Goal: Information Seeking & Learning: Check status

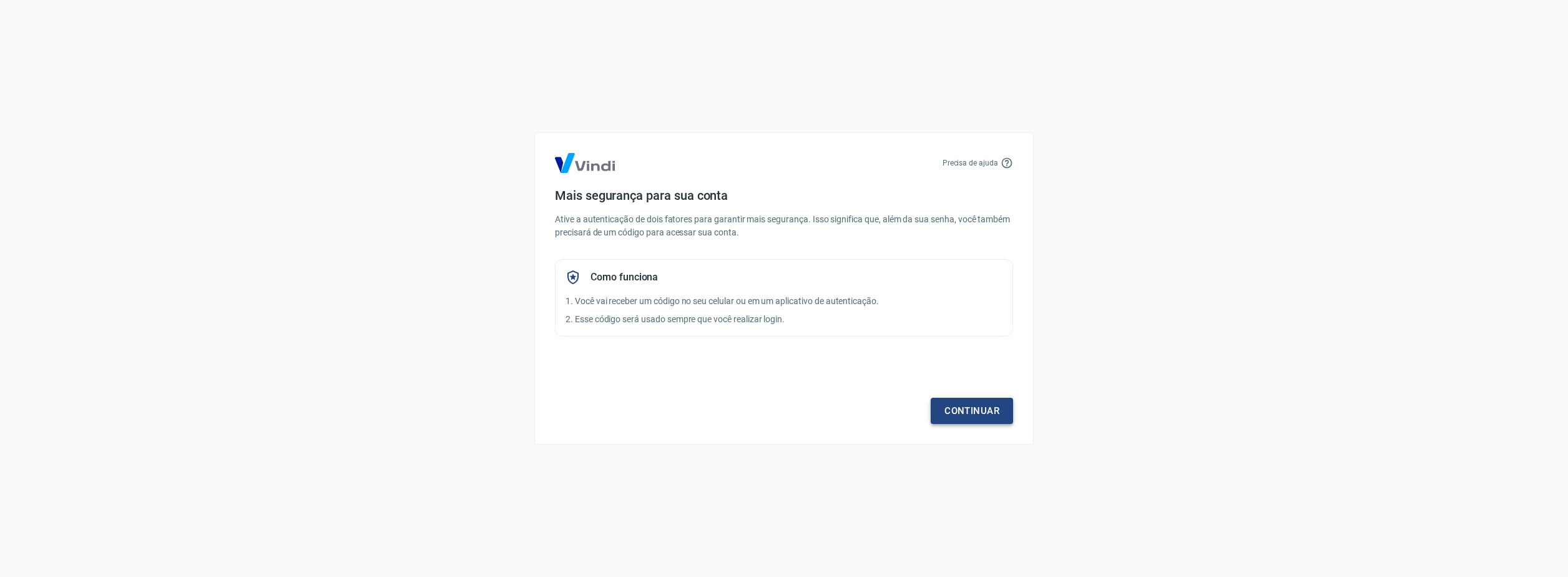
click at [1001, 413] on link "Continuar" at bounding box center [971, 411] width 82 height 26
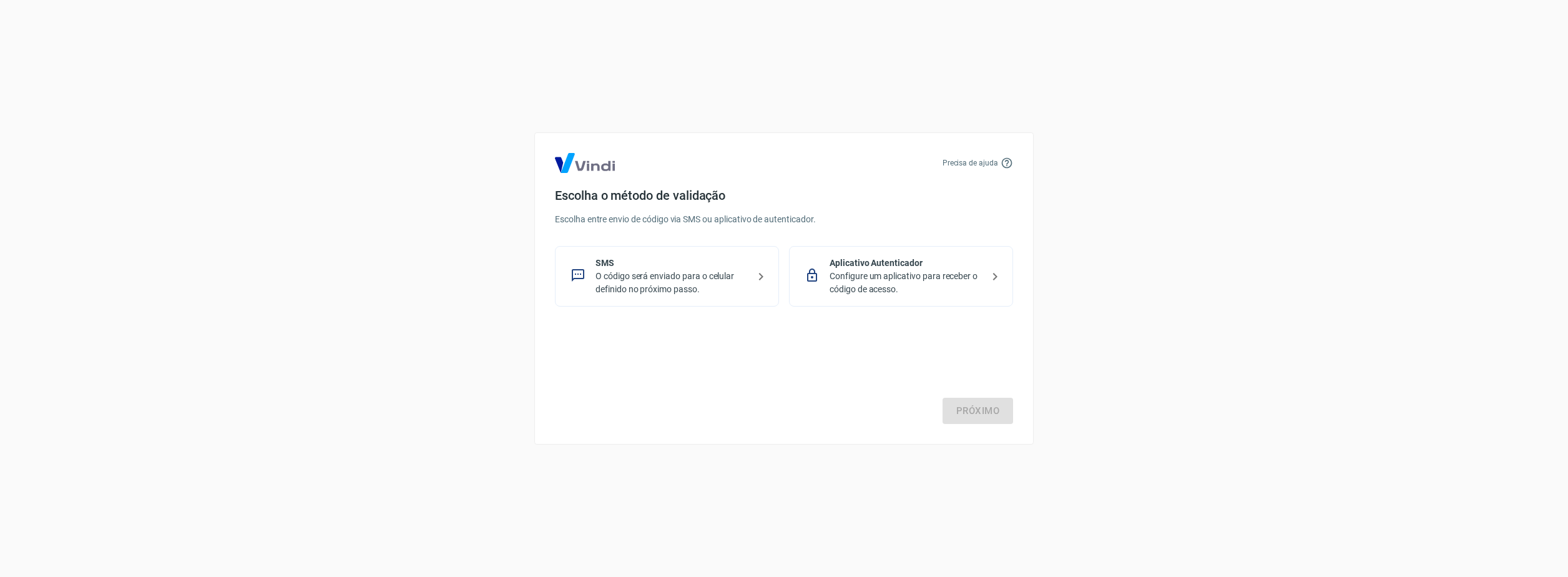
click at [677, 281] on p "O código será enviado para o celular definido no próximo passo." at bounding box center [672, 283] width 153 height 26
click at [993, 414] on link "Próximo" at bounding box center [978, 411] width 70 height 26
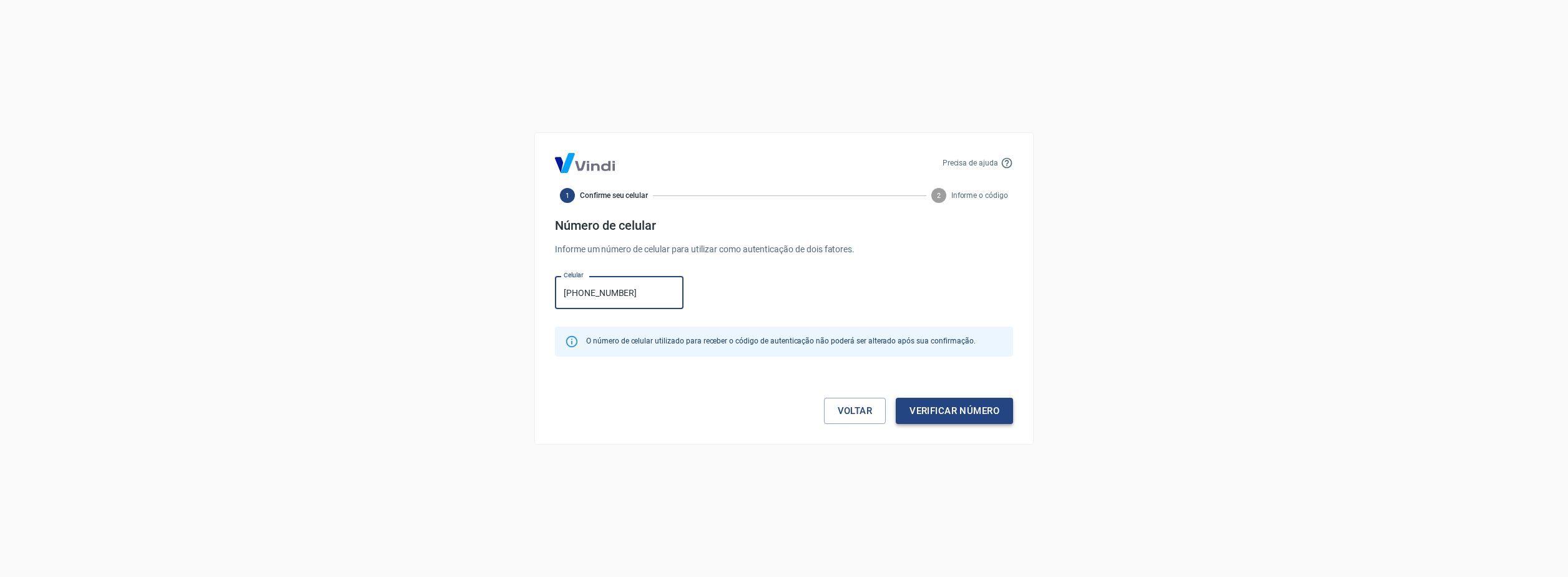
type input "(27) 99253-5333"
click at [988, 409] on button "Verificar número" at bounding box center [954, 411] width 117 height 26
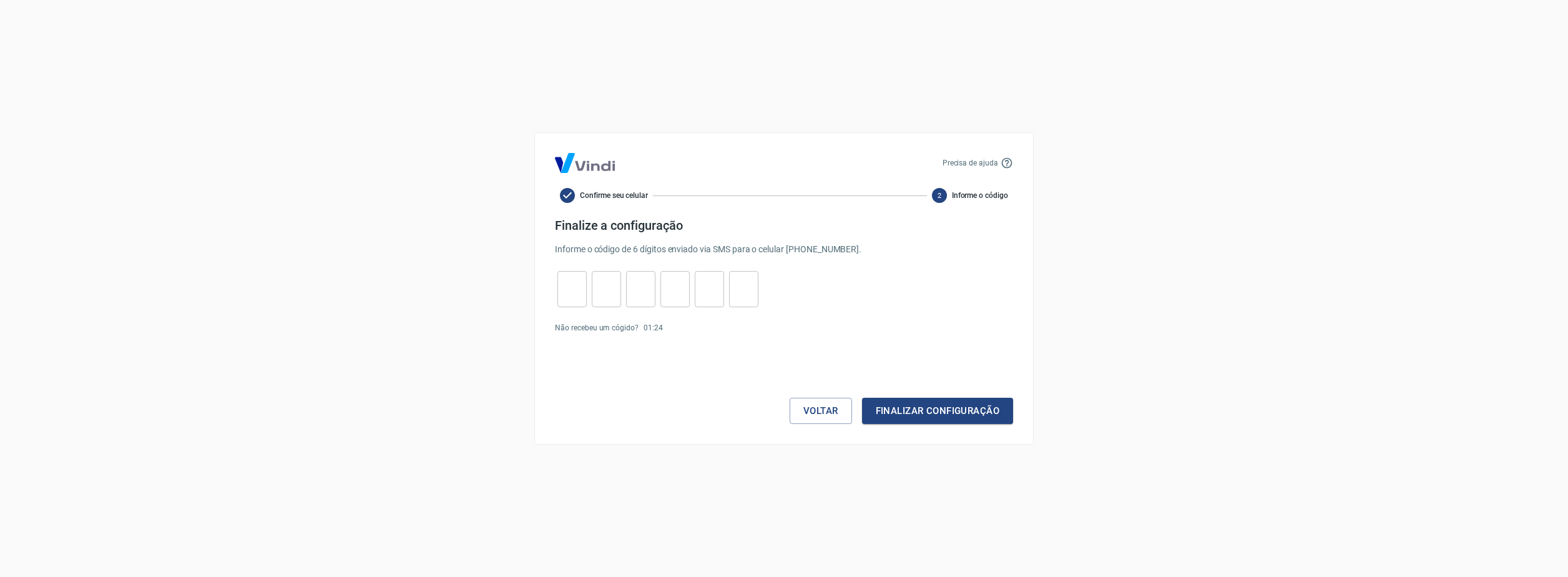
click at [577, 293] on input "tel" at bounding box center [572, 290] width 30 height 27
type input "3"
type input "1"
type input "3"
type input "0"
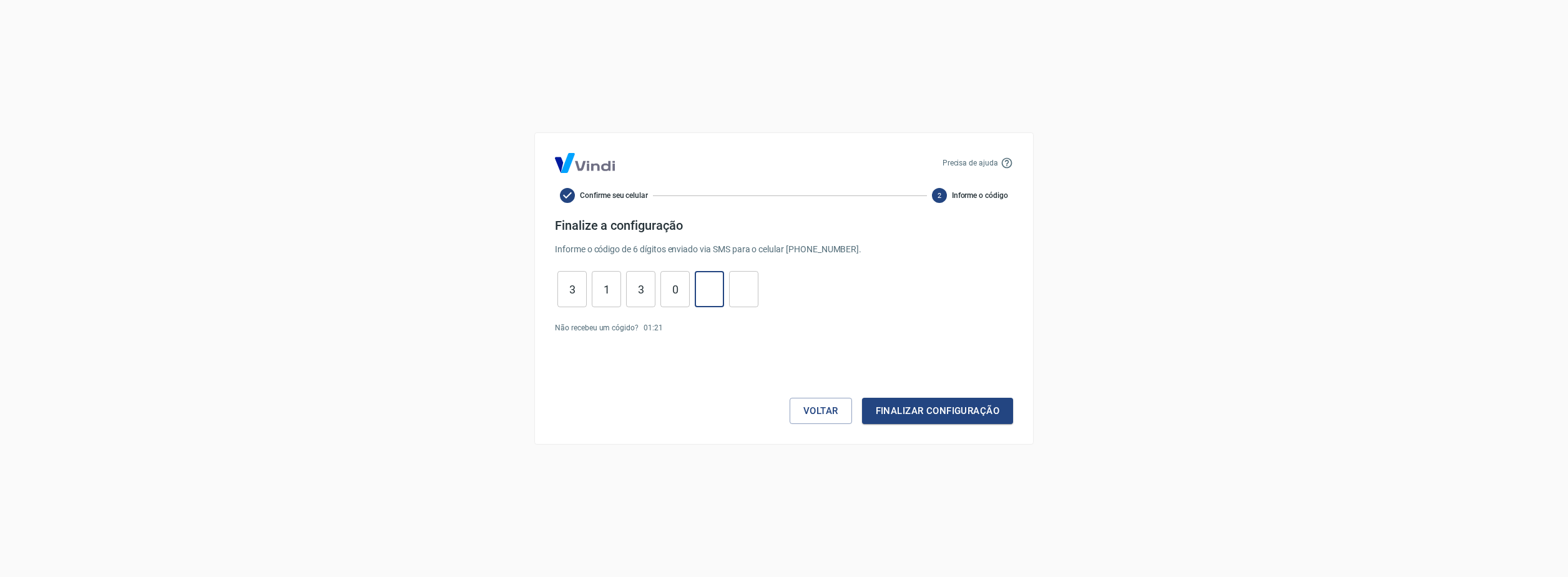
type input "5"
type input "8"
click at [905, 408] on button "Finalizar configuração" at bounding box center [937, 411] width 151 height 26
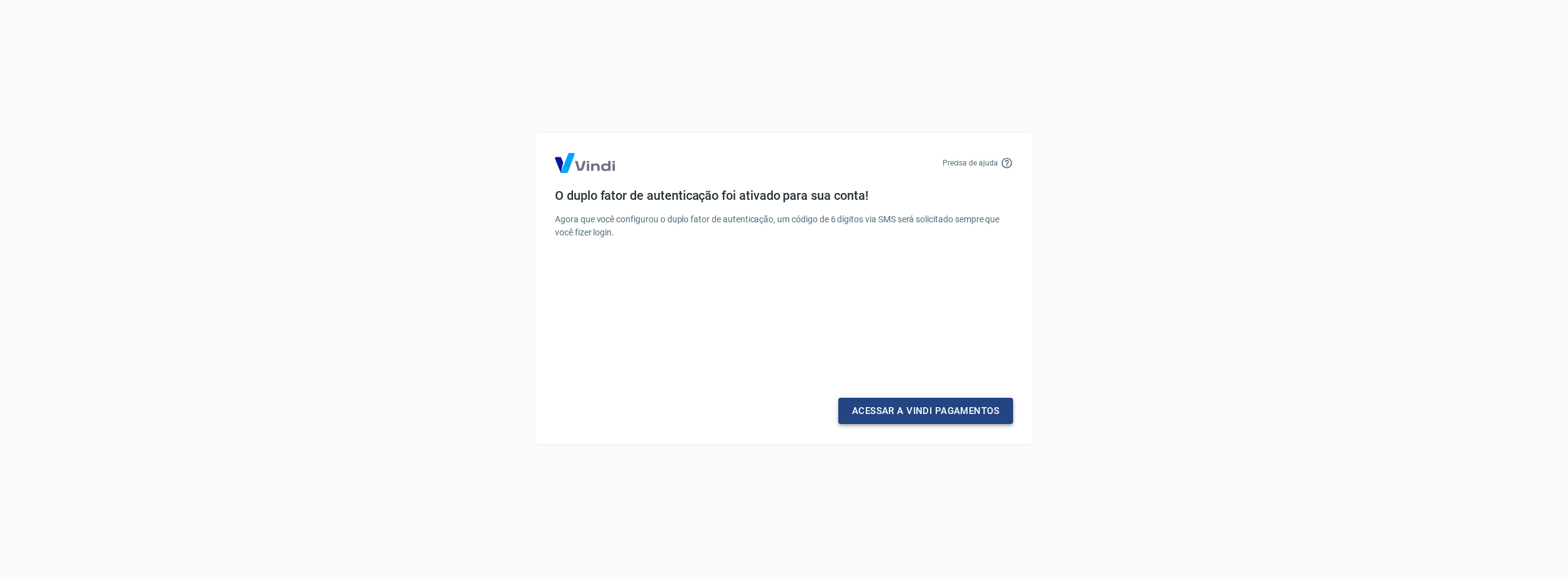
click at [917, 410] on link "Acessar a Vindi Pagamentos" at bounding box center [926, 411] width 175 height 26
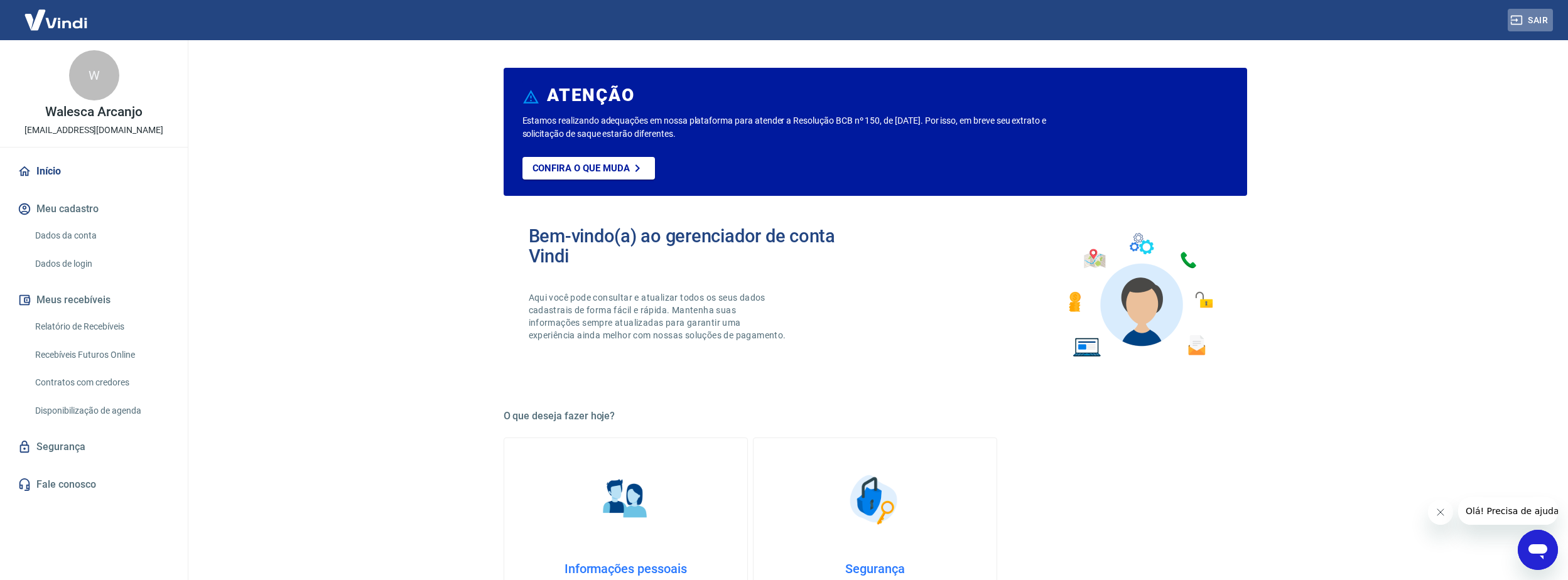
click at [1530, 21] on button "Sair" at bounding box center [1530, 21] width 45 height 24
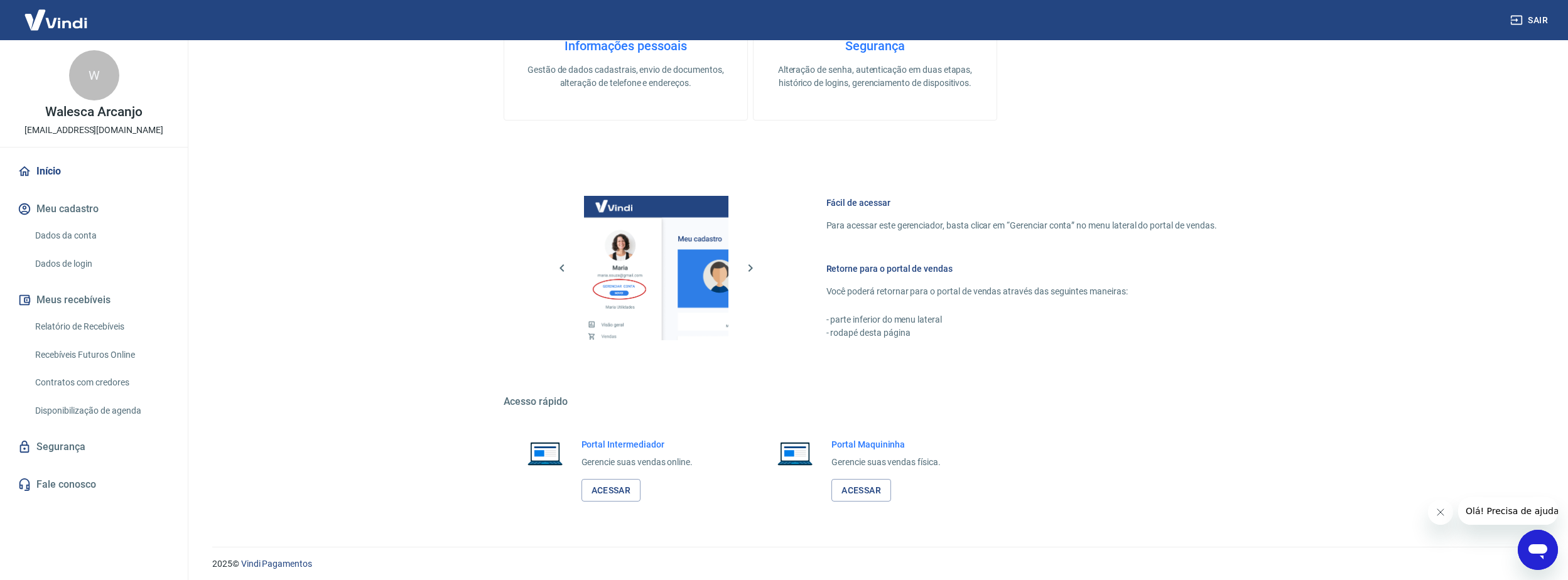
scroll to position [528, 0]
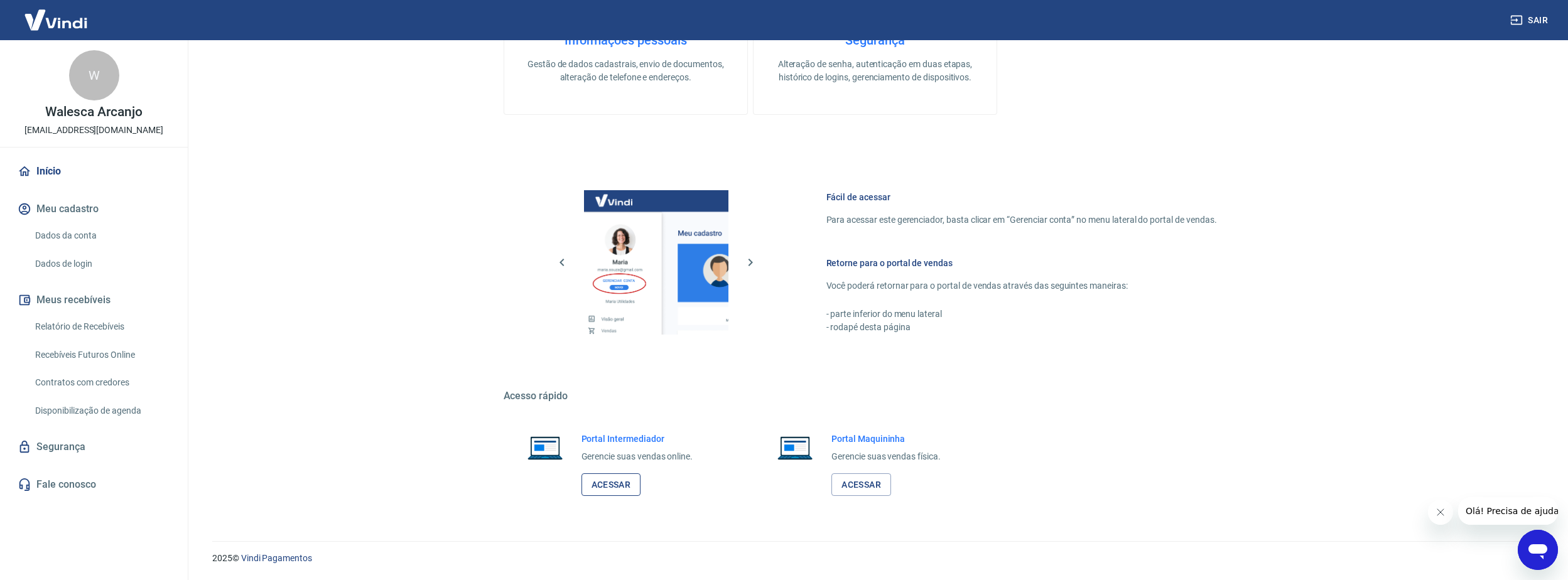
click at [602, 479] on link "Acessar" at bounding box center [611, 485] width 60 height 24
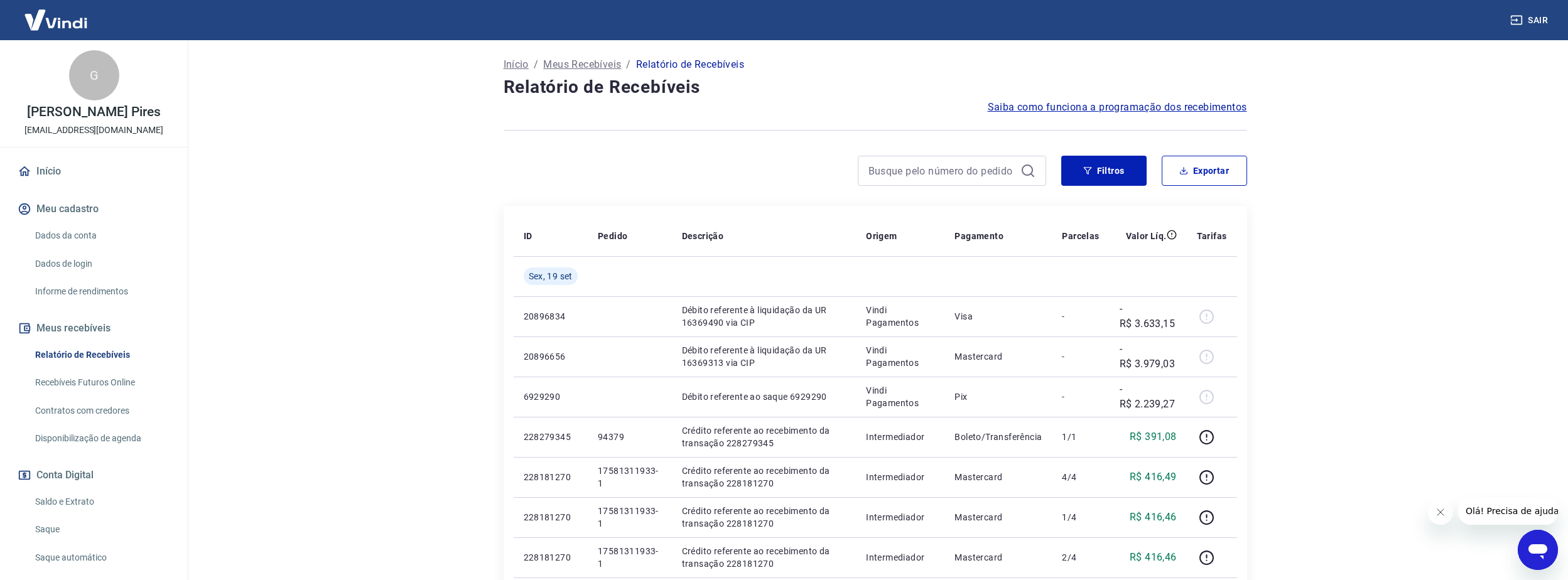
scroll to position [63, 0]
click at [1089, 180] on button "Filtros" at bounding box center [1104, 170] width 85 height 30
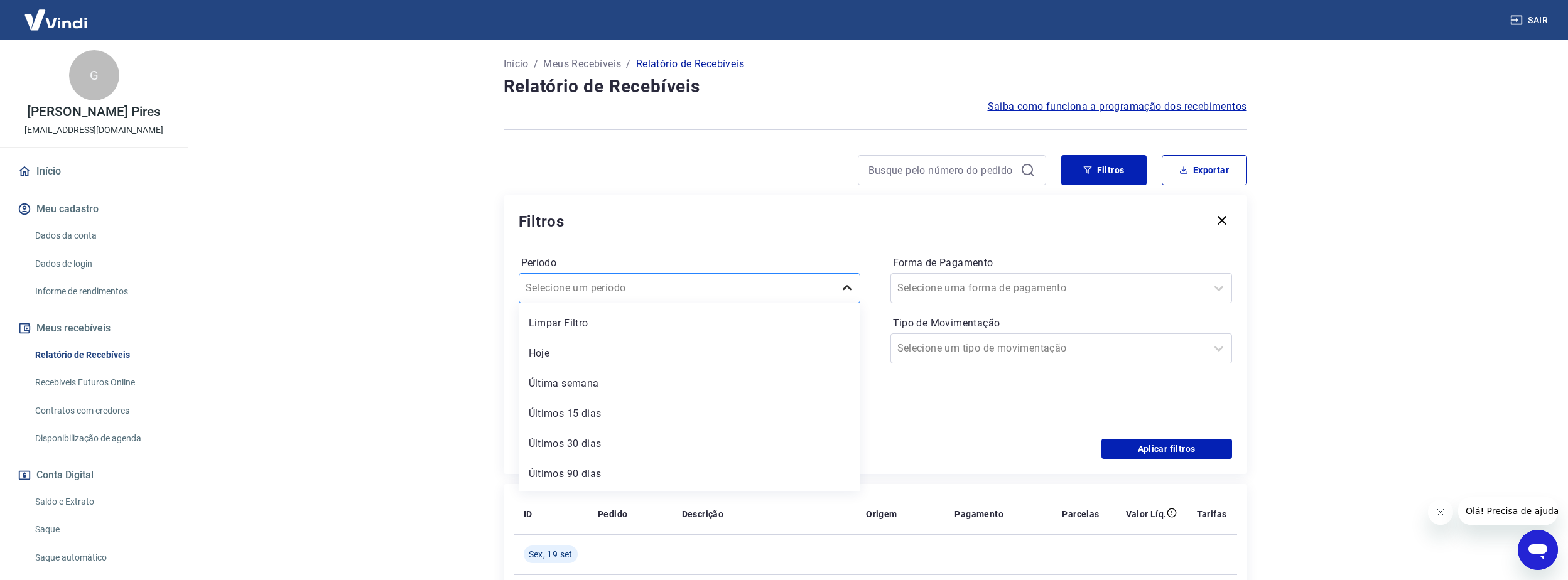
click at [842, 292] on icon at bounding box center [847, 288] width 15 height 15
click at [390, 320] on main "Após o envio das liquidações aparecerem no Relatório de Recebíveis, elas podem …" at bounding box center [875, 247] width 1386 height 540
click at [843, 349] on icon at bounding box center [842, 349] width 15 height 15
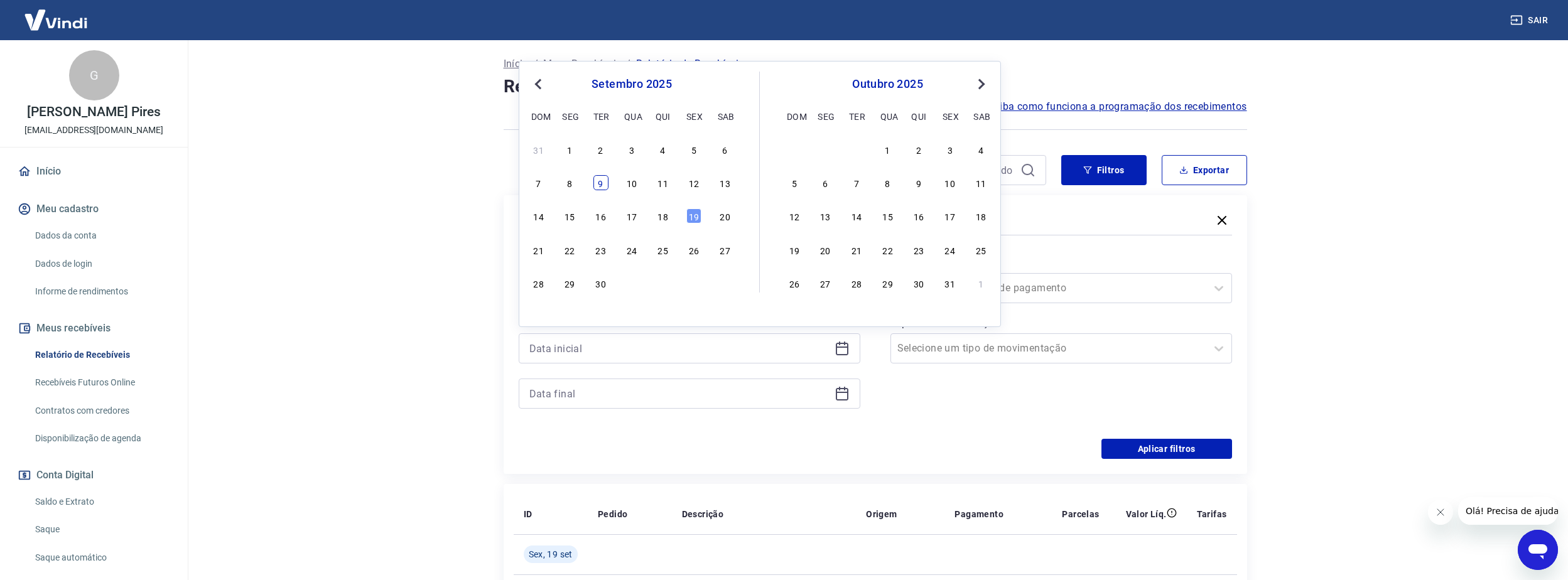
click at [598, 183] on div "9" at bounding box center [601, 182] width 15 height 15
type input "[DATE]"
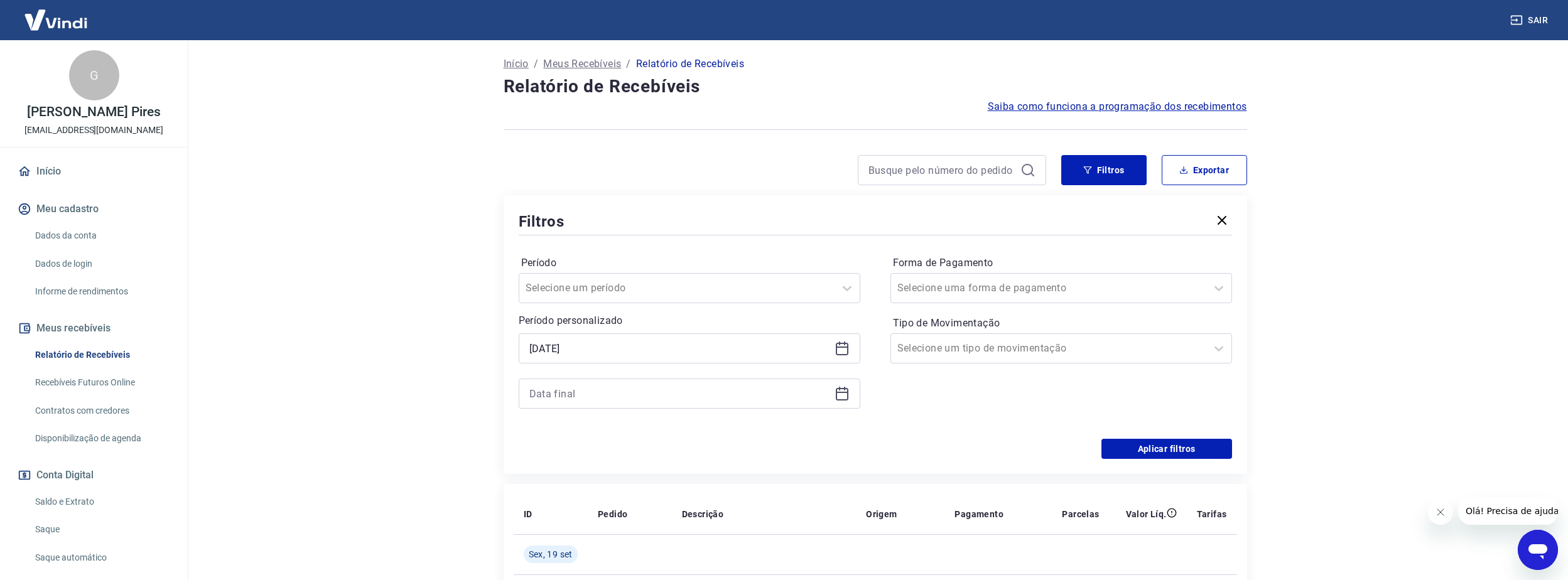
click at [842, 394] on icon at bounding box center [842, 393] width 15 height 15
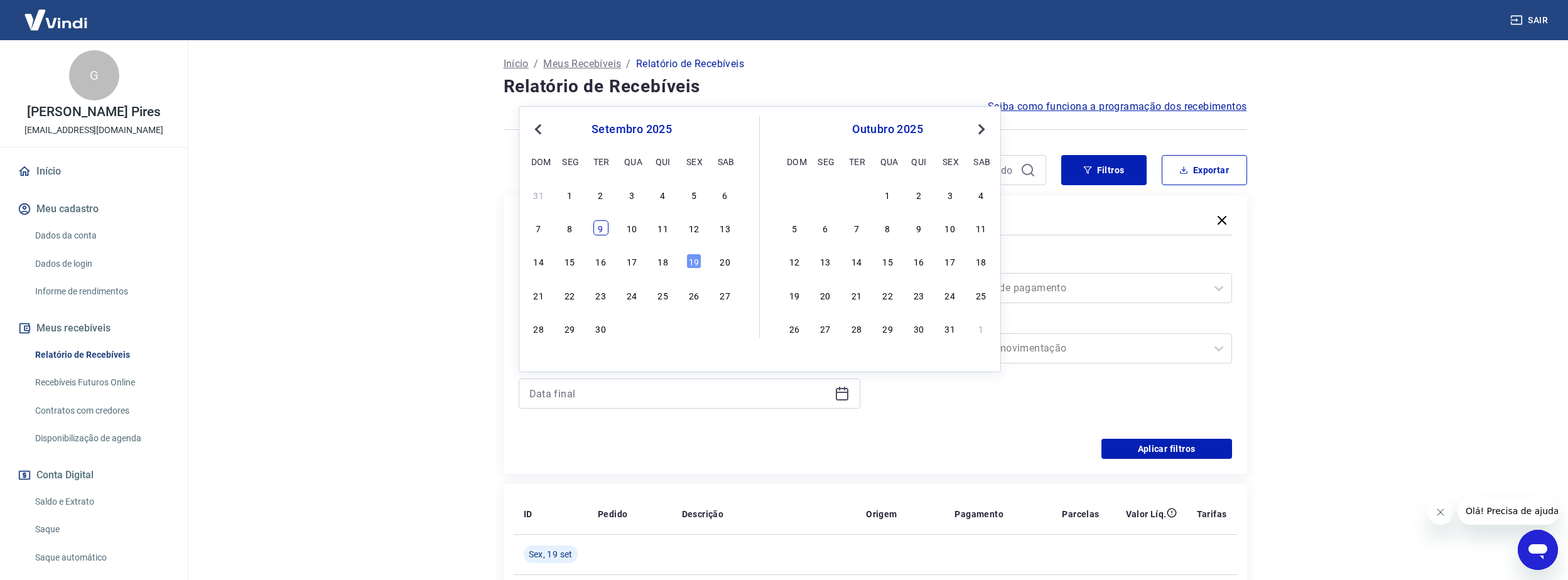
click at [598, 227] on div "9" at bounding box center [601, 228] width 15 height 15
type input "[DATE]"
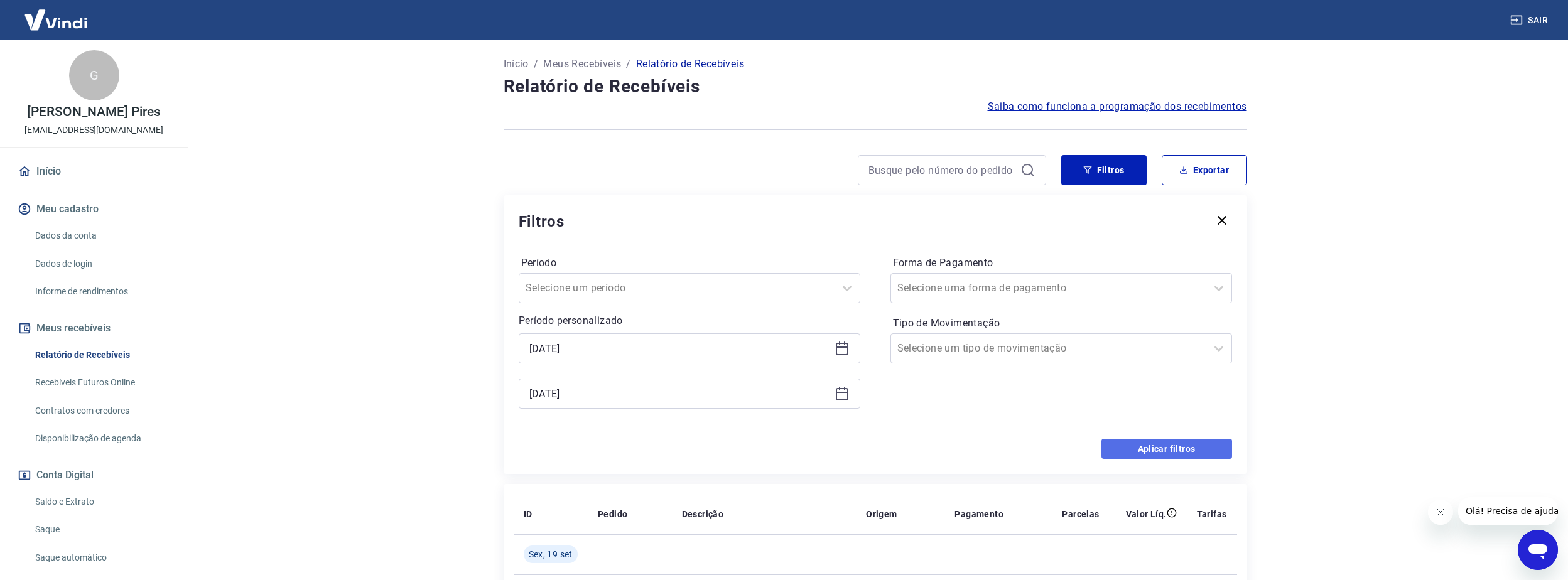
click at [1146, 446] on button "Aplicar filtros" at bounding box center [1167, 448] width 131 height 20
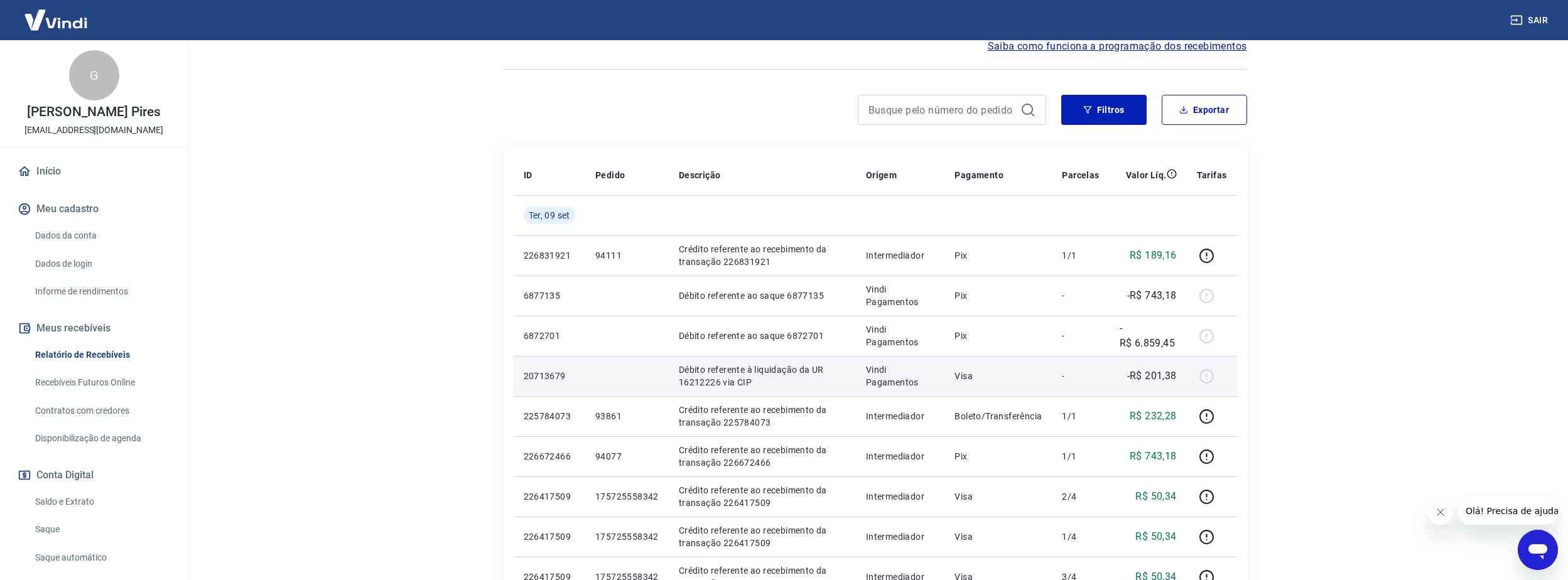
scroll to position [146, 0]
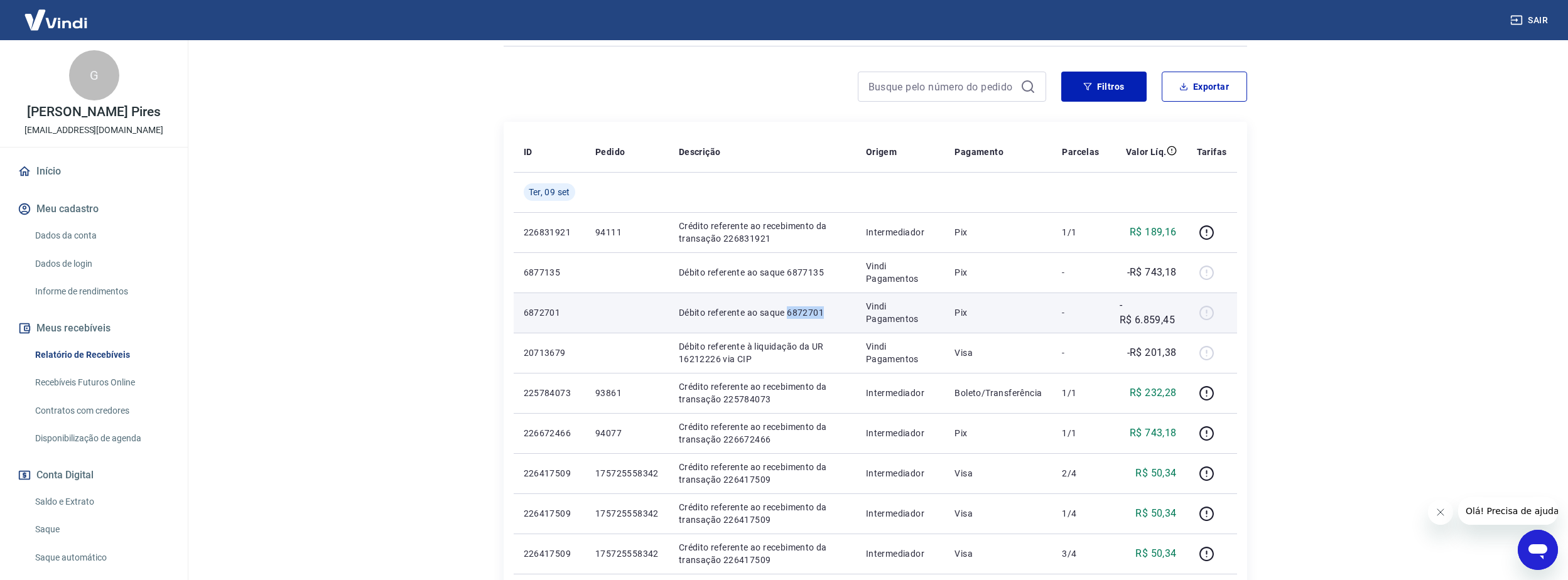
drag, startPoint x: 825, startPoint y: 317, endPoint x: 789, endPoint y: 315, distance: 36.1
click at [789, 315] on p "Débito referente ao saque 6872701" at bounding box center [763, 312] width 167 height 13
copy p "6872701"
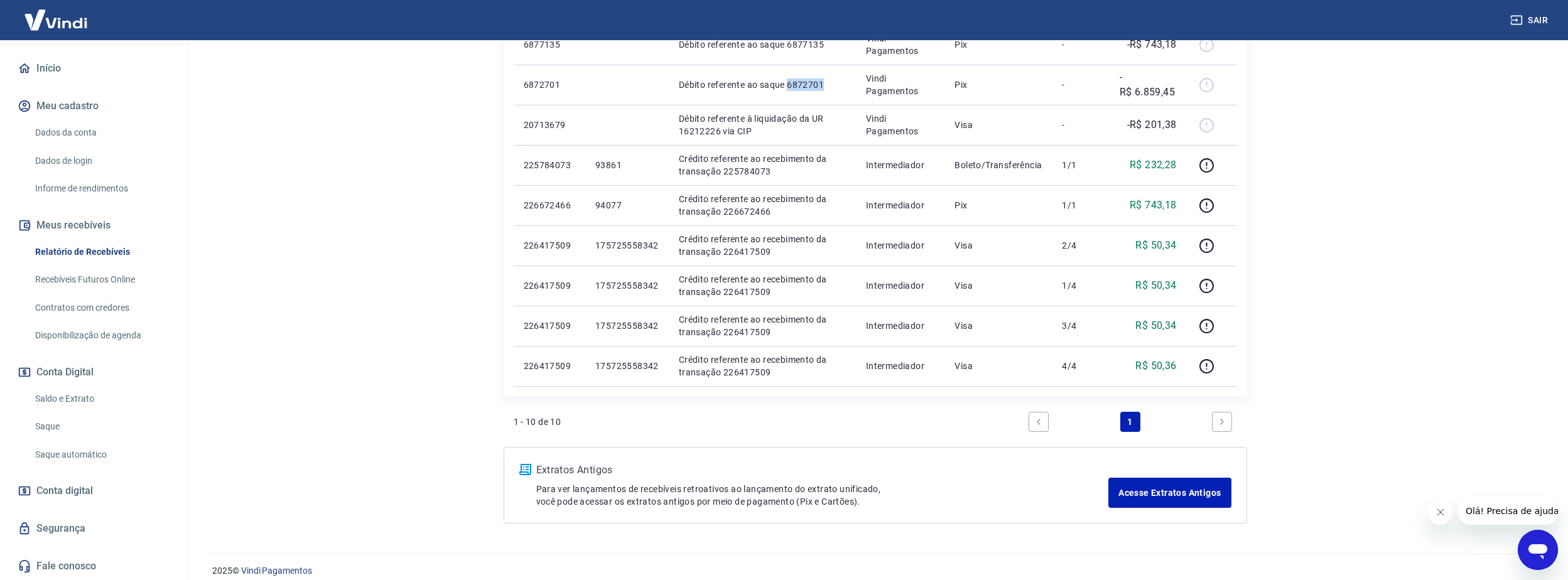
scroll to position [387, 0]
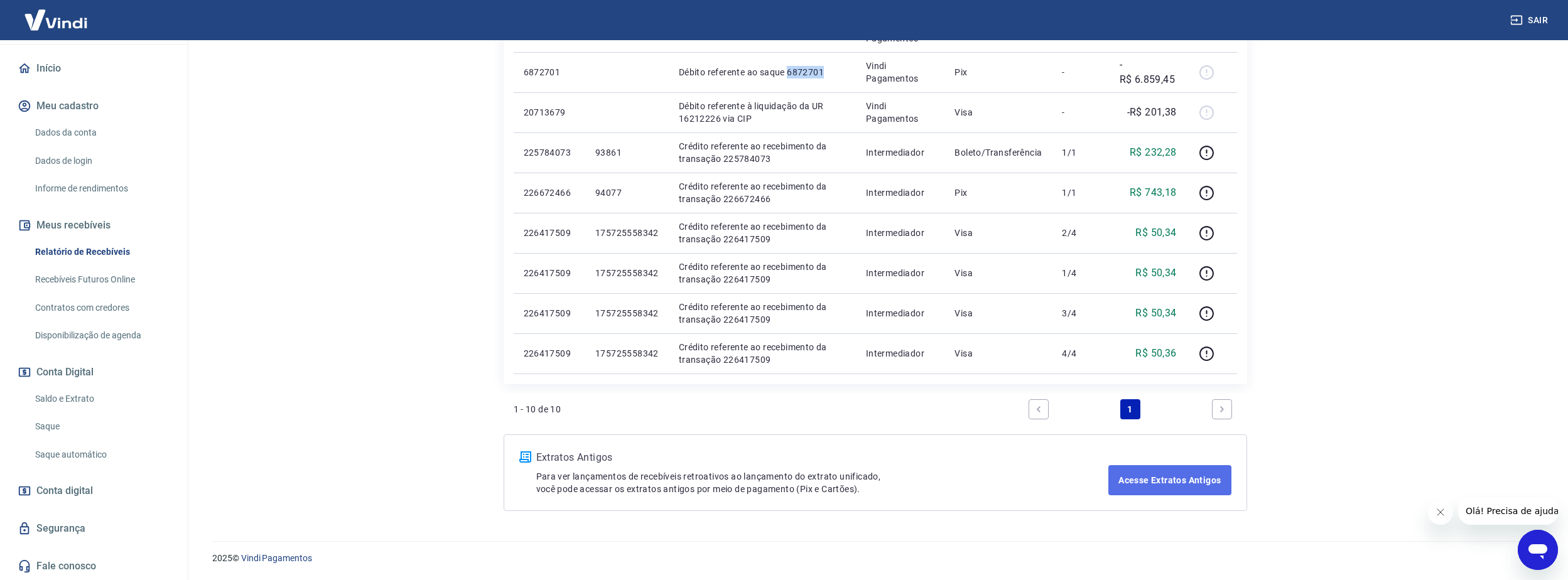
click at [1183, 482] on link "Acesse Extratos Antigos" at bounding box center [1169, 479] width 123 height 30
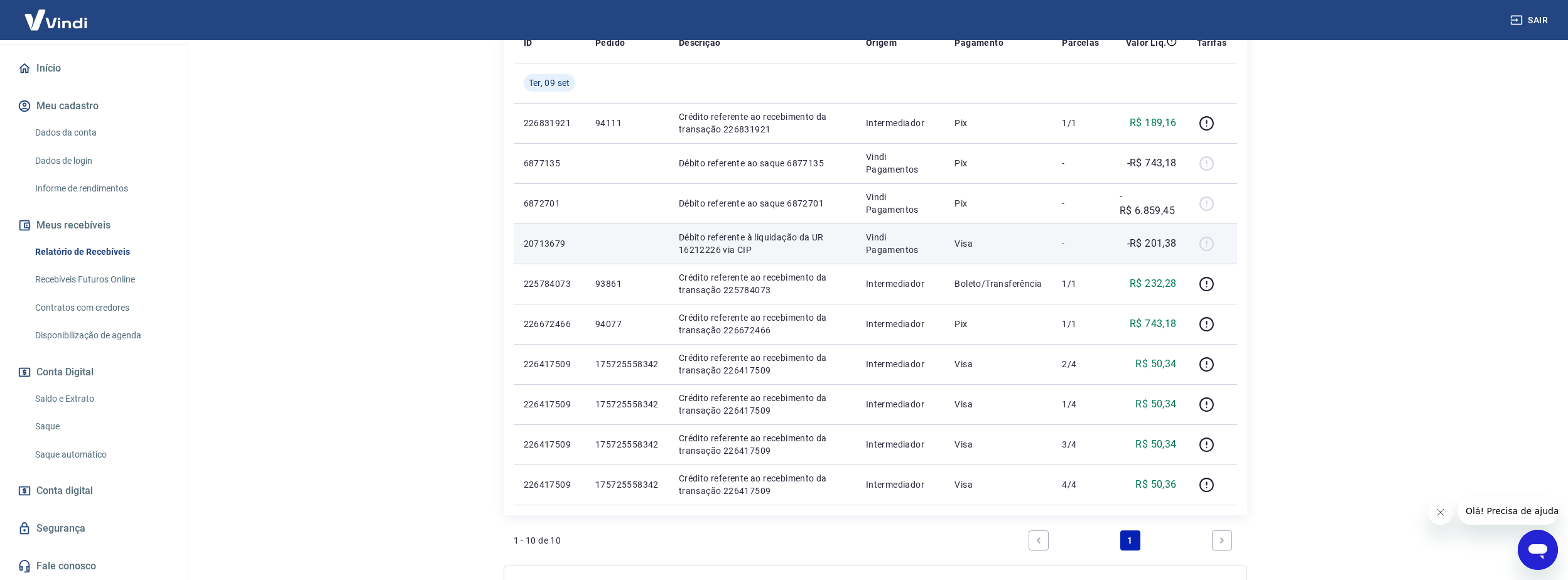
scroll to position [271, 0]
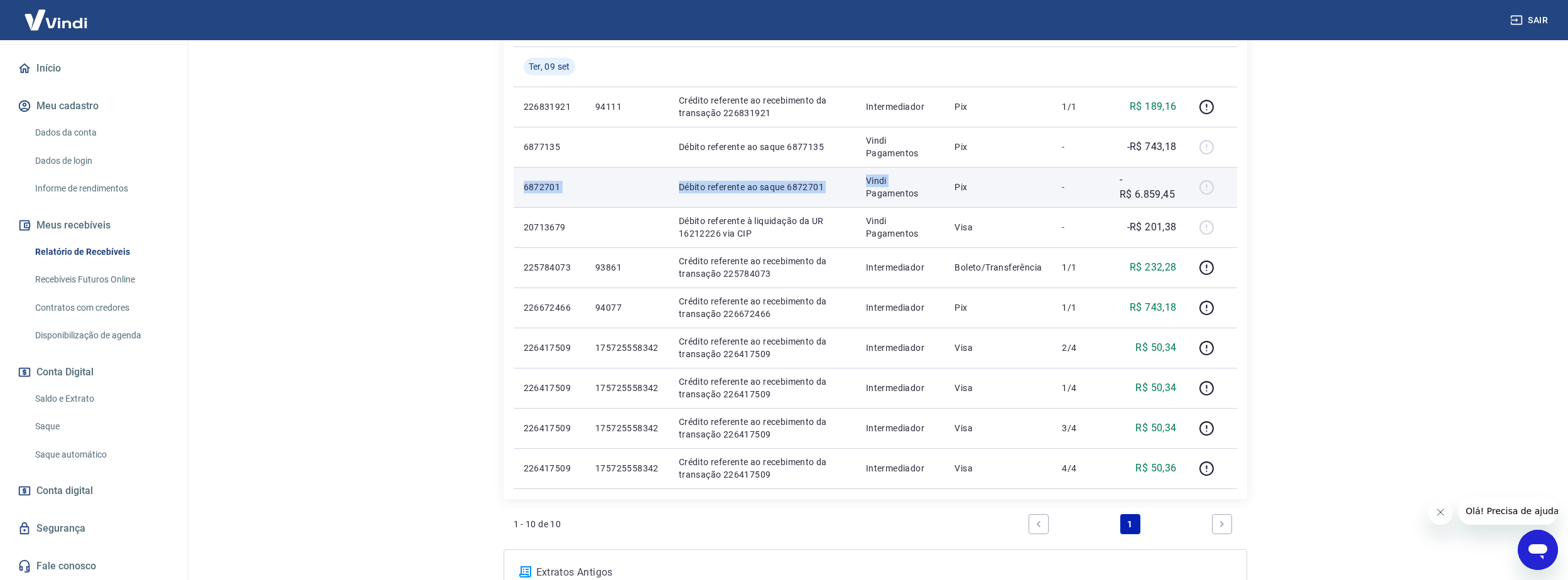
drag, startPoint x: 514, startPoint y: 184, endPoint x: 866, endPoint y: 192, distance: 352.1
click at [866, 192] on tr "6872701 Débito referente ao saque 6872701 Vindi Pagamentos Pix - -R$ 6.859,45" at bounding box center [875, 187] width 724 height 40
click at [748, 187] on p "Débito referente ao saque 6872701" at bounding box center [763, 187] width 167 height 13
click at [786, 189] on p "Débito referente ao saque 6872701" at bounding box center [763, 187] width 167 height 13
copy p "6872701"
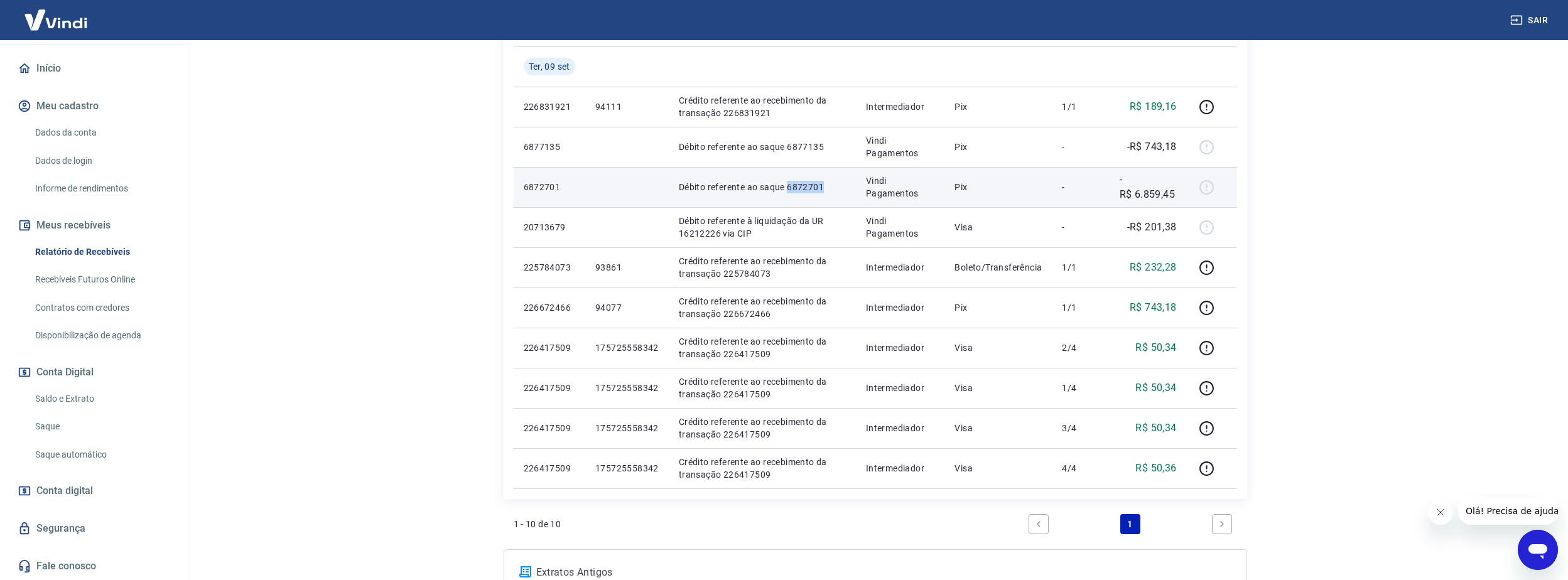
drag, startPoint x: 787, startPoint y: 188, endPoint x: 827, endPoint y: 186, distance: 40.0
click at [827, 186] on p "Débito referente ao saque 6872701" at bounding box center [763, 187] width 167 height 13
drag, startPoint x: 677, startPoint y: 188, endPoint x: 823, endPoint y: 192, distance: 146.1
click at [823, 192] on td "Débito referente ao saque 6872701" at bounding box center [763, 187] width 187 height 40
drag, startPoint x: 823, startPoint y: 192, endPoint x: 783, endPoint y: 188, distance: 40.2
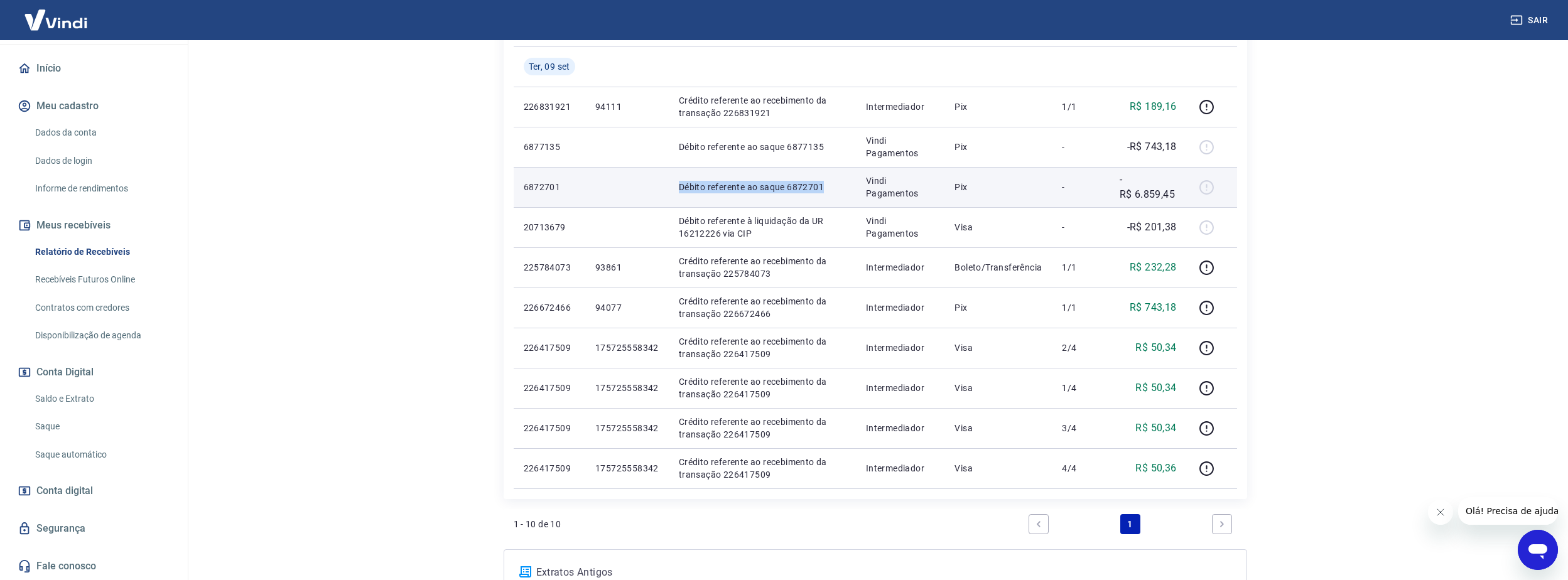
click at [783, 188] on p "Débito referente ao saque 6872701" at bounding box center [763, 187] width 167 height 13
drag, startPoint x: 787, startPoint y: 186, endPoint x: 823, endPoint y: 188, distance: 36.1
click at [823, 188] on p "Débito referente ao saque 6872701" at bounding box center [763, 187] width 167 height 13
copy p "6872701"
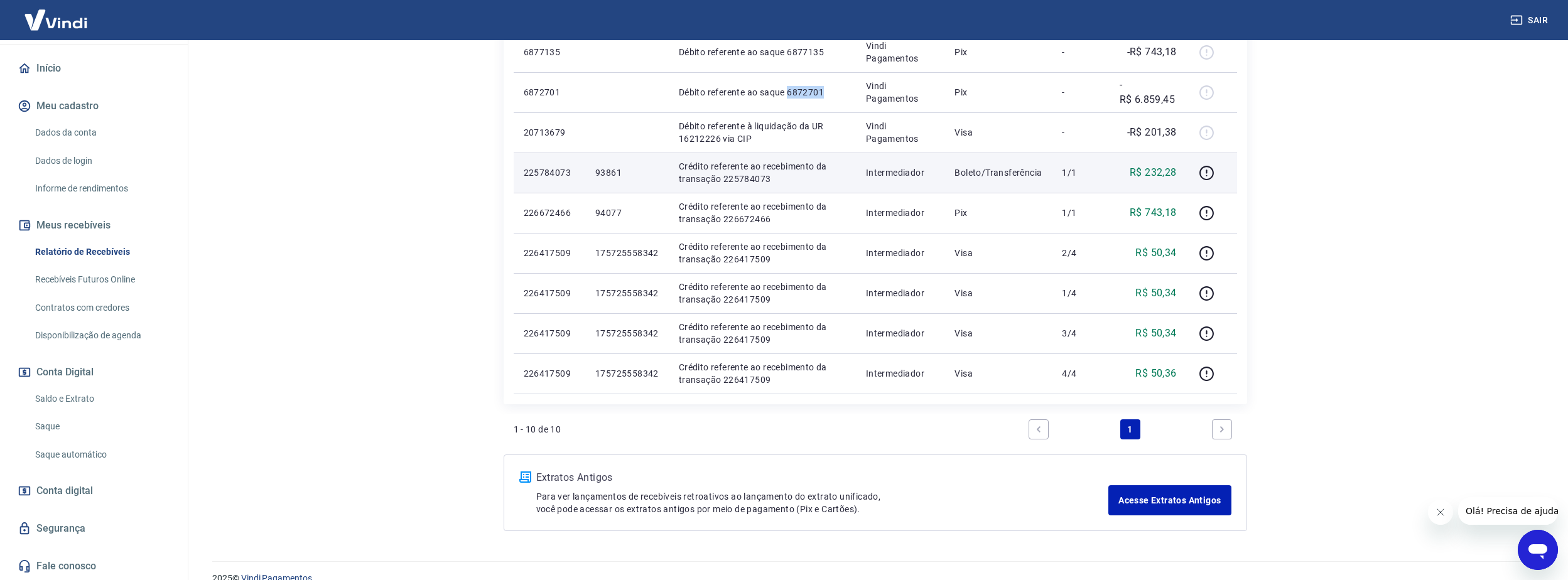
scroll to position [366, 0]
click at [1439, 513] on icon "Fechar mensagem da empresa" at bounding box center [1439, 512] width 6 height 6
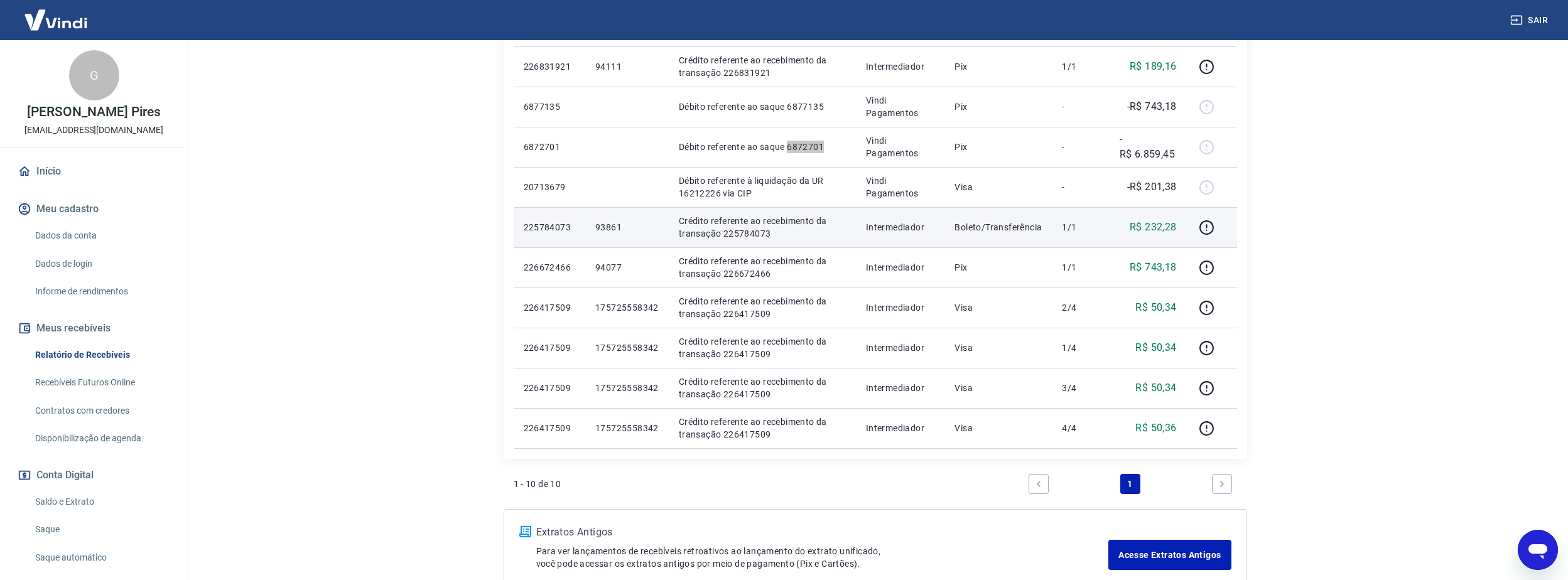
scroll to position [303, 0]
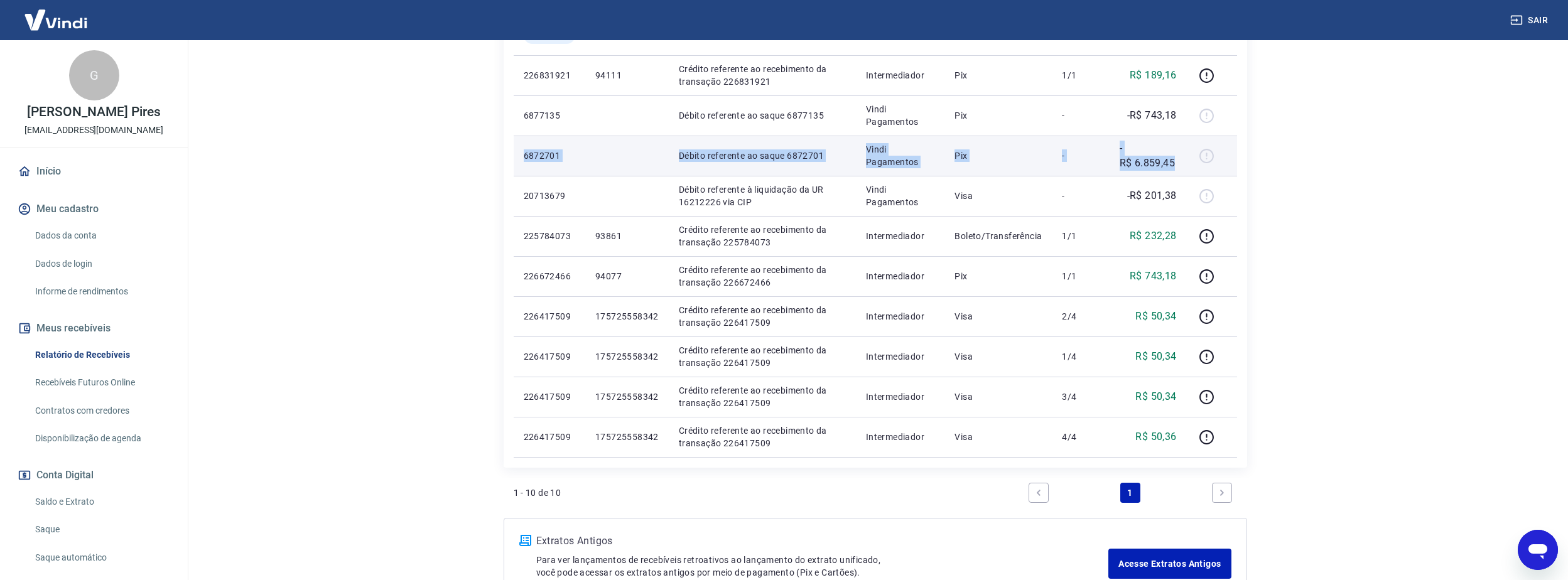
drag, startPoint x: 520, startPoint y: 158, endPoint x: 1180, endPoint y: 168, distance: 660.1
click at [1180, 168] on tr "6872701 Débito referente ao saque 6872701 Vindi Pagamentos Pix - -R$ 6.859,45" at bounding box center [875, 155] width 724 height 40
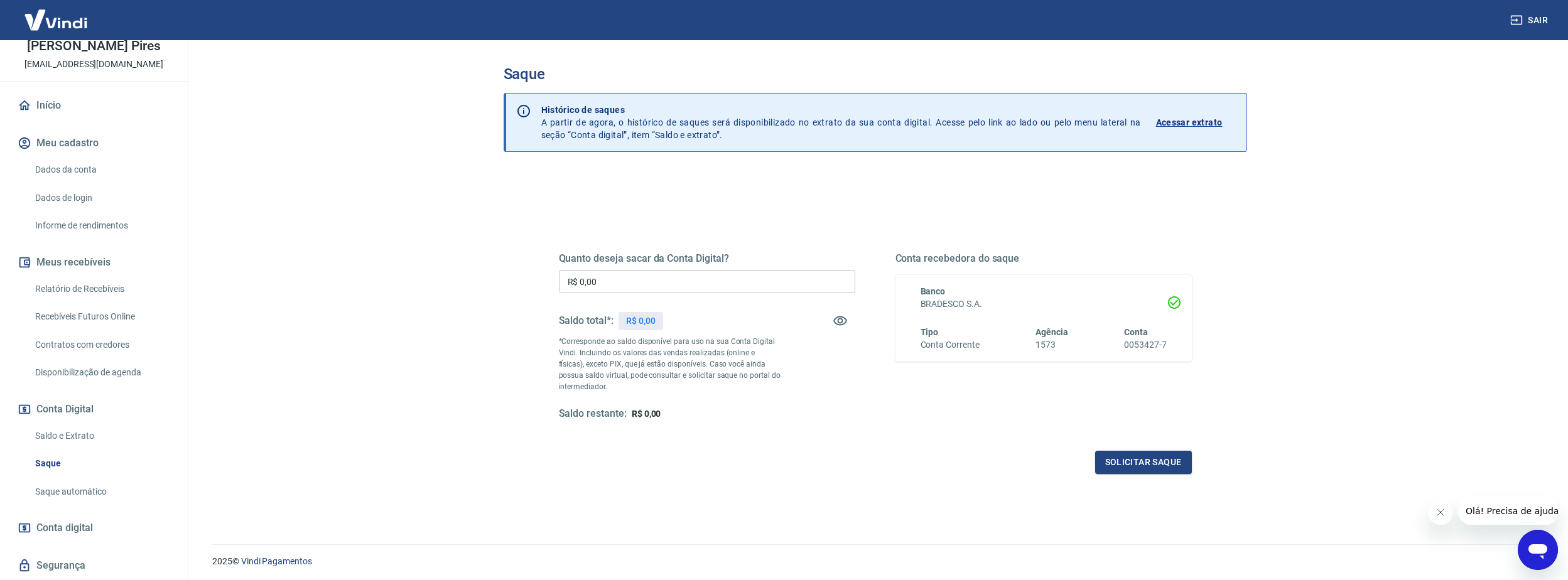
scroll to position [84, 0]
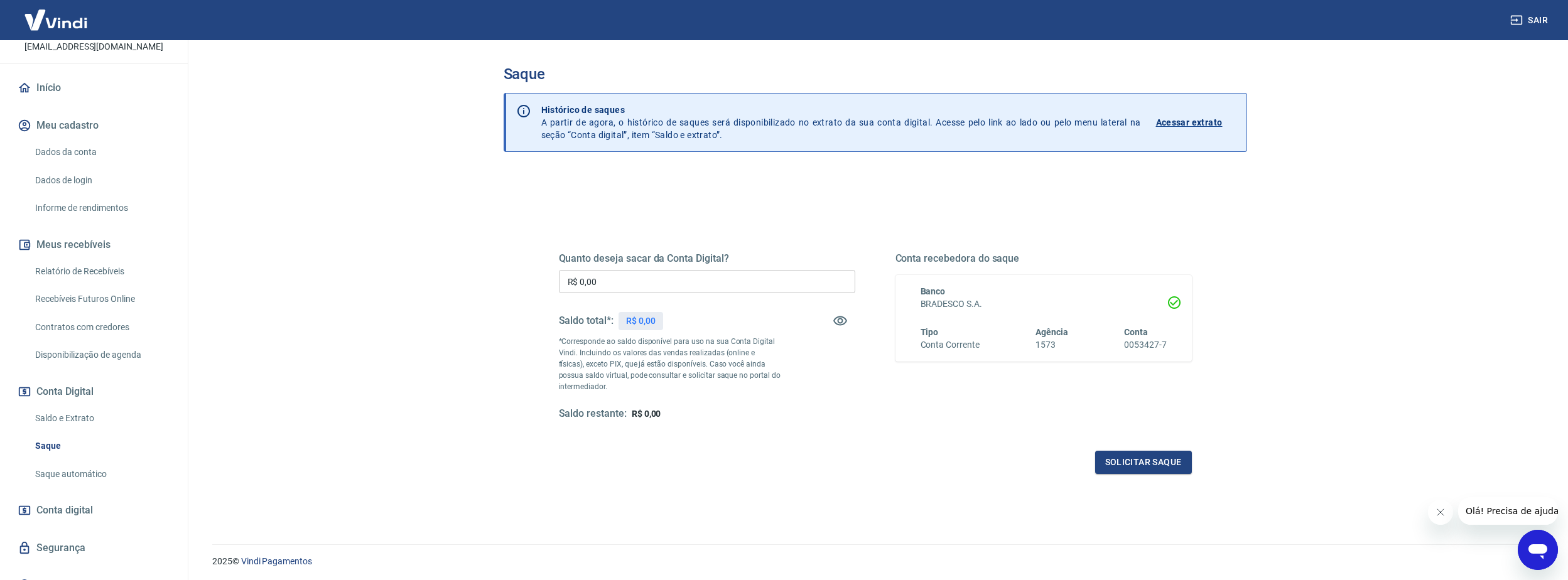
click at [101, 421] on link "Saldo e Extrato" at bounding box center [101, 418] width 143 height 25
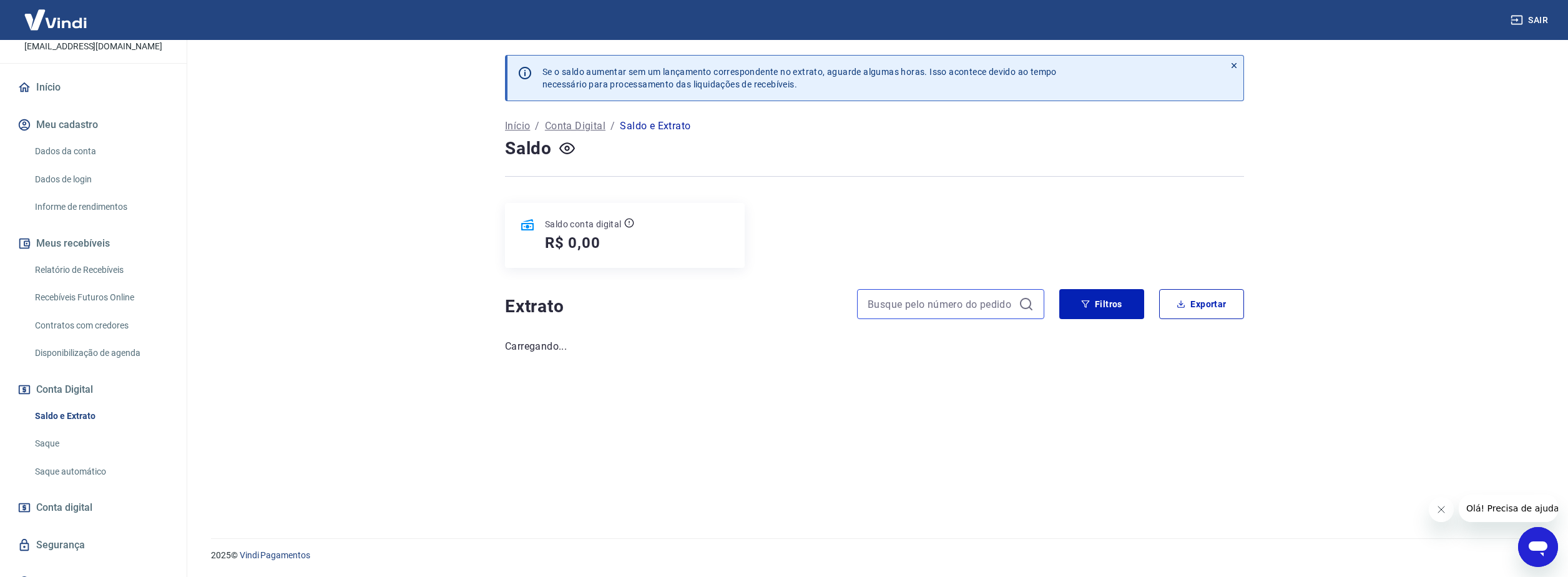
click at [941, 304] on input at bounding box center [941, 303] width 146 height 19
paste input "6872701"
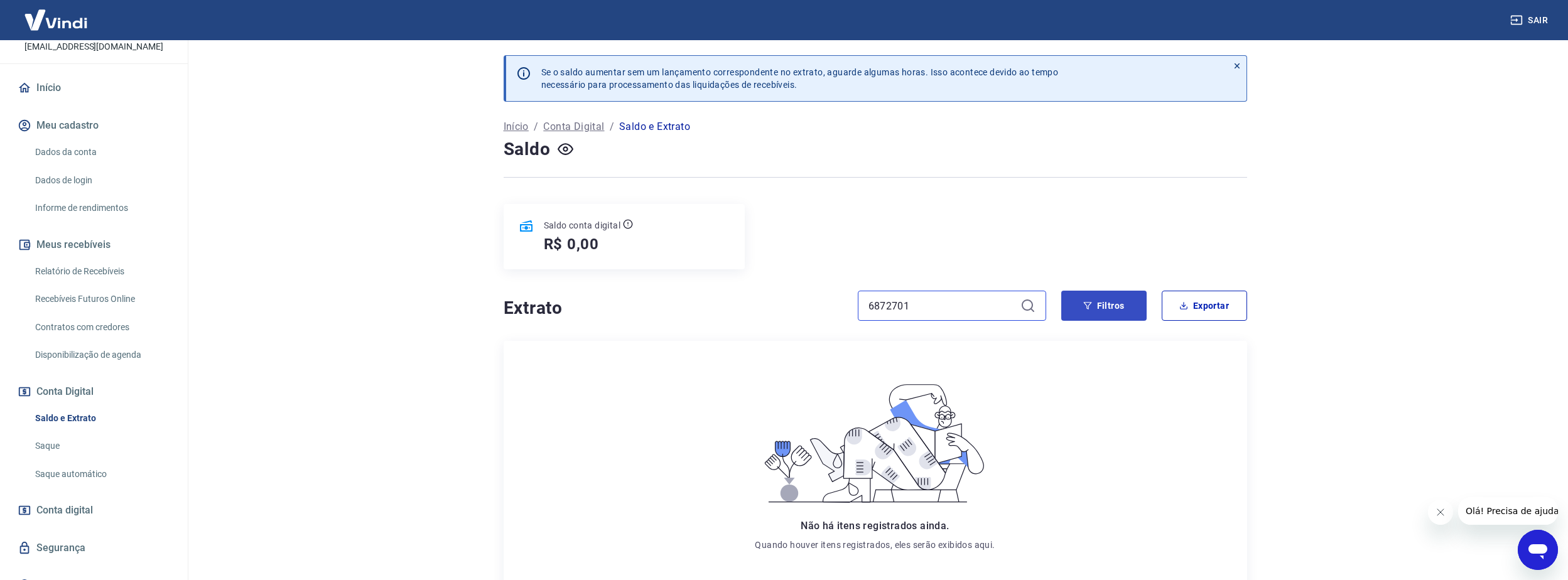
type input "6872701"
click at [1078, 310] on button "Filtros" at bounding box center [1104, 305] width 85 height 30
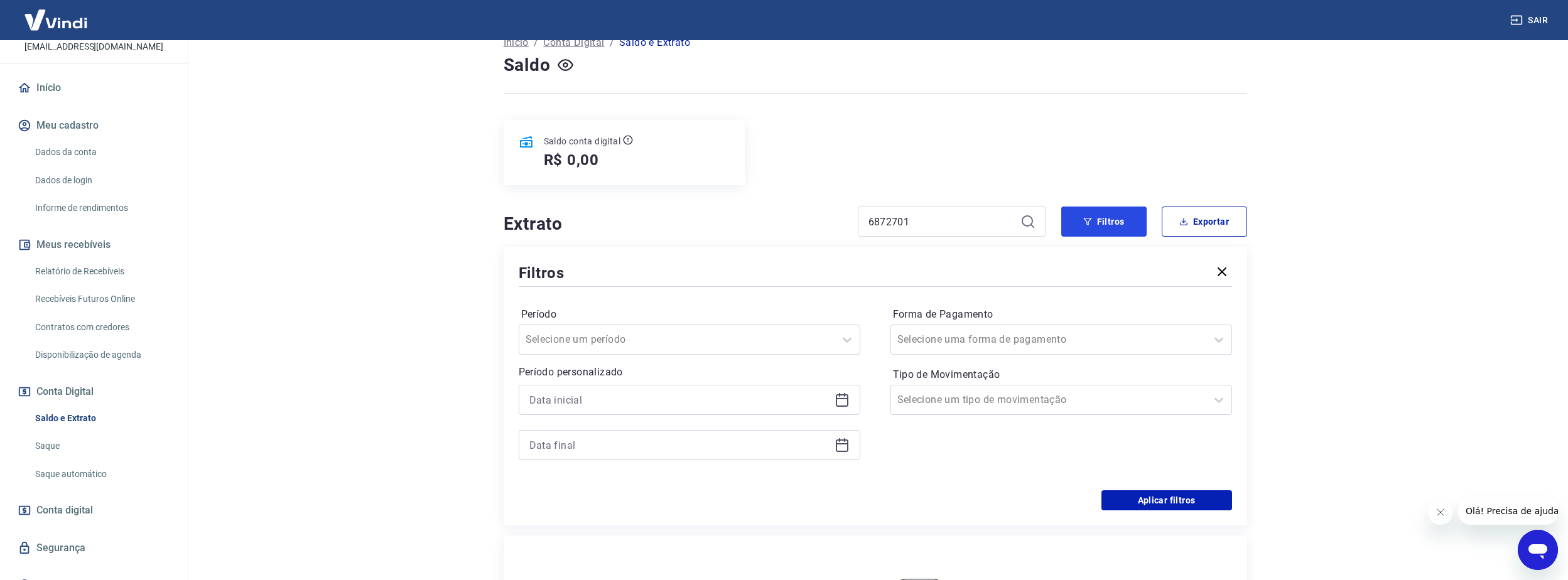
scroll to position [104, 0]
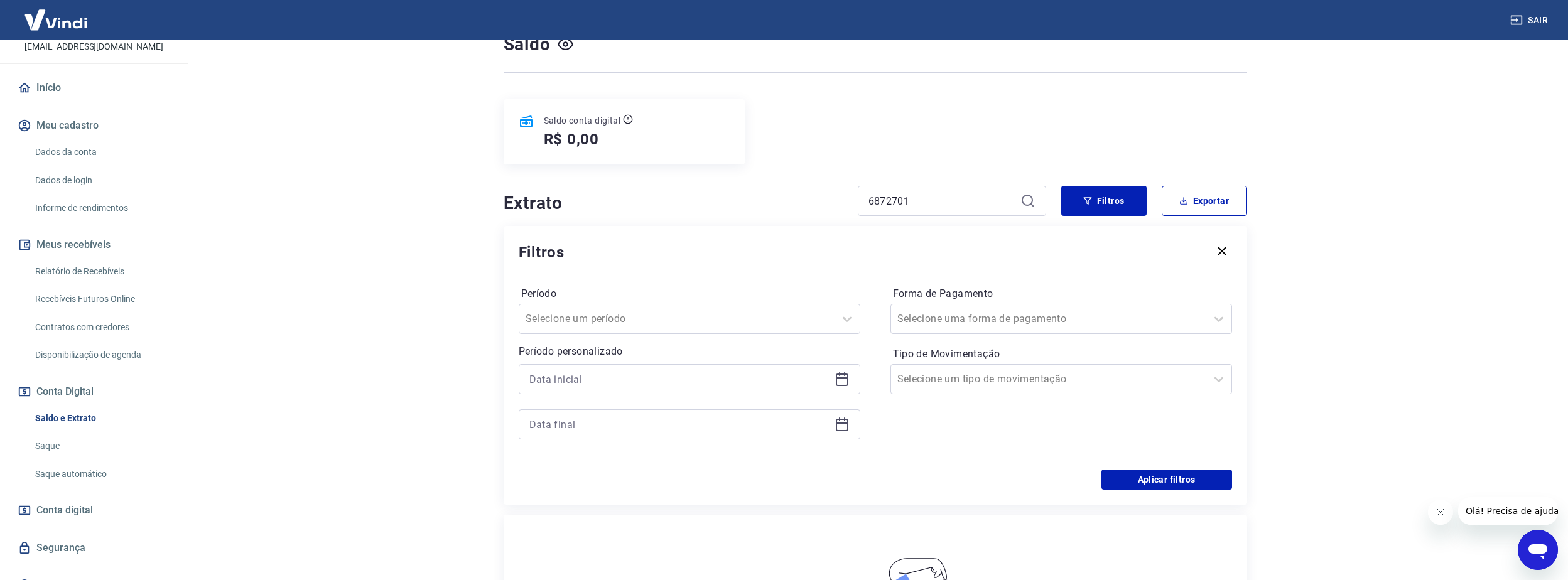
click at [843, 378] on icon at bounding box center [842, 378] width 13 height 1
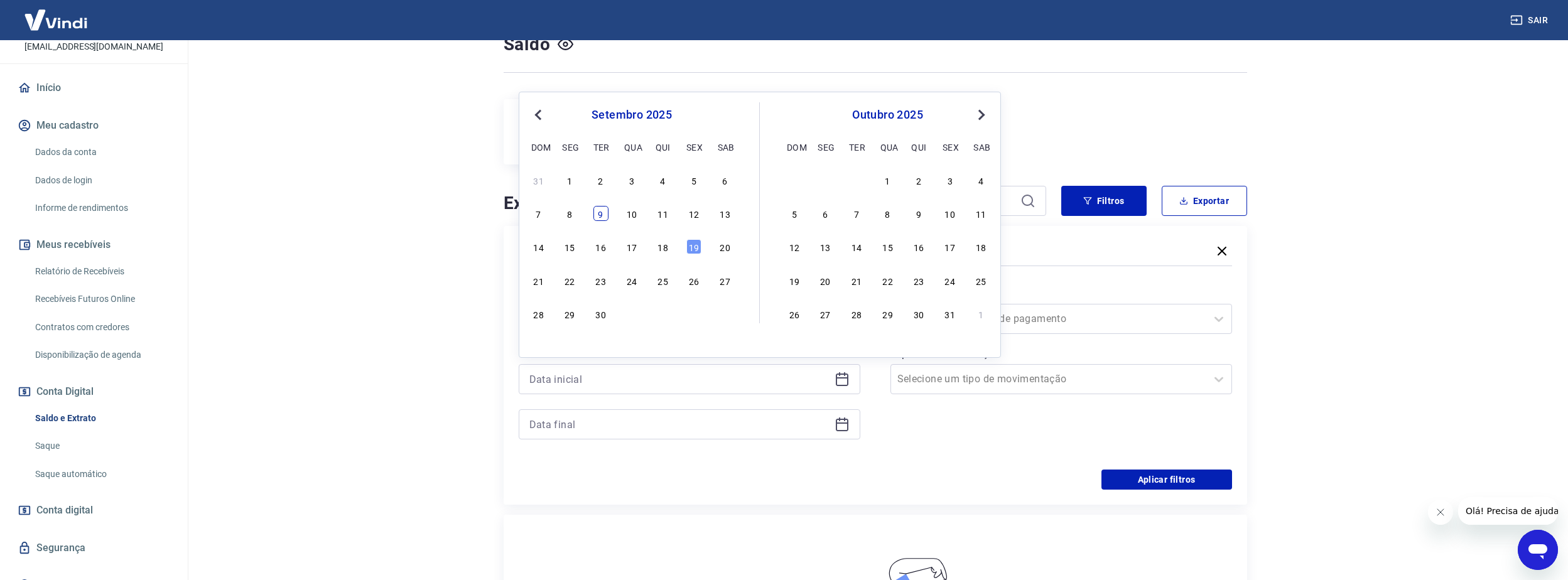
click at [596, 215] on div "9" at bounding box center [601, 213] width 15 height 15
type input "[DATE]"
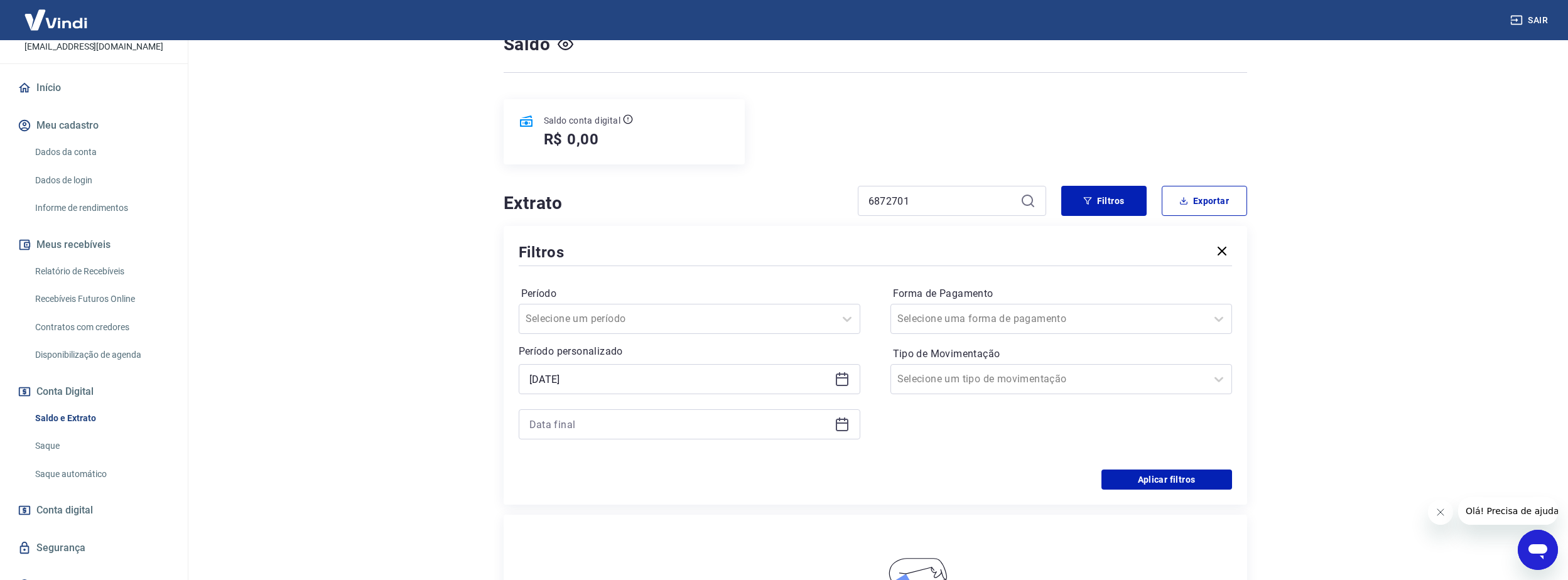
click at [851, 428] on div at bounding box center [689, 424] width 341 height 30
click at [845, 426] on icon at bounding box center [842, 424] width 15 height 15
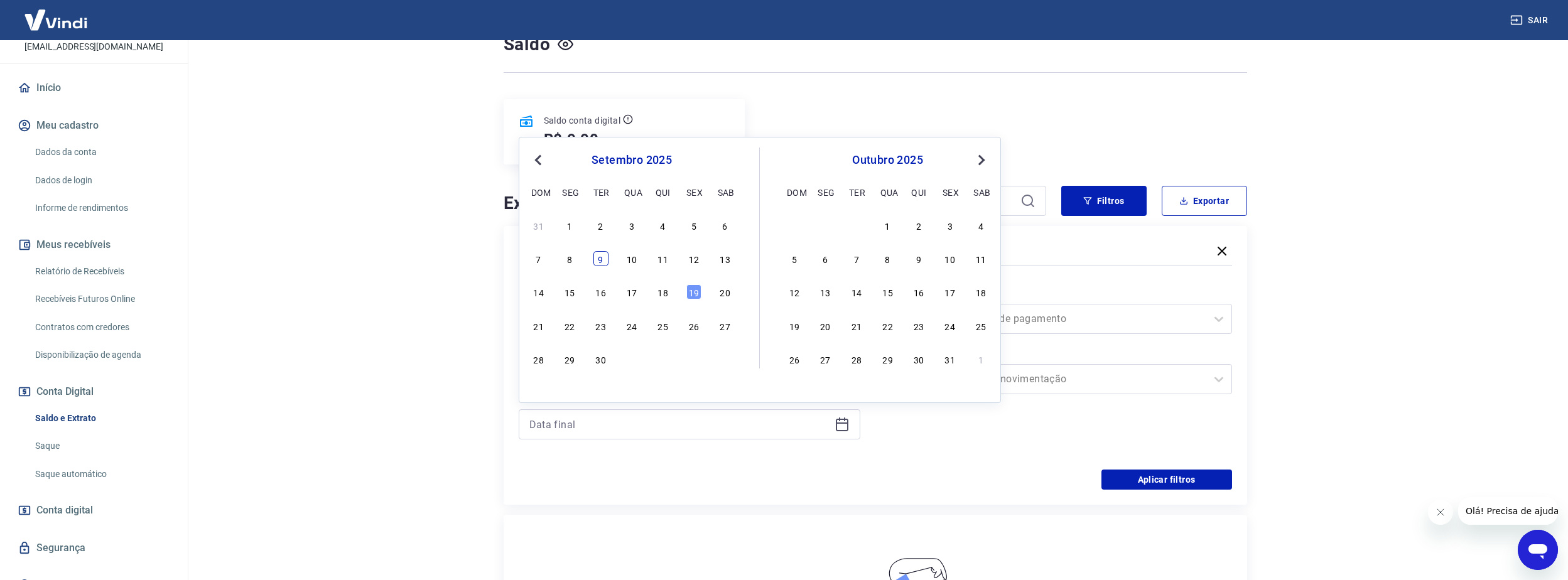
click at [600, 258] on div "9" at bounding box center [601, 259] width 15 height 15
type input "[DATE]"
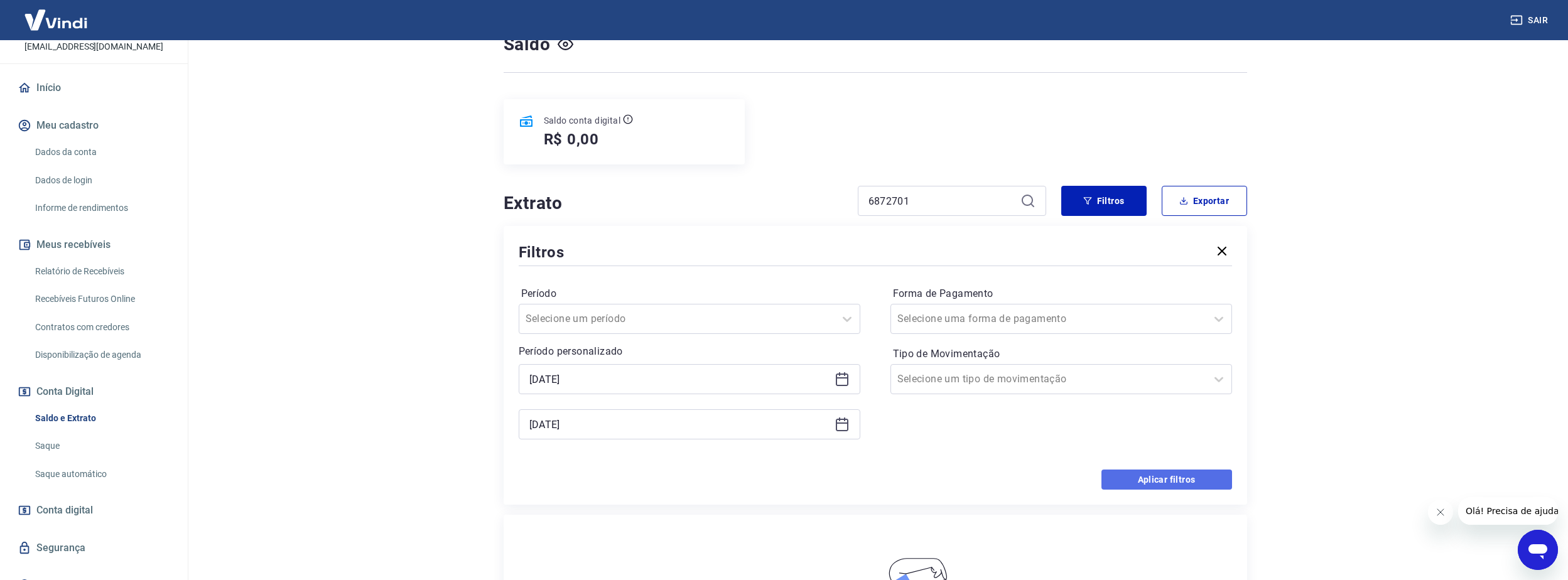
click at [1175, 478] on button "Aplicar filtros" at bounding box center [1167, 479] width 131 height 20
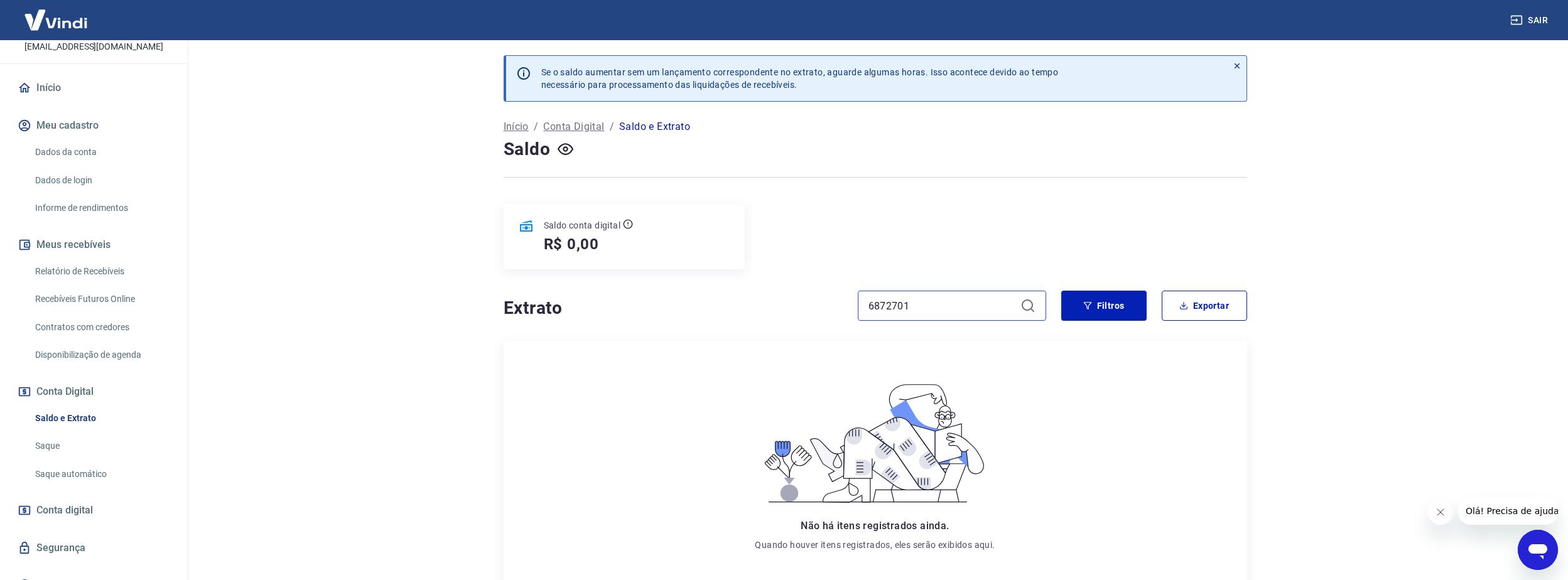
drag, startPoint x: 971, startPoint y: 309, endPoint x: 764, endPoint y: 284, distance: 208.5
click at [764, 284] on div "Se o saldo aumentar sem um lançamento correspondente no extrato, aguarde alguma…" at bounding box center [875, 328] width 774 height 576
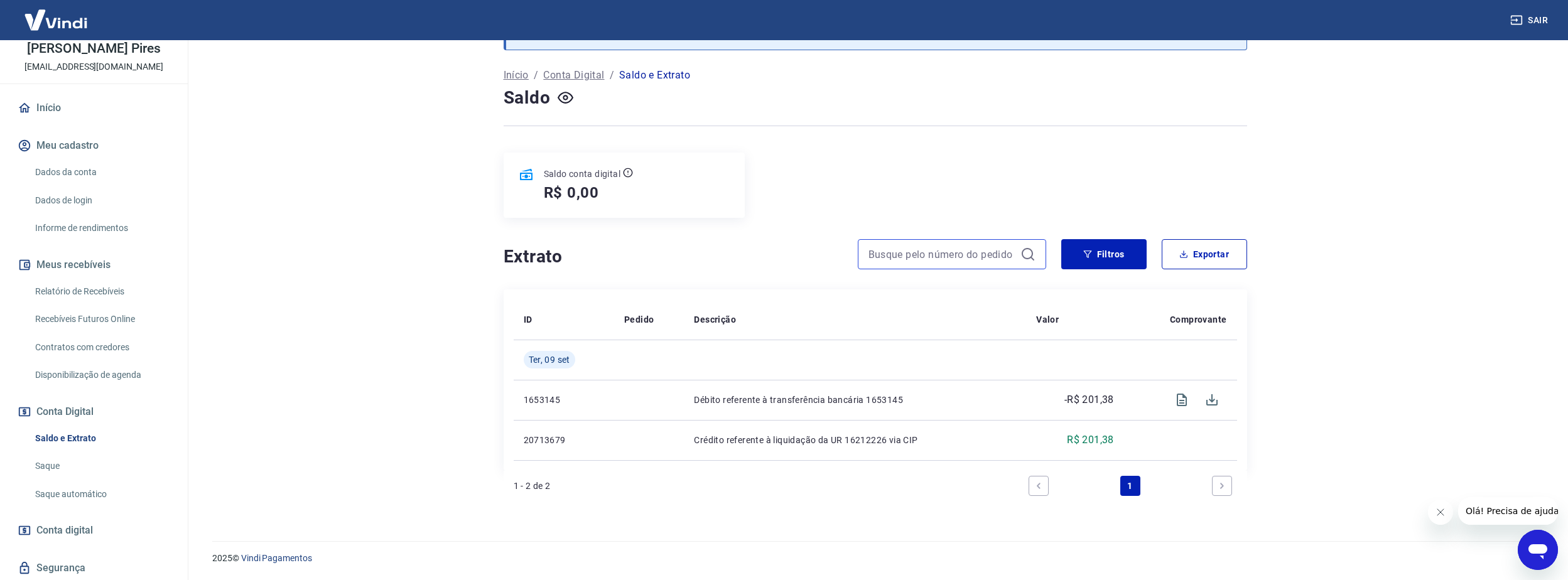
scroll to position [61, 0]
click at [121, 295] on link "Relatório de Recebíveis" at bounding box center [101, 294] width 143 height 25
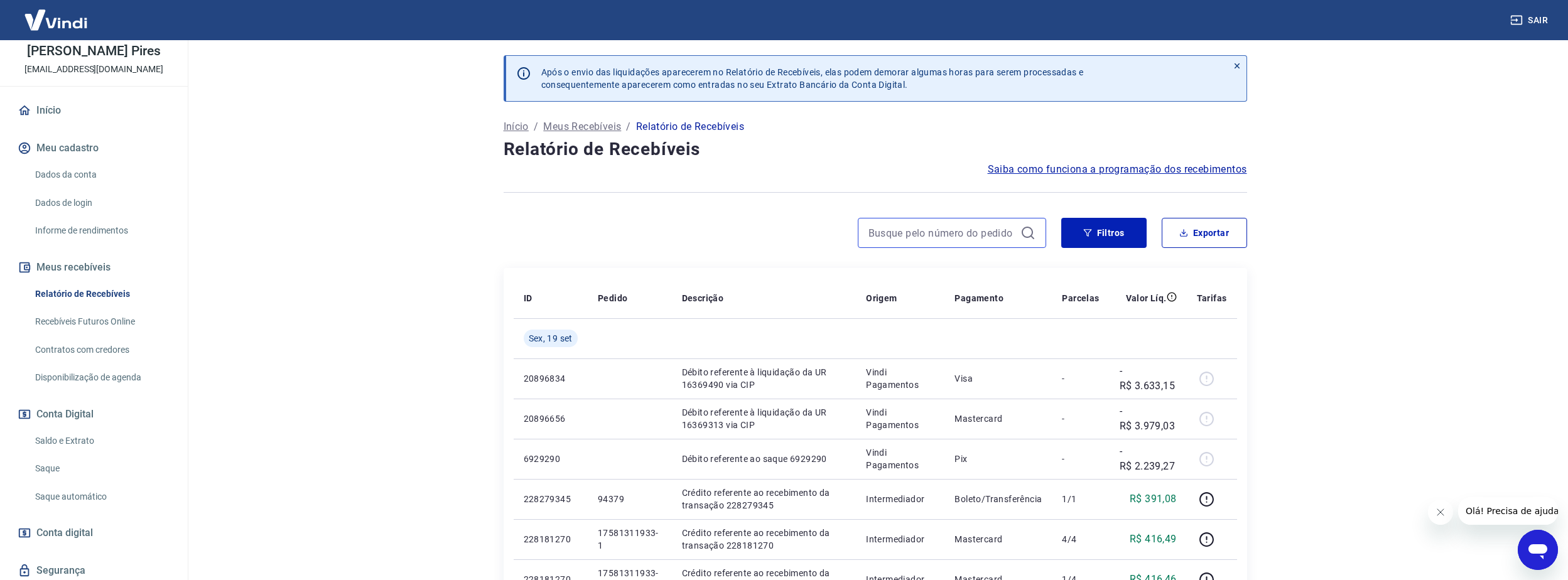
click at [894, 234] on input at bounding box center [942, 232] width 147 height 19
paste input "6872701"
type input "6872701"
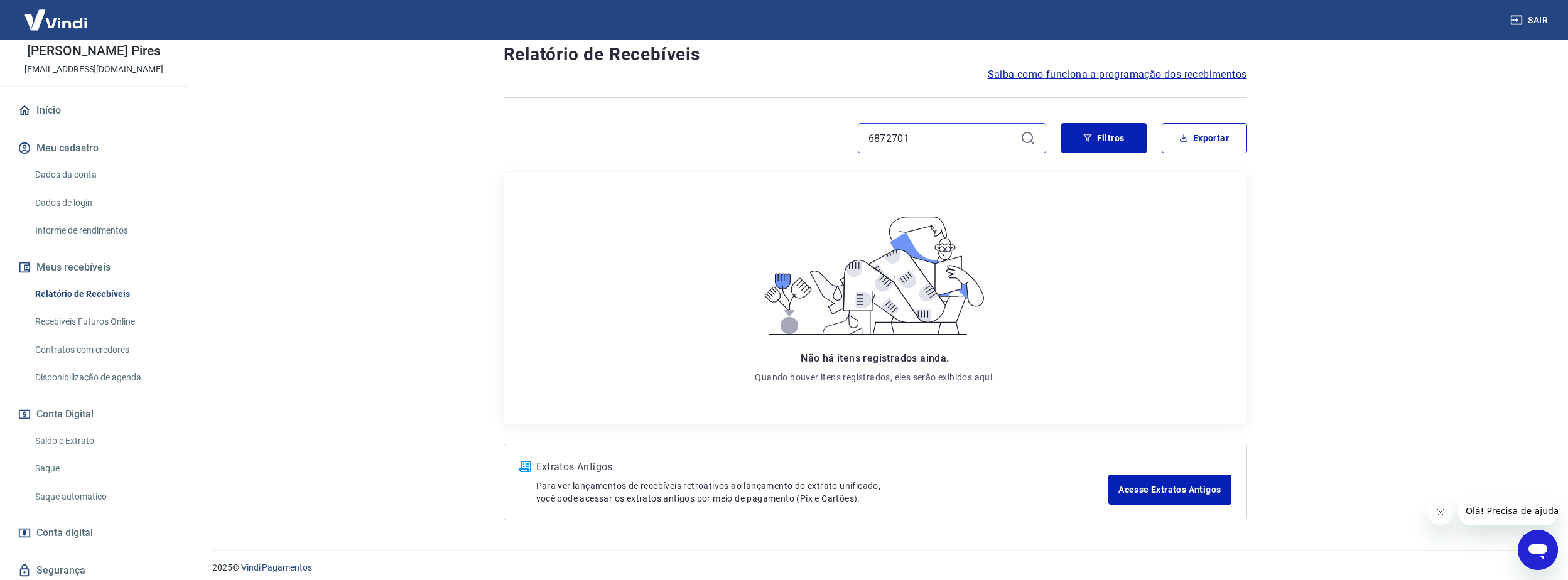
scroll to position [104, 0]
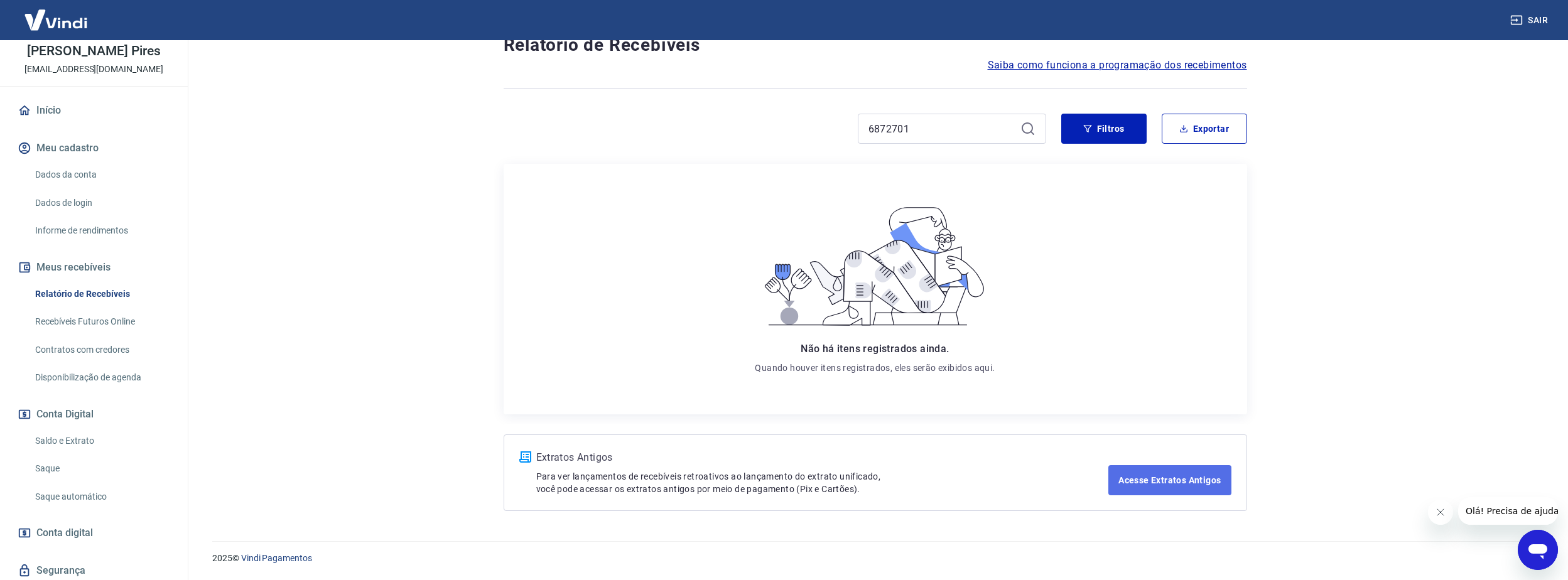
click at [1205, 476] on link "Acesse Extratos Antigos" at bounding box center [1169, 479] width 123 height 30
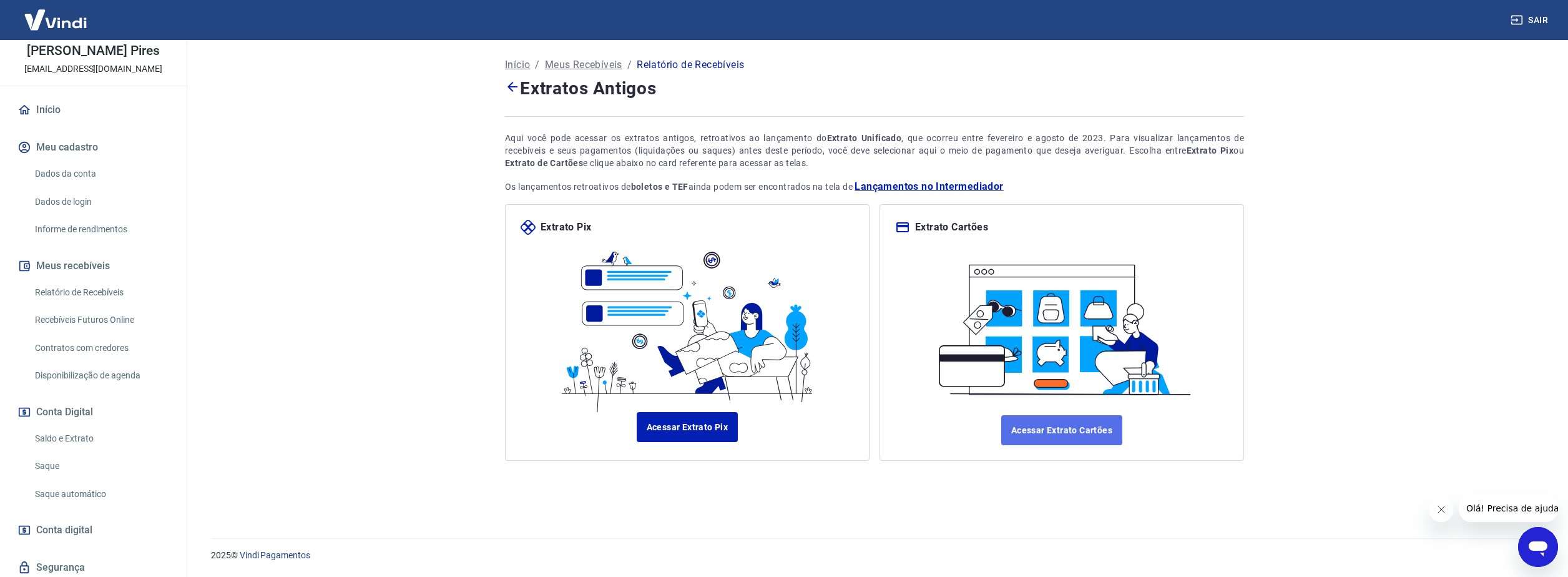
click at [1063, 434] on link "Acessar Extrato Cartões" at bounding box center [1062, 430] width 121 height 30
click at [68, 467] on link "Saque" at bounding box center [100, 466] width 142 height 25
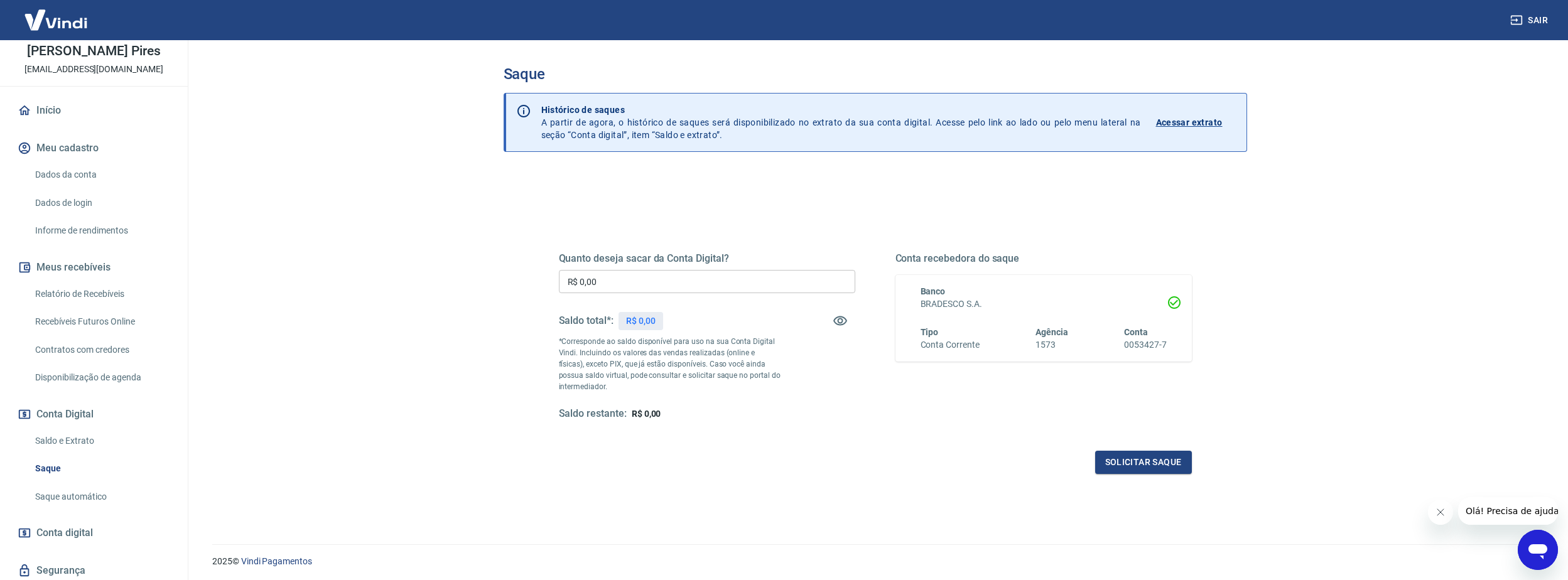
click at [95, 440] on link "Saldo e Extrato" at bounding box center [101, 441] width 143 height 25
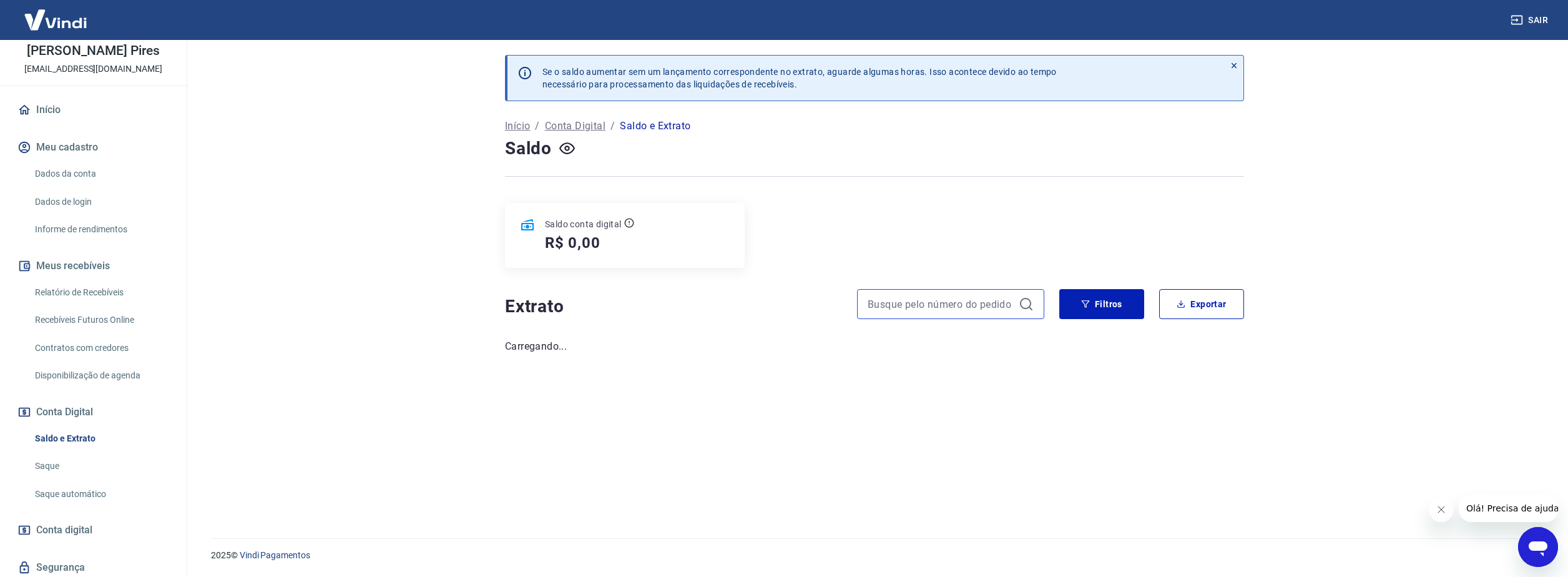
click at [934, 300] on input at bounding box center [941, 303] width 146 height 19
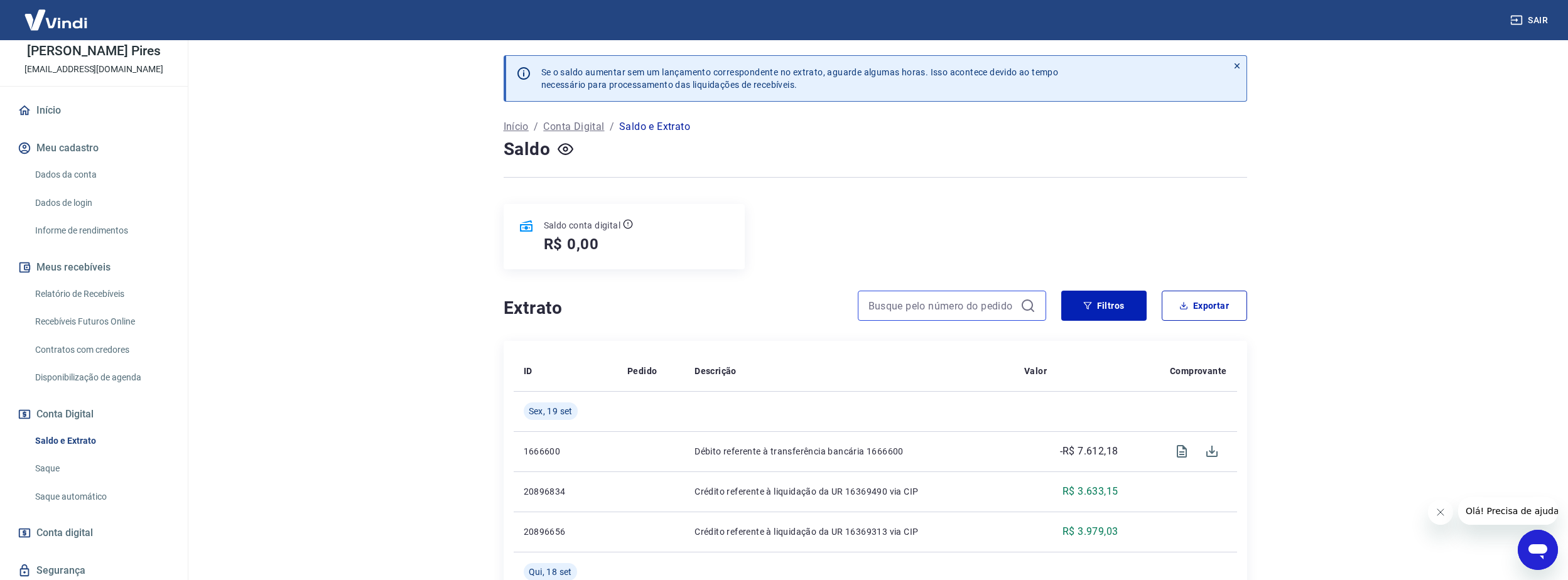
paste input "6872701"
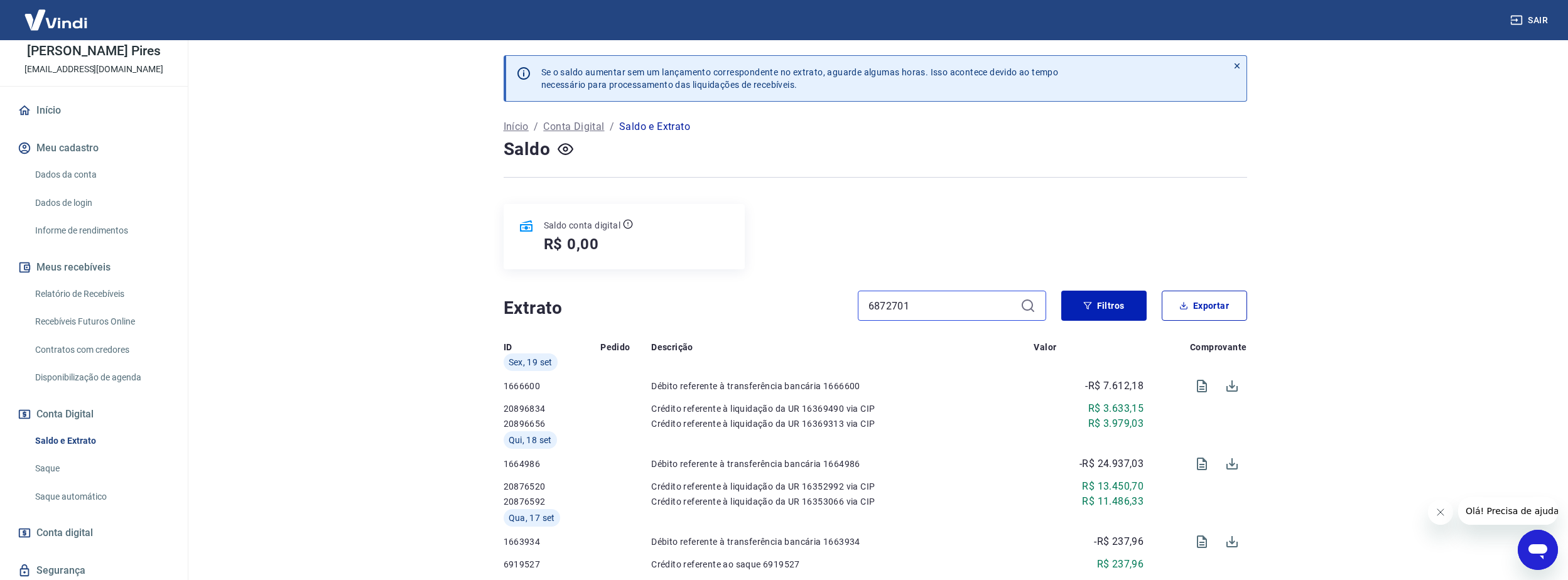
type input "6872701"
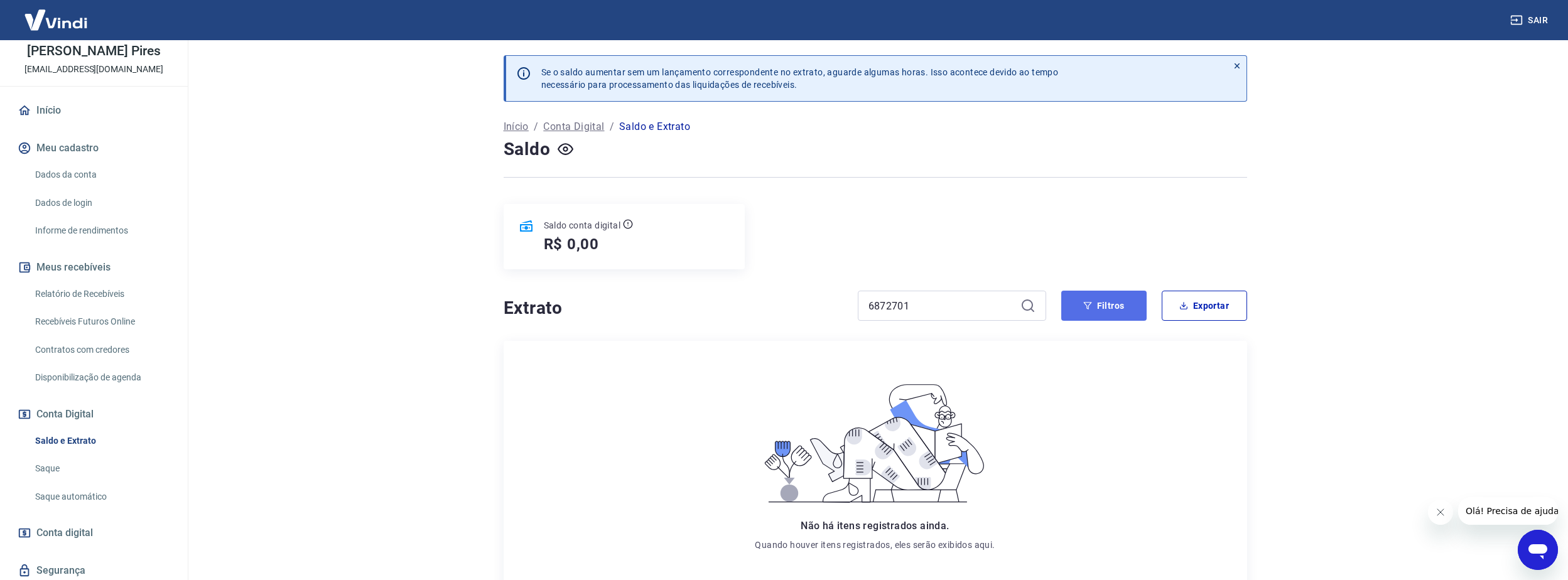
click at [1114, 303] on button "Filtros" at bounding box center [1104, 305] width 85 height 30
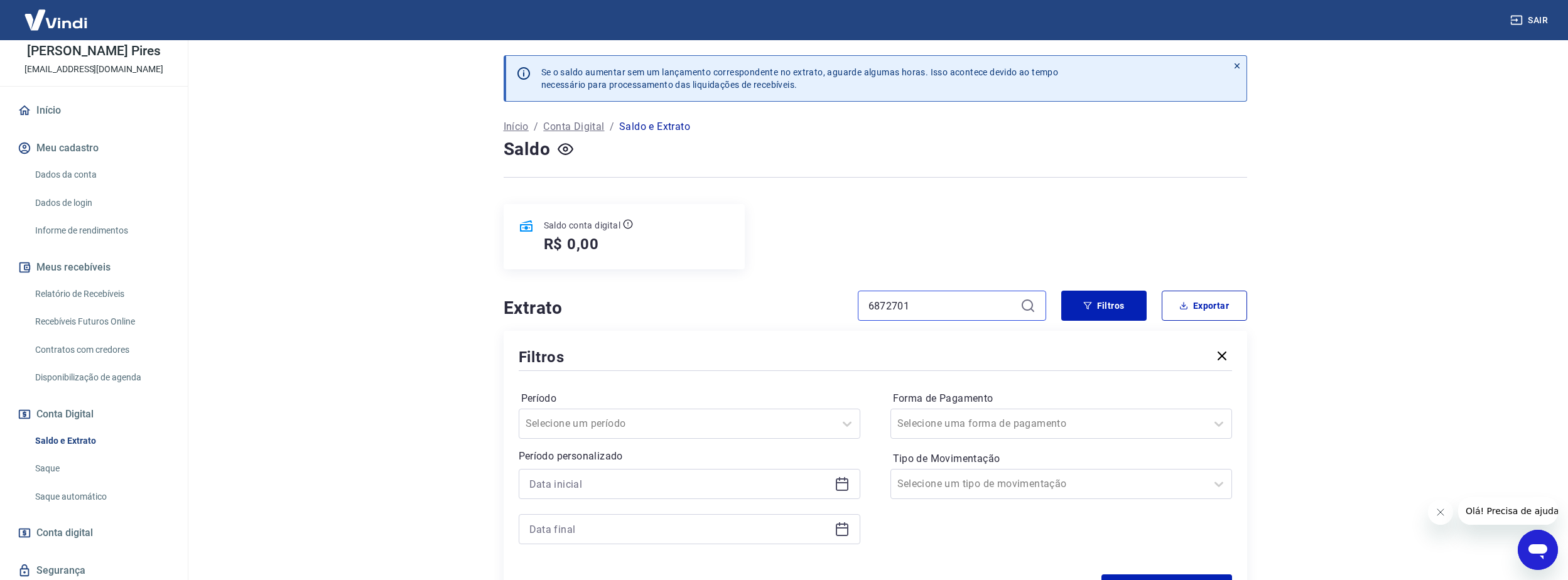
drag, startPoint x: 893, startPoint y: 306, endPoint x: 819, endPoint y: 306, distance: 74.0
click at [819, 306] on div "Extrato 6872701" at bounding box center [775, 305] width 543 height 30
click at [842, 484] on icon at bounding box center [842, 482] width 13 height 1
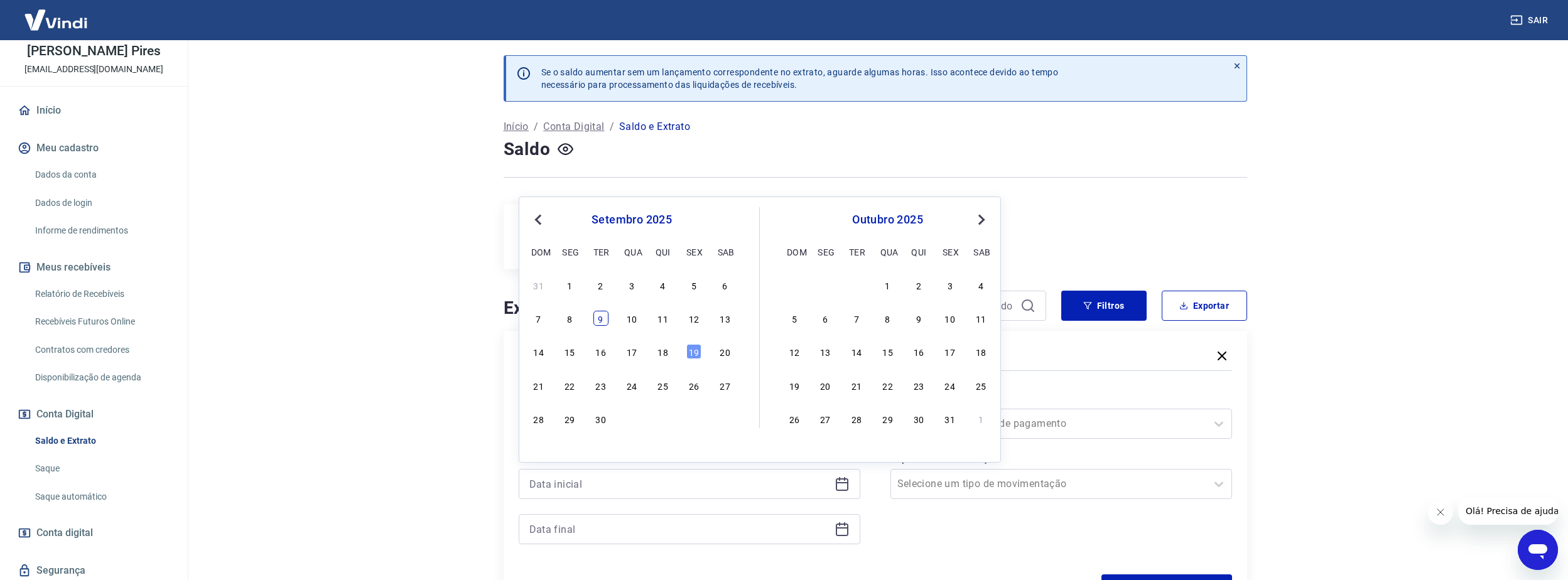
click at [597, 319] on div "9" at bounding box center [601, 318] width 15 height 15
type input "[DATE]"
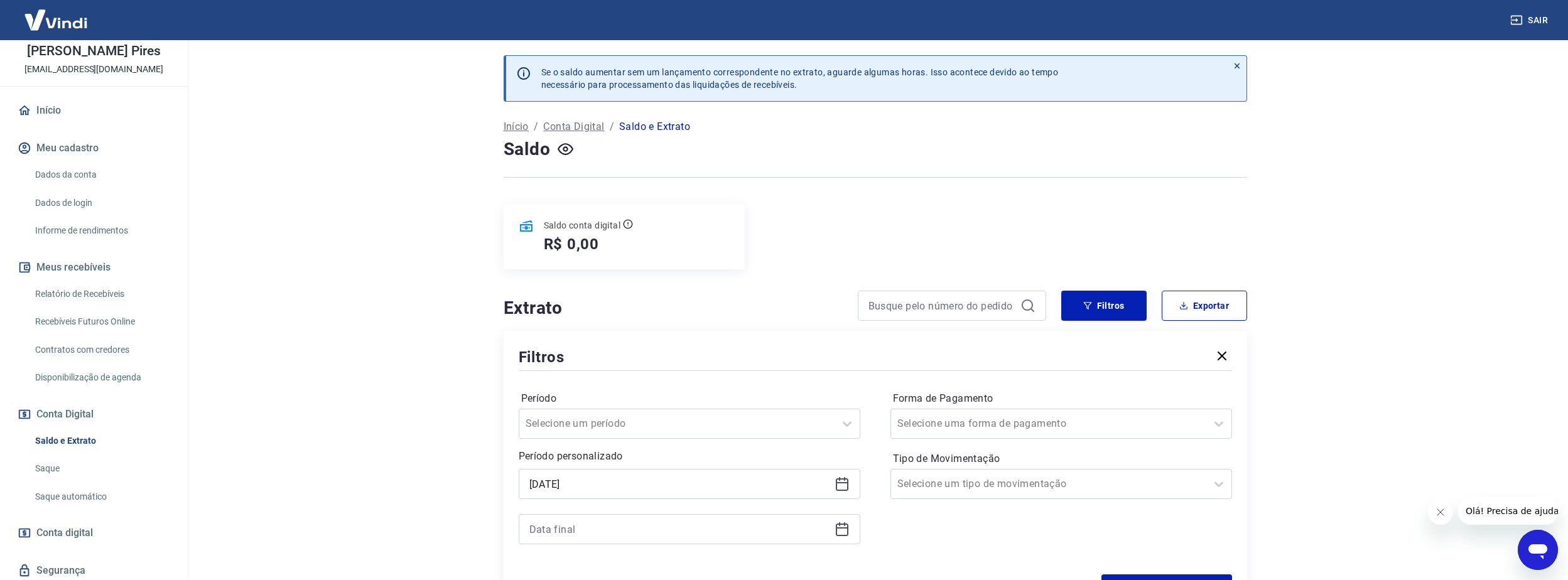
click at [846, 530] on icon at bounding box center [842, 529] width 15 height 15
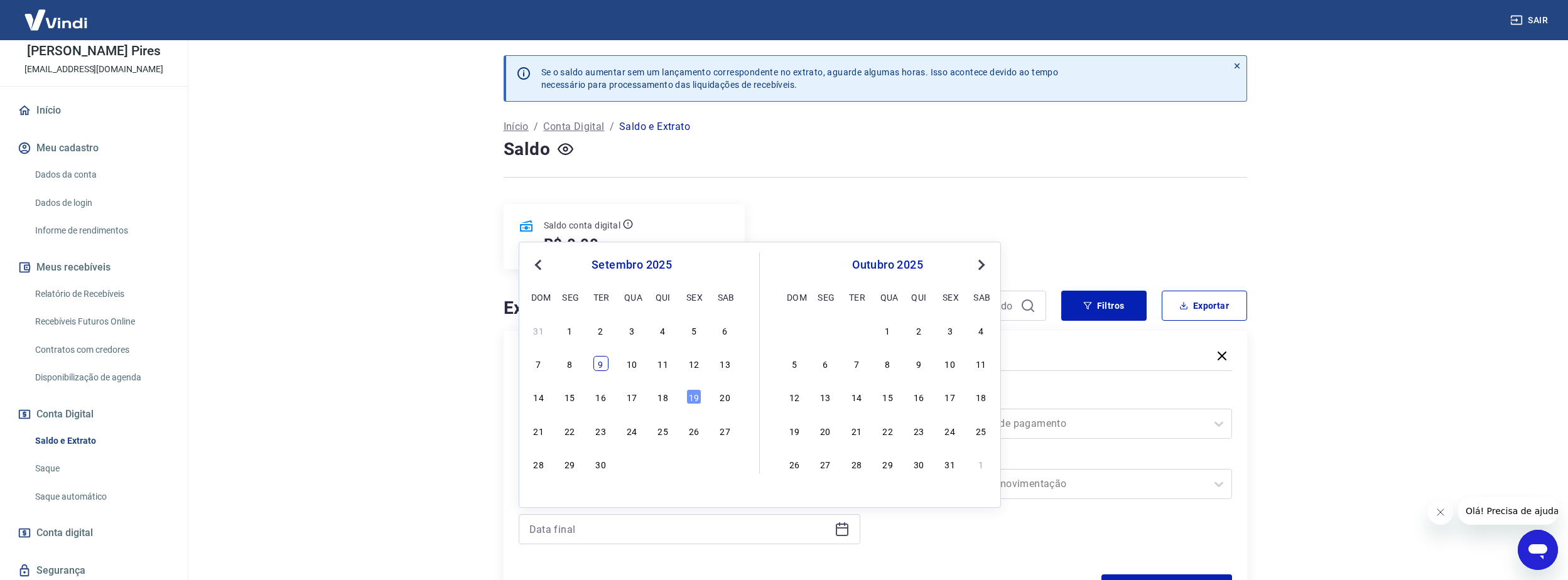
click at [599, 367] on div "9" at bounding box center [601, 363] width 15 height 15
type input "[DATE]"
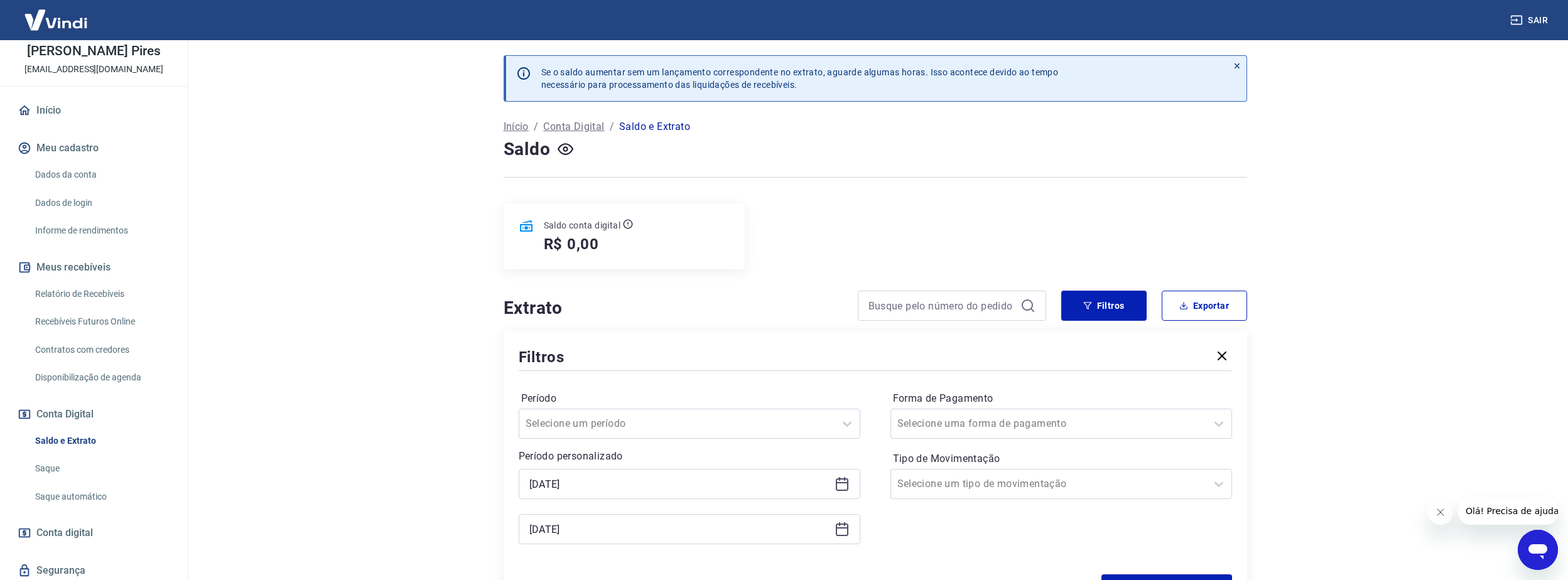
click at [1294, 371] on main "Se o saldo aumentar sem um lançamento correspondente no extrato, aguarde alguma…" at bounding box center [875, 310] width 1386 height 540
click at [1110, 305] on button "Filtros" at bounding box center [1104, 305] width 85 height 30
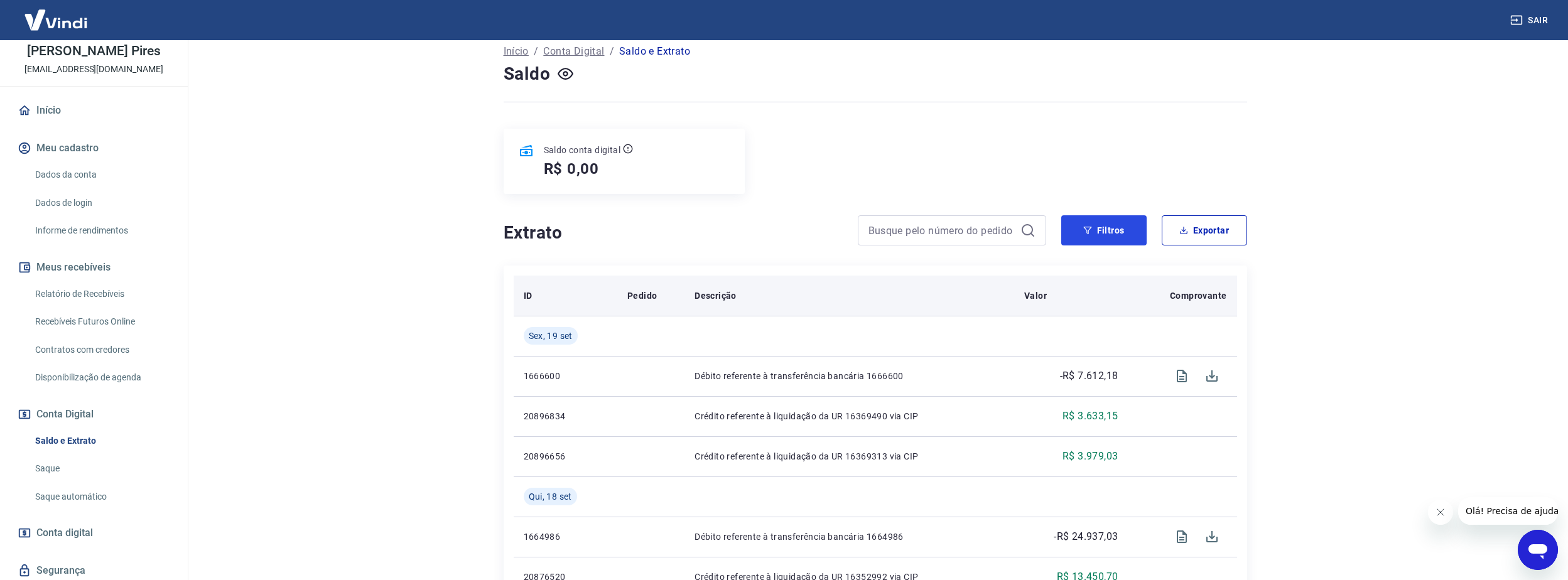
scroll to position [84, 0]
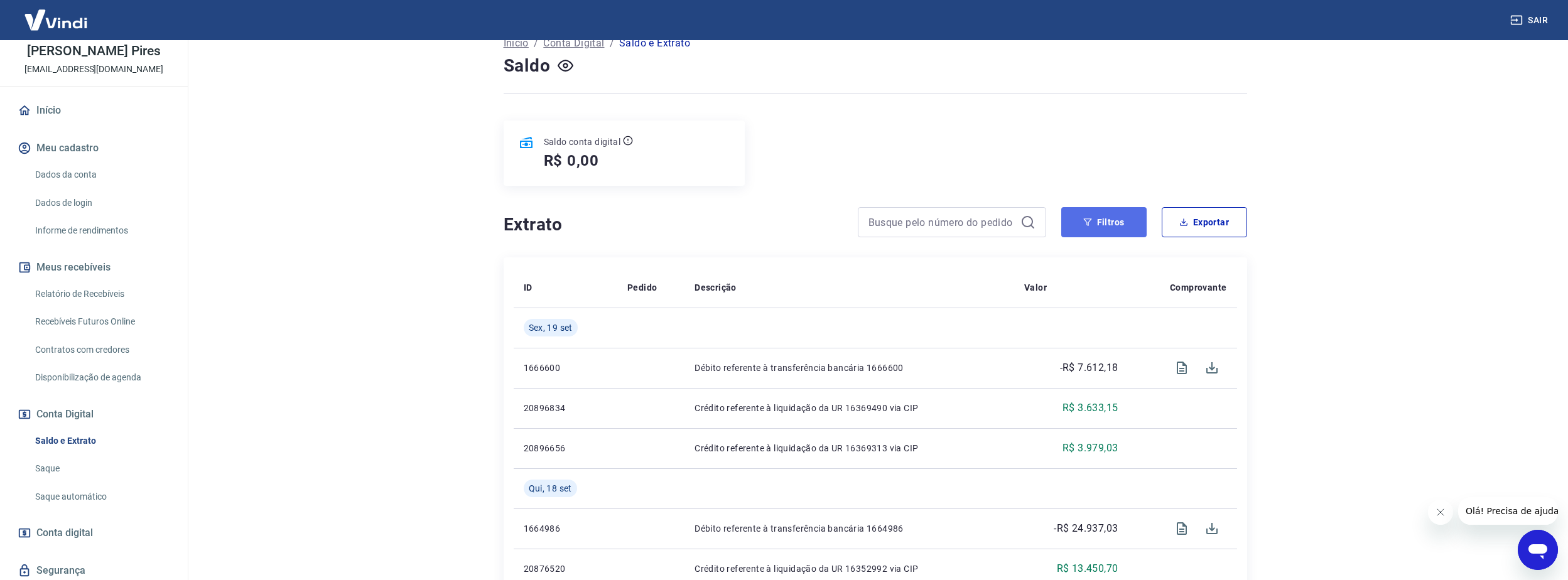
click at [1099, 232] on button "Filtros" at bounding box center [1104, 221] width 85 height 30
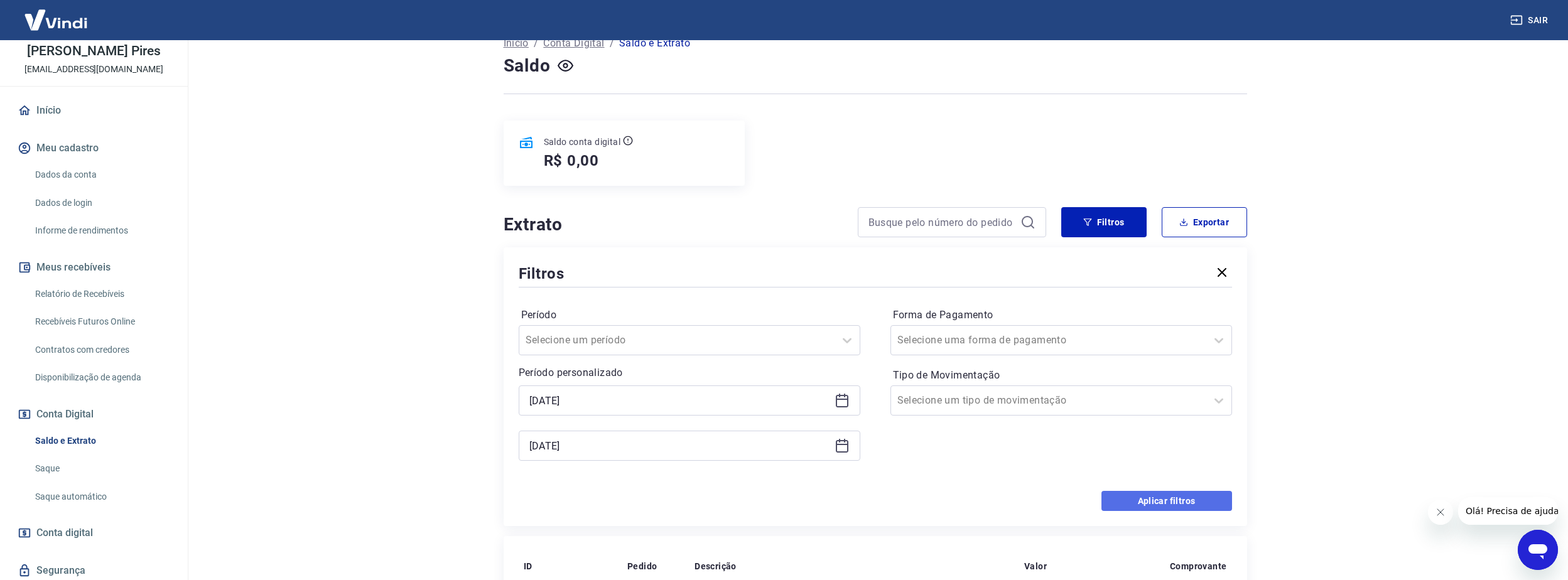
click at [1139, 504] on button "Aplicar filtros" at bounding box center [1167, 501] width 131 height 20
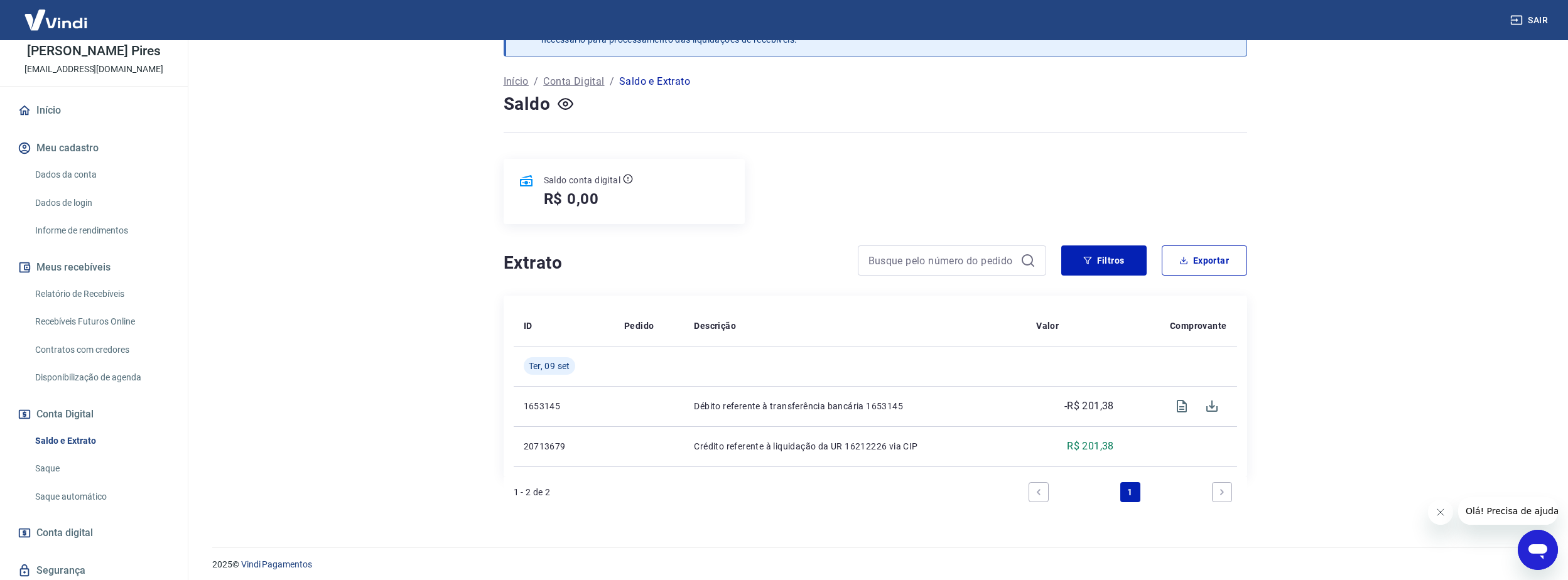
scroll to position [52, 0]
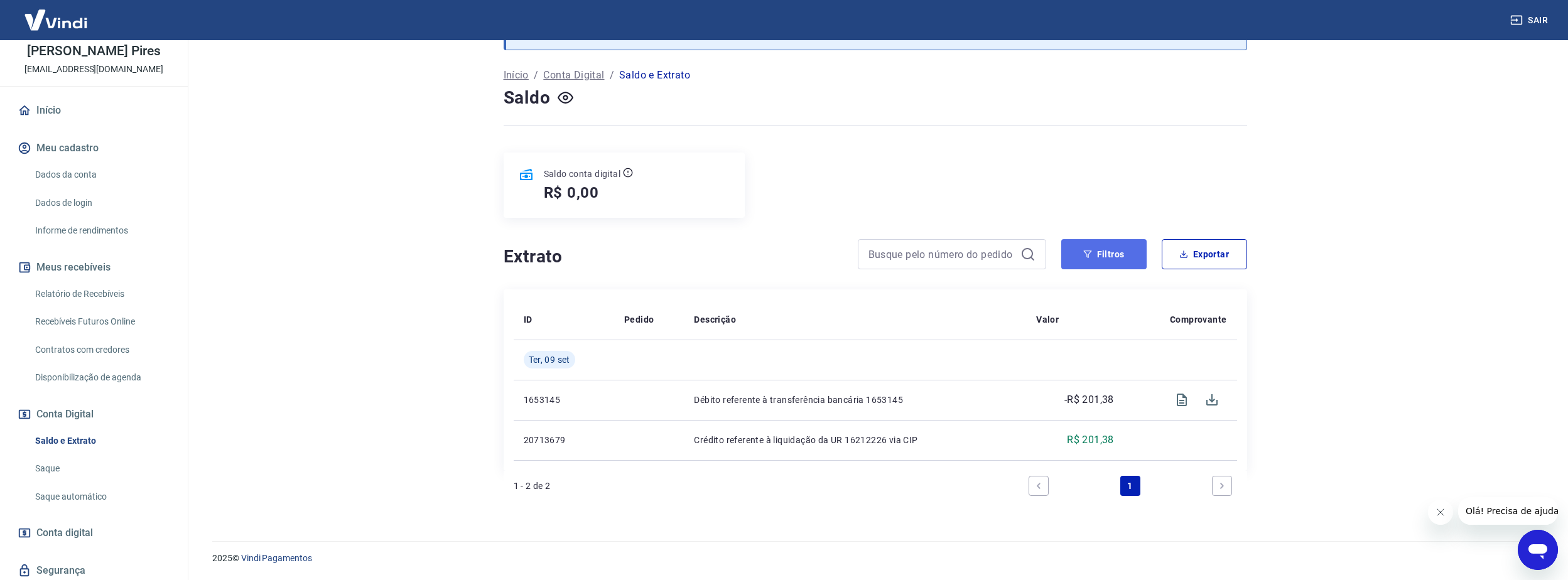
click at [1099, 255] on button "Filtros" at bounding box center [1104, 253] width 85 height 30
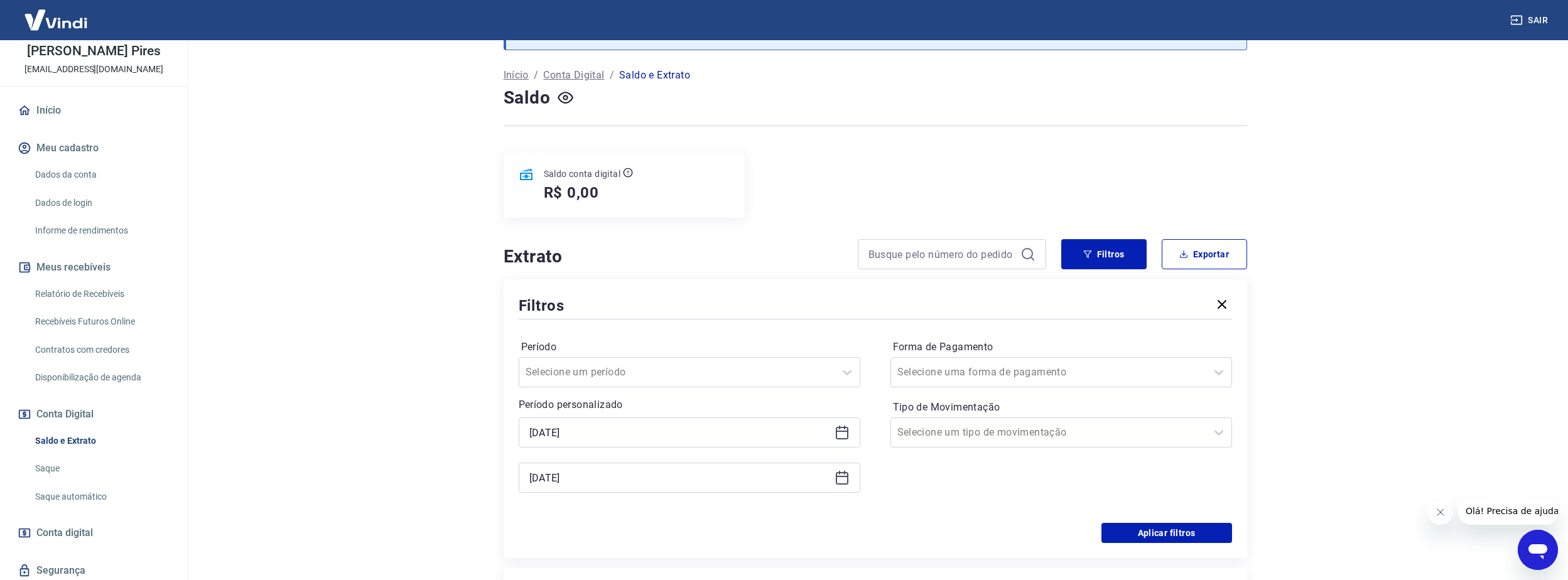
click at [845, 435] on icon at bounding box center [842, 432] width 15 height 15
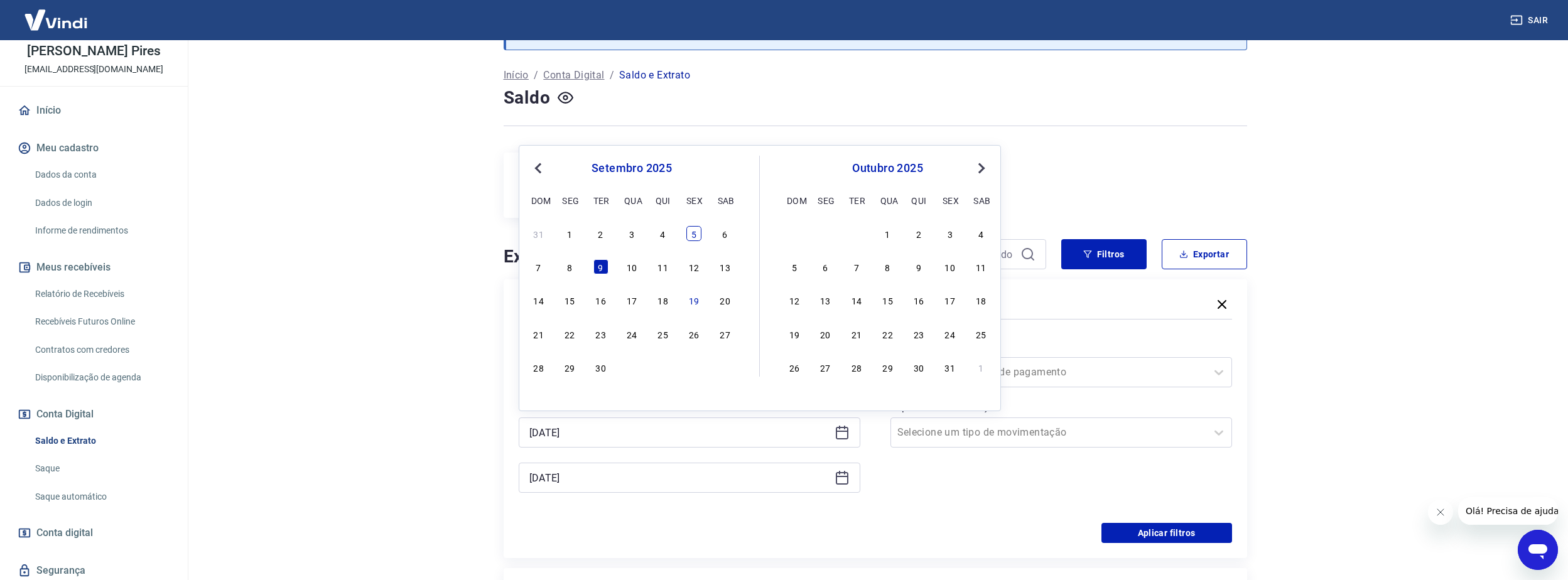
click at [694, 237] on div "5" at bounding box center [694, 233] width 15 height 15
type input "05/09/2025"
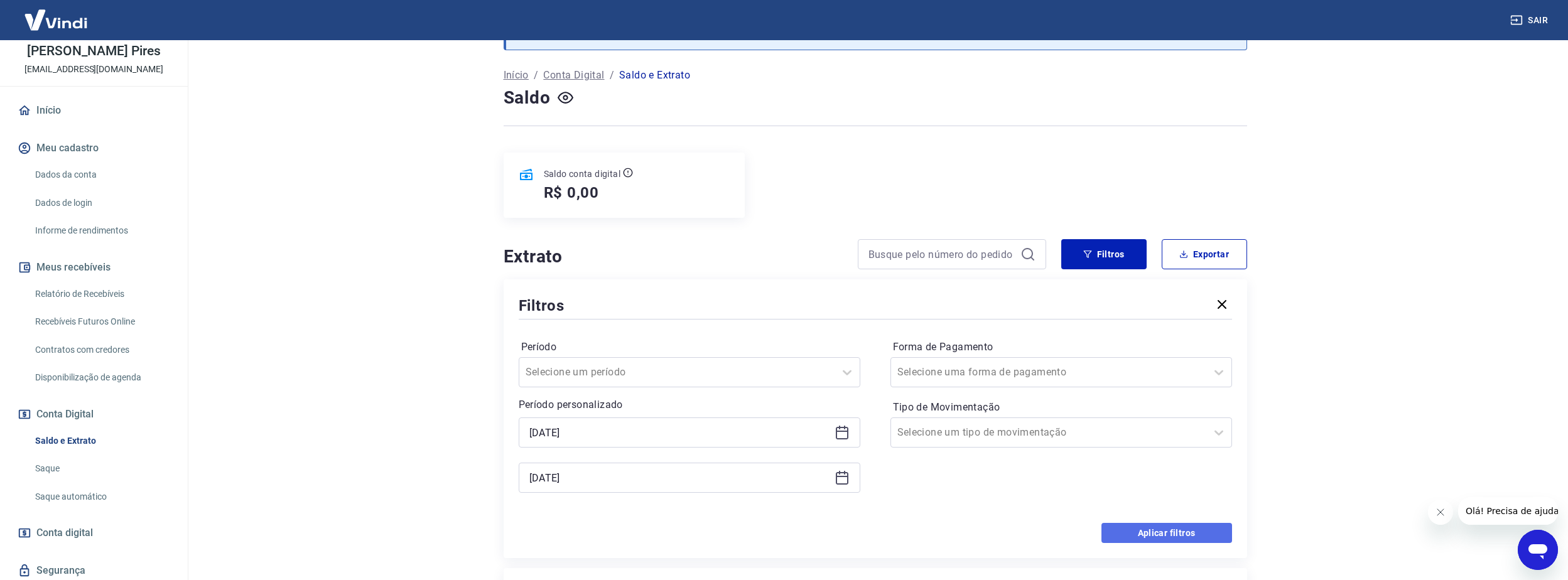
click at [1155, 535] on button "Aplicar filtros" at bounding box center [1167, 533] width 131 height 20
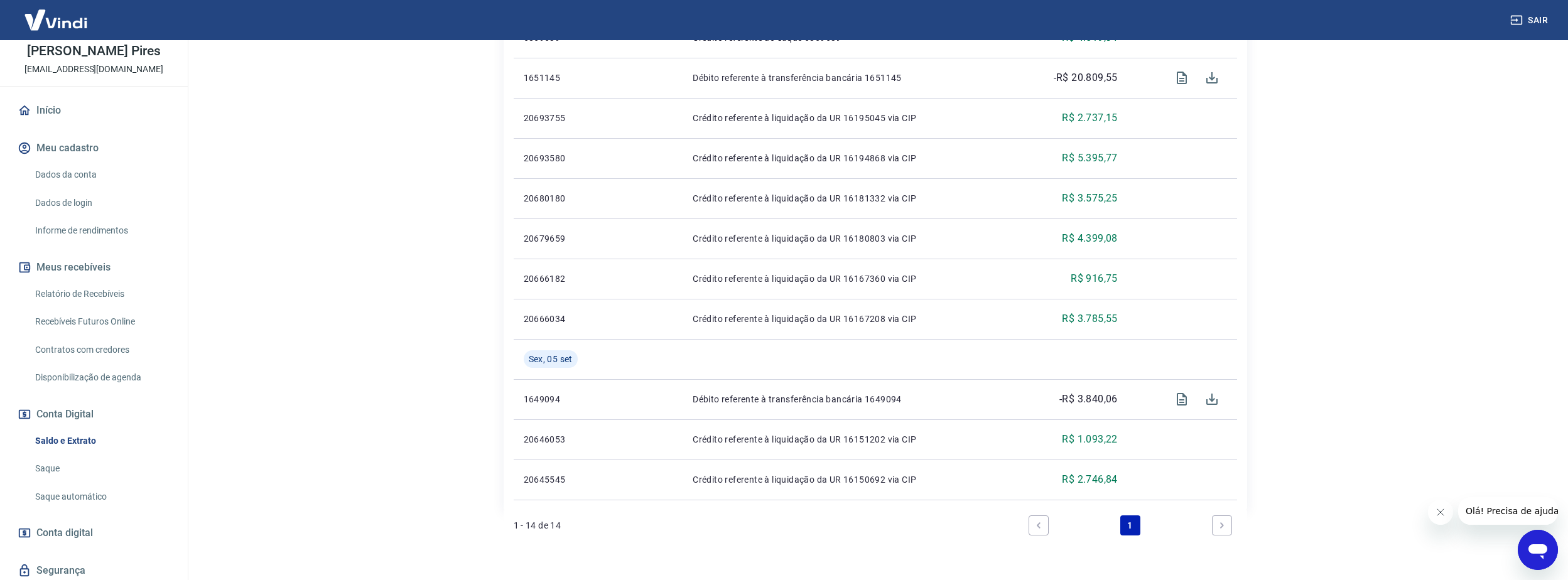
scroll to position [585, 0]
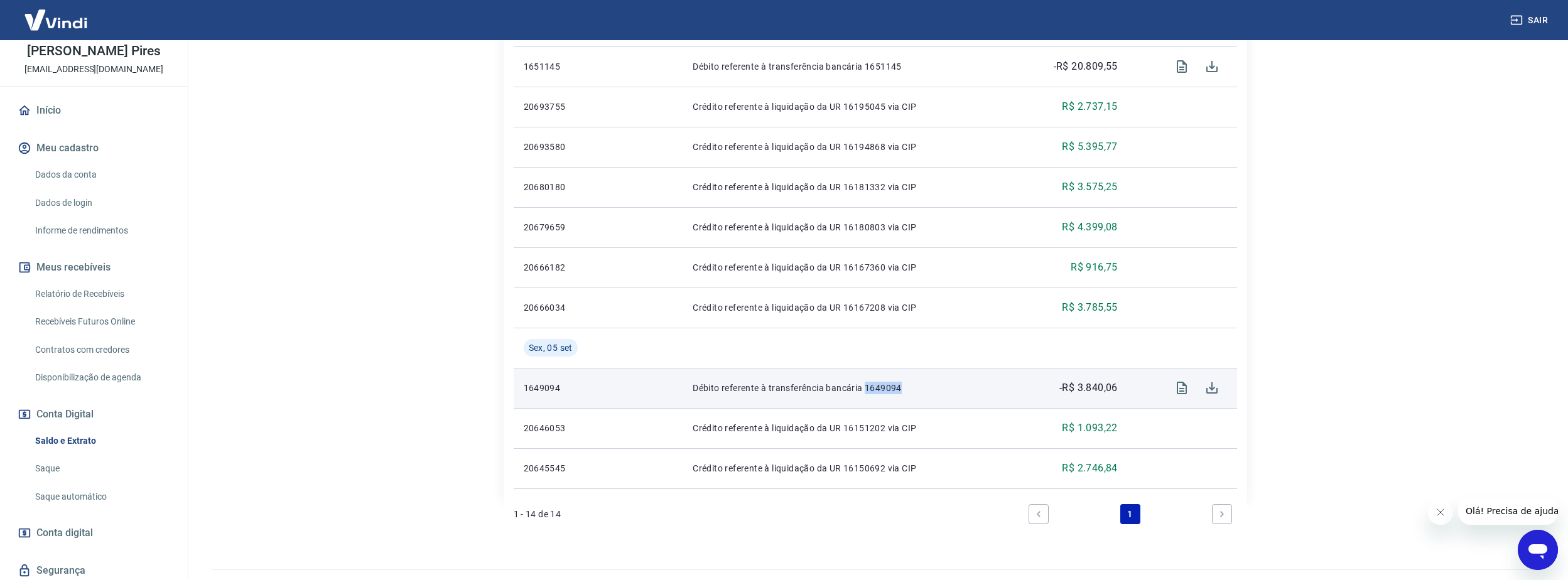
drag, startPoint x: 902, startPoint y: 389, endPoint x: 863, endPoint y: 392, distance: 39.1
click at [863, 392] on p "Débito referente à transferência bancária 1649094" at bounding box center [848, 388] width 311 height 13
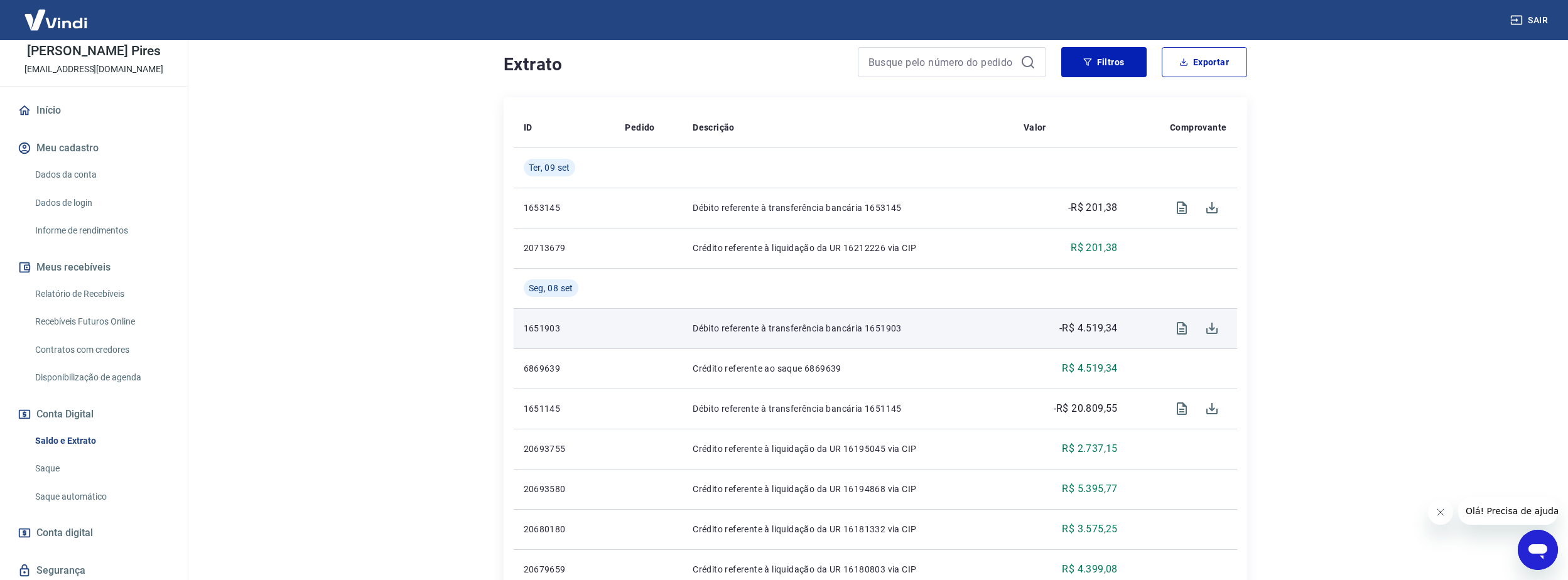
scroll to position [231, 0]
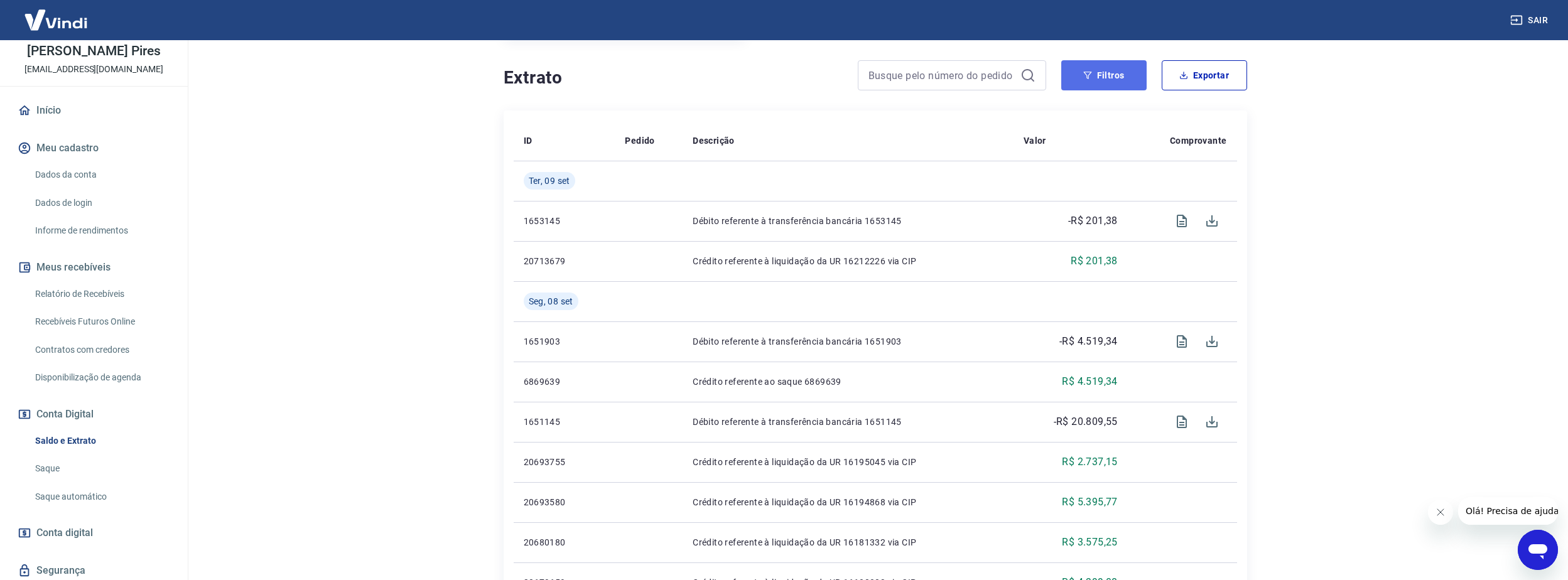
click at [1085, 68] on button "Filtros" at bounding box center [1104, 74] width 85 height 30
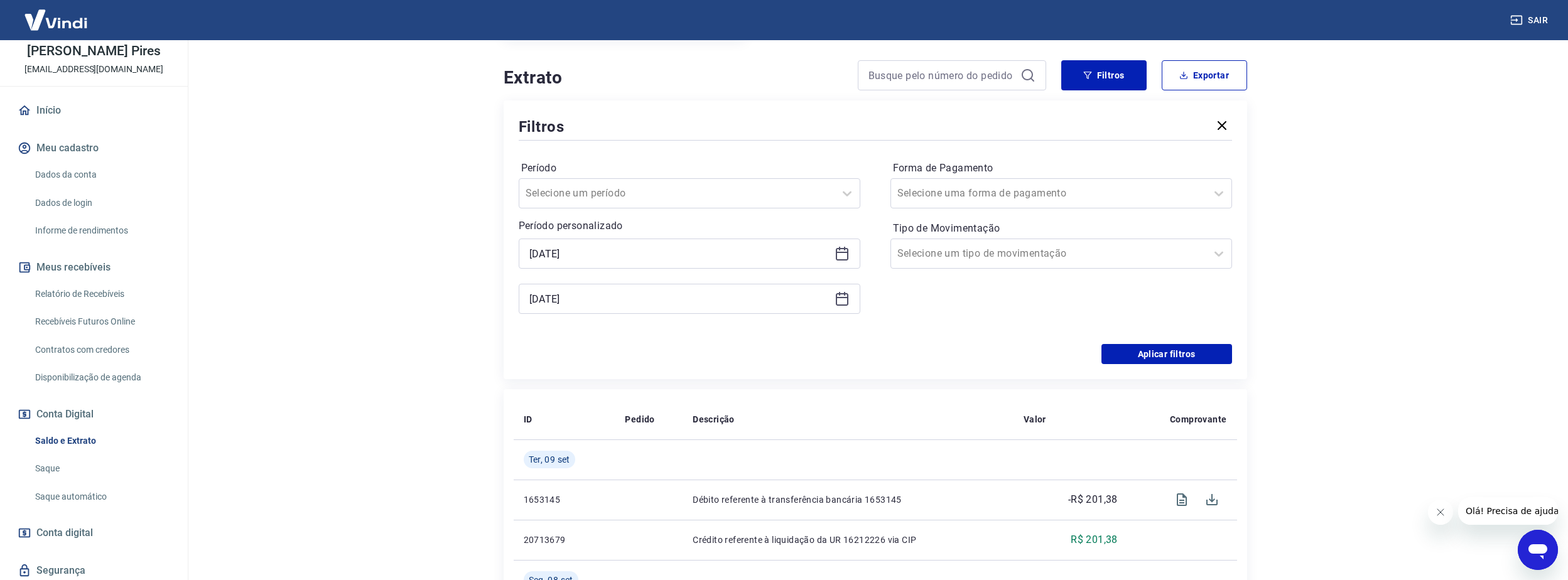
click at [840, 297] on icon at bounding box center [842, 297] width 13 height 1
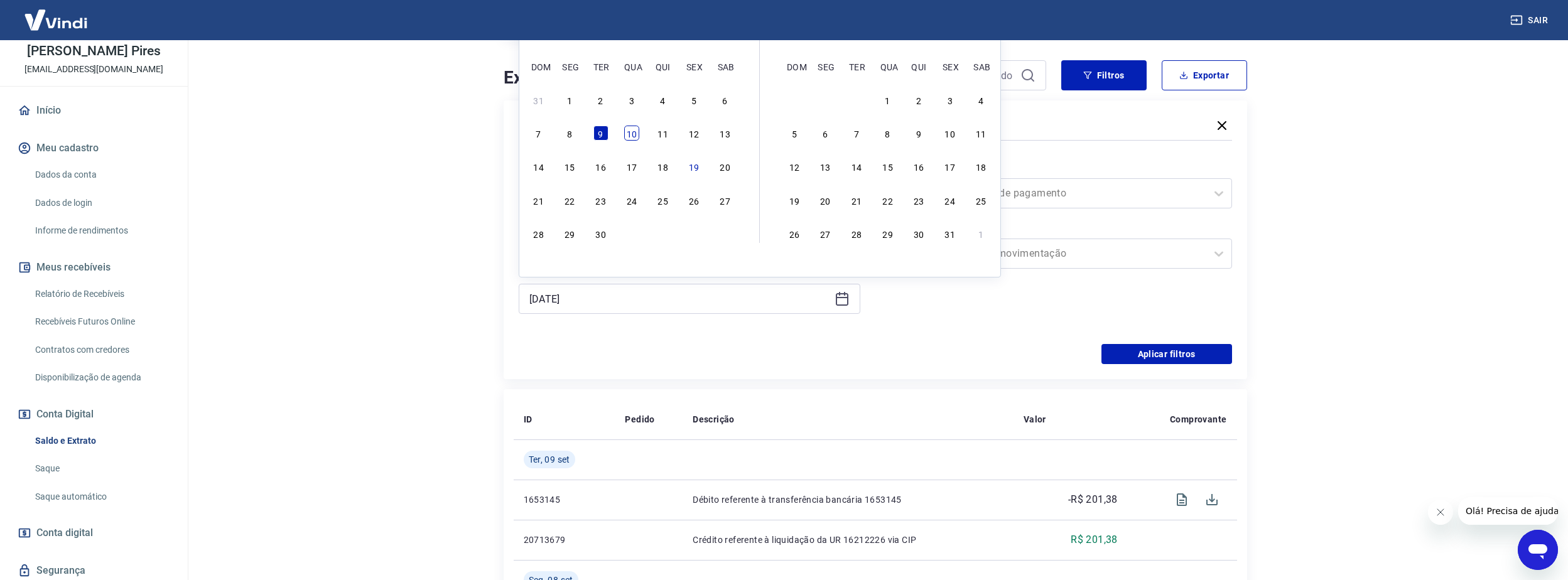
click at [626, 133] on div "10" at bounding box center [631, 133] width 15 height 15
type input "10/09/2025"
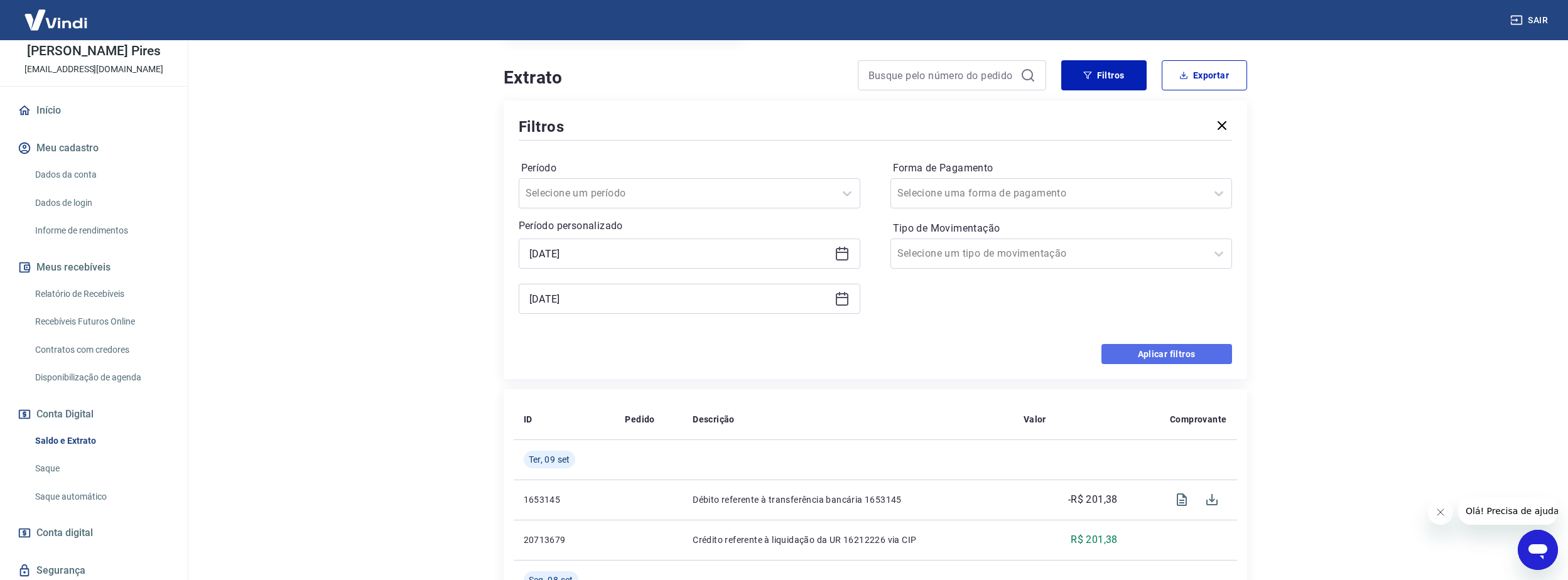
click at [1122, 352] on button "Aplicar filtros" at bounding box center [1167, 354] width 131 height 20
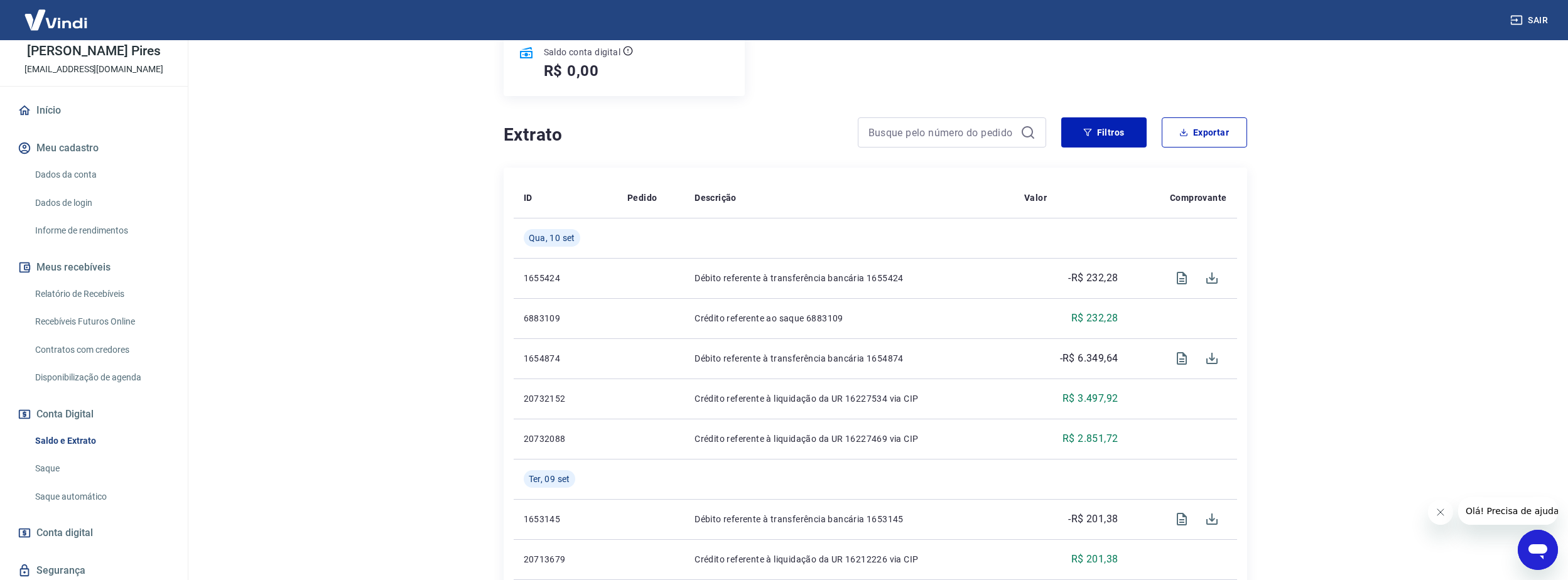
scroll to position [188, 0]
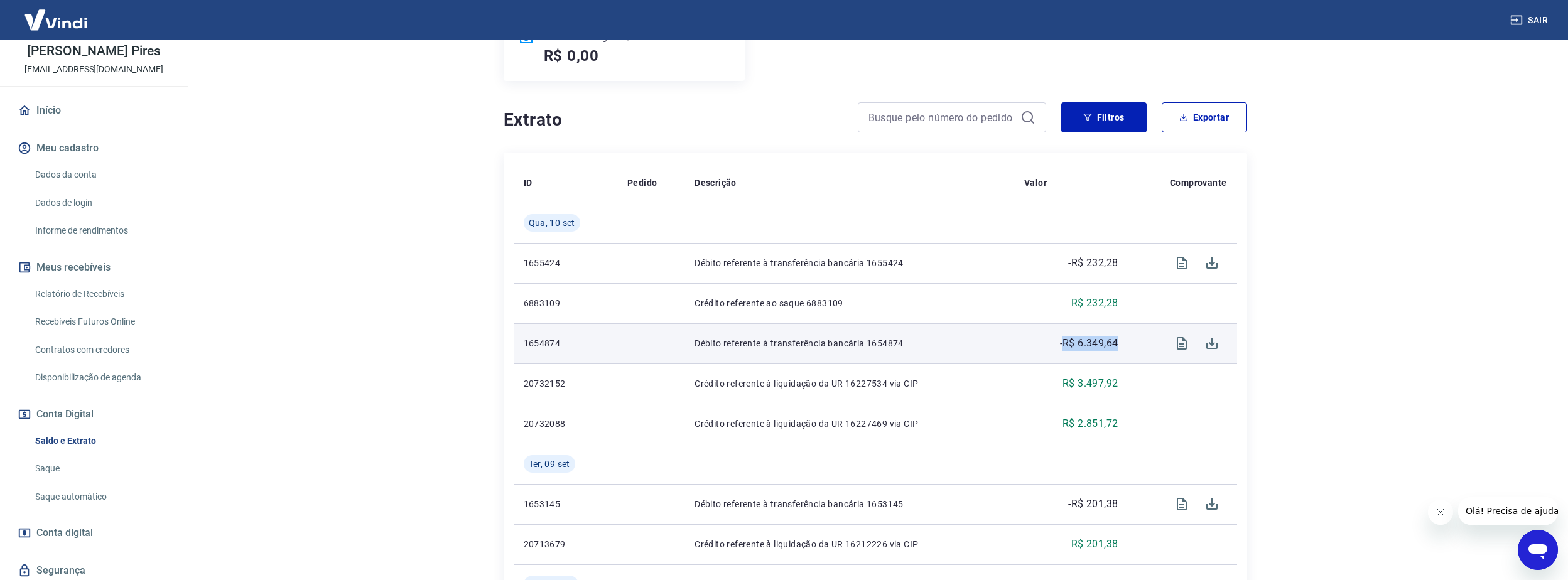
drag, startPoint x: 1064, startPoint y: 343, endPoint x: 1127, endPoint y: 343, distance: 63.0
click at [1127, 343] on td "-R$ 6.349,64" at bounding box center [1070, 343] width 113 height 40
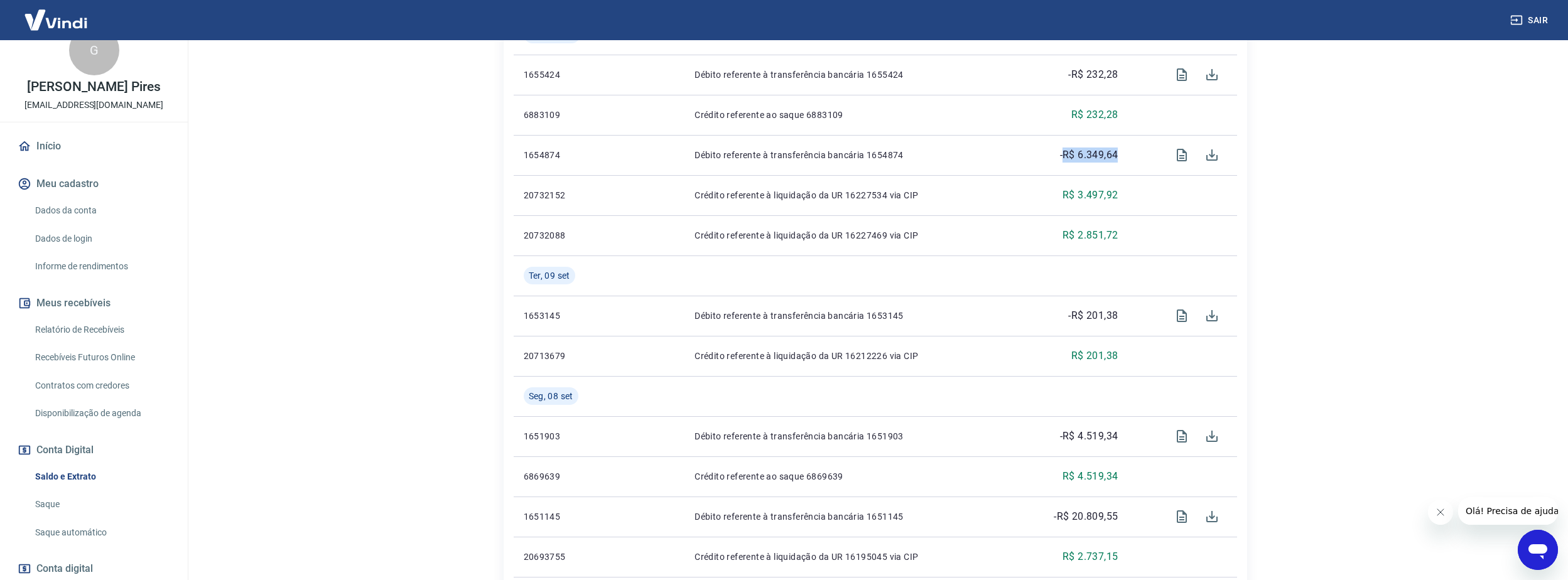
scroll to position [0, 0]
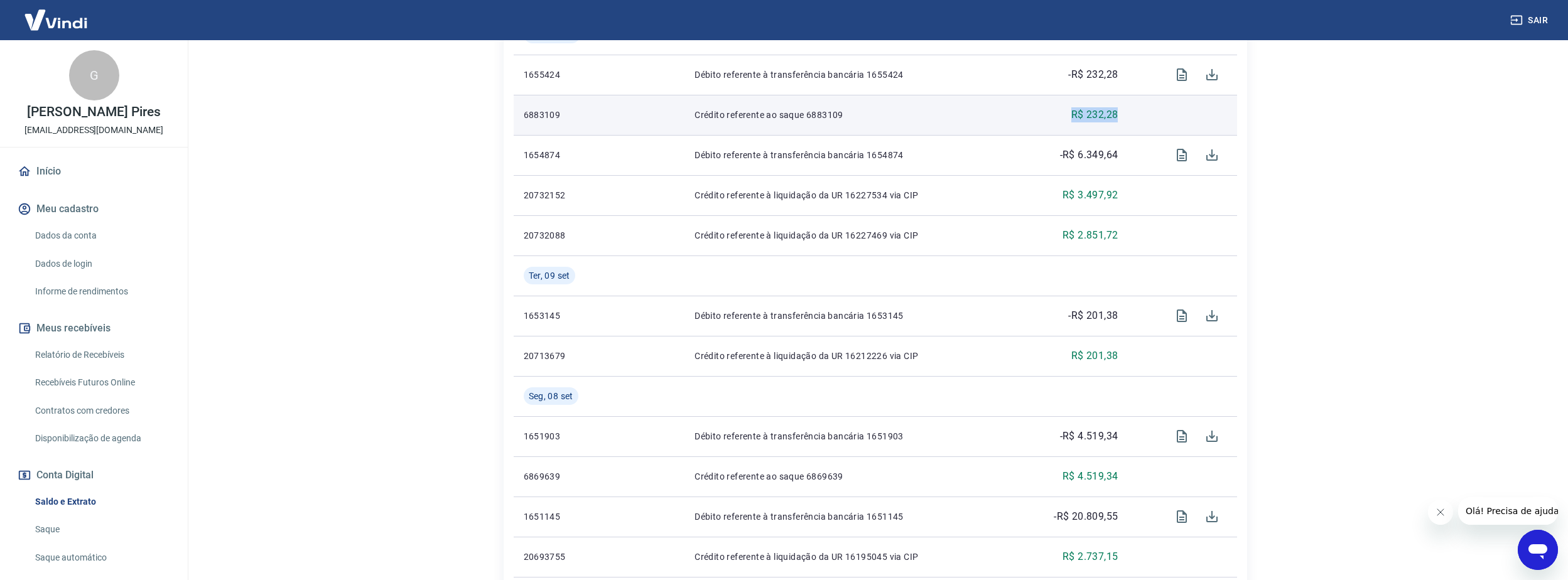
drag, startPoint x: 1053, startPoint y: 122, endPoint x: 1119, endPoint y: 122, distance: 66.0
click at [1119, 122] on td "R$ 232,28" at bounding box center [1070, 114] width 113 height 40
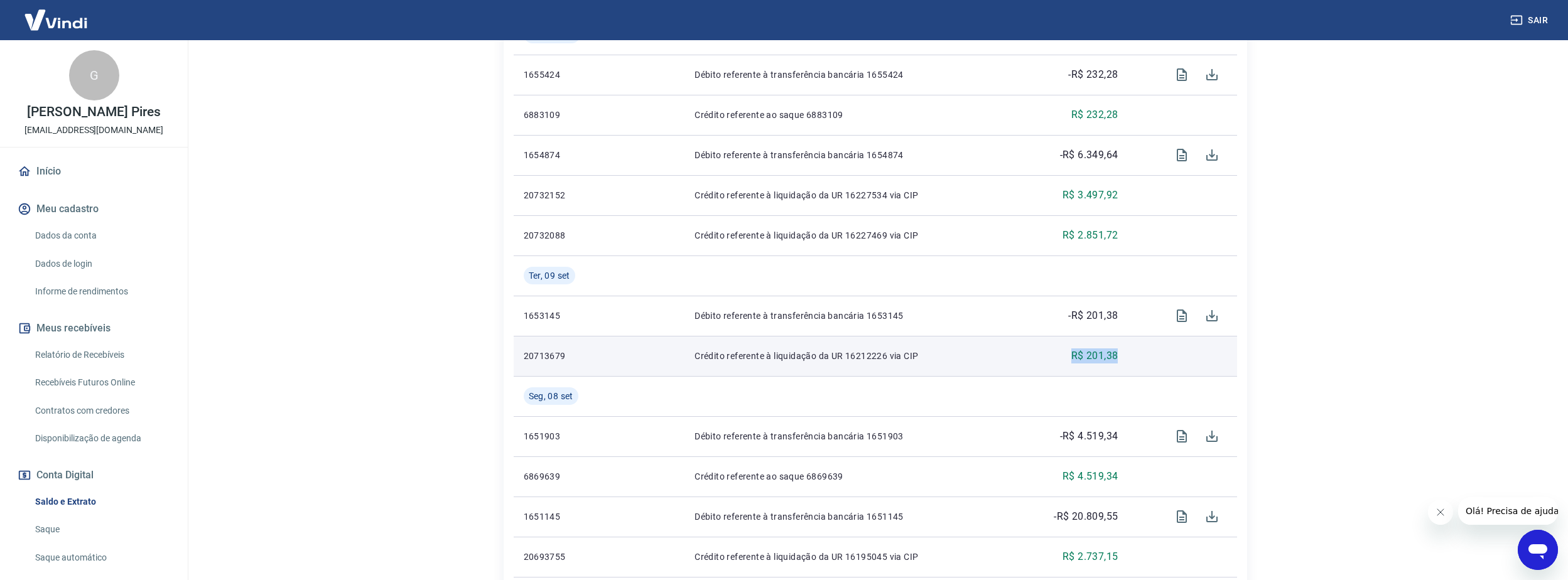
drag, startPoint x: 1069, startPoint y: 364, endPoint x: 1122, endPoint y: 360, distance: 53.2
click at [1122, 360] on td "R$ 201,38" at bounding box center [1070, 356] width 113 height 40
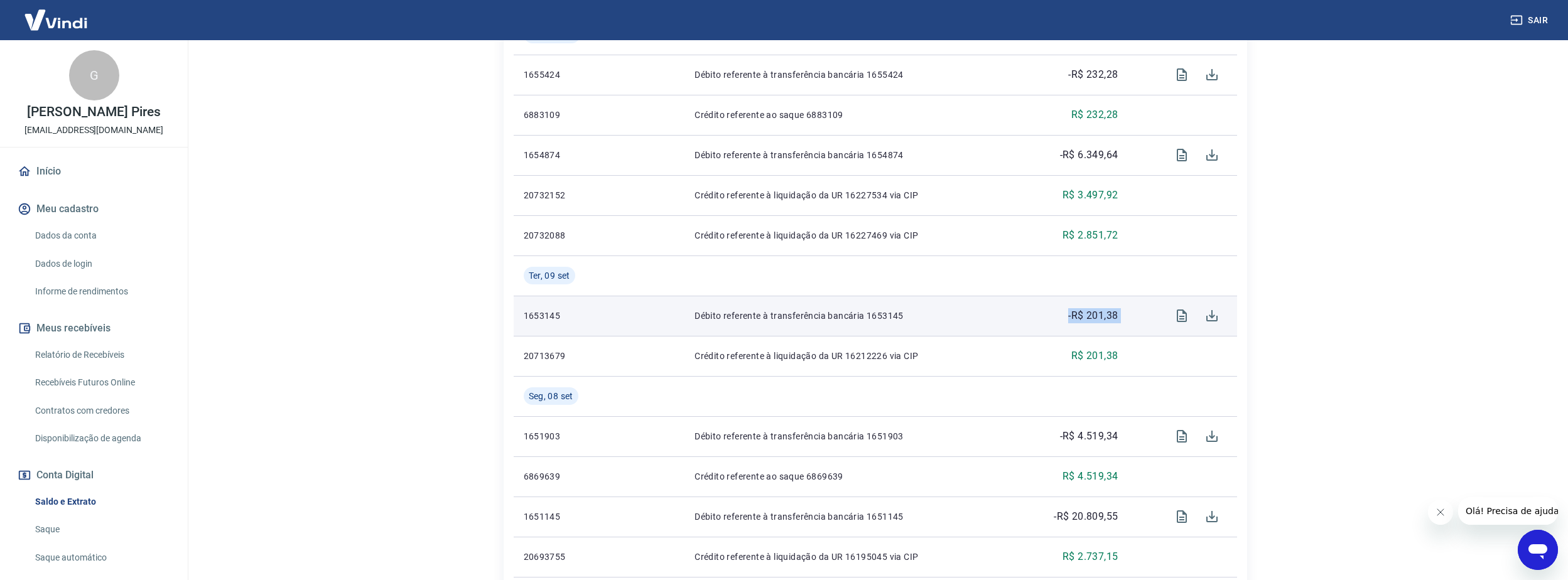
drag, startPoint x: 1122, startPoint y: 360, endPoint x: 1133, endPoint y: 321, distance: 40.5
click at [1133, 321] on tr "1653145 Débito referente à transferência bancária 1653145 -R$ 201,38" at bounding box center [875, 316] width 724 height 40
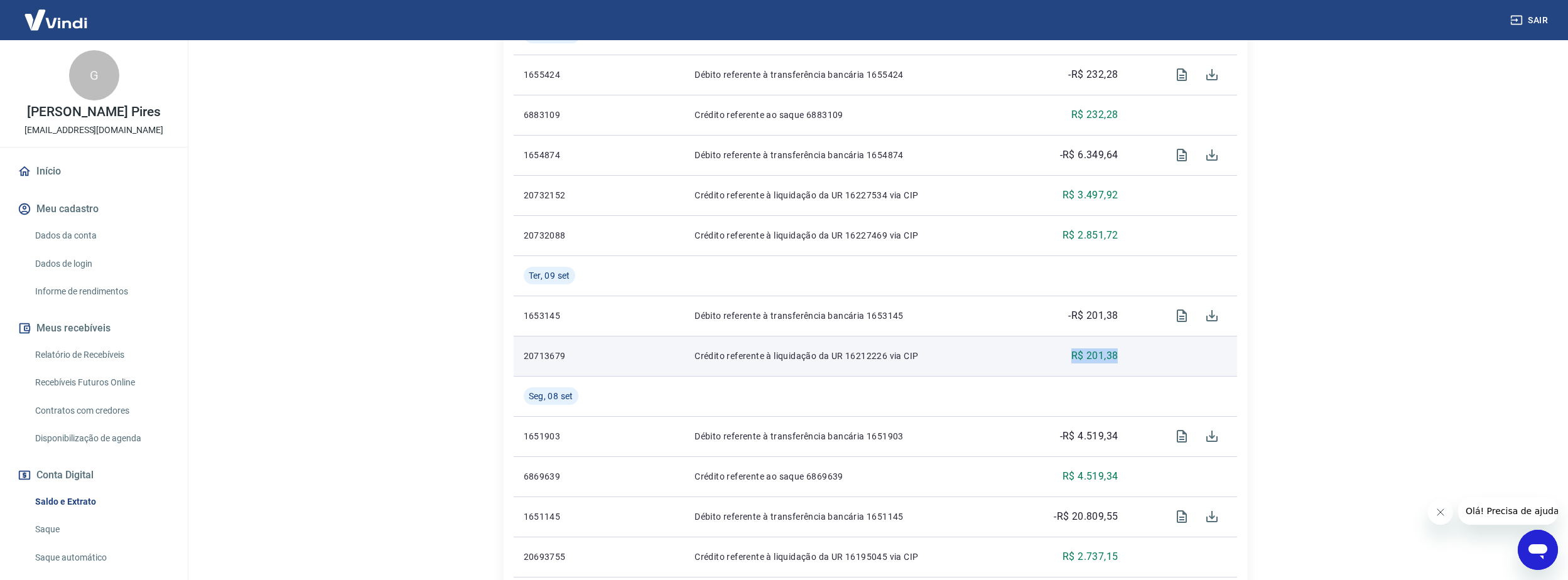
drag, startPoint x: 1060, startPoint y: 356, endPoint x: 1135, endPoint y: 356, distance: 75.0
click at [1135, 356] on tr "20713679 Crédito referente à liquidação da UR 16212226 via CIP R$ 201,38" at bounding box center [875, 356] width 724 height 40
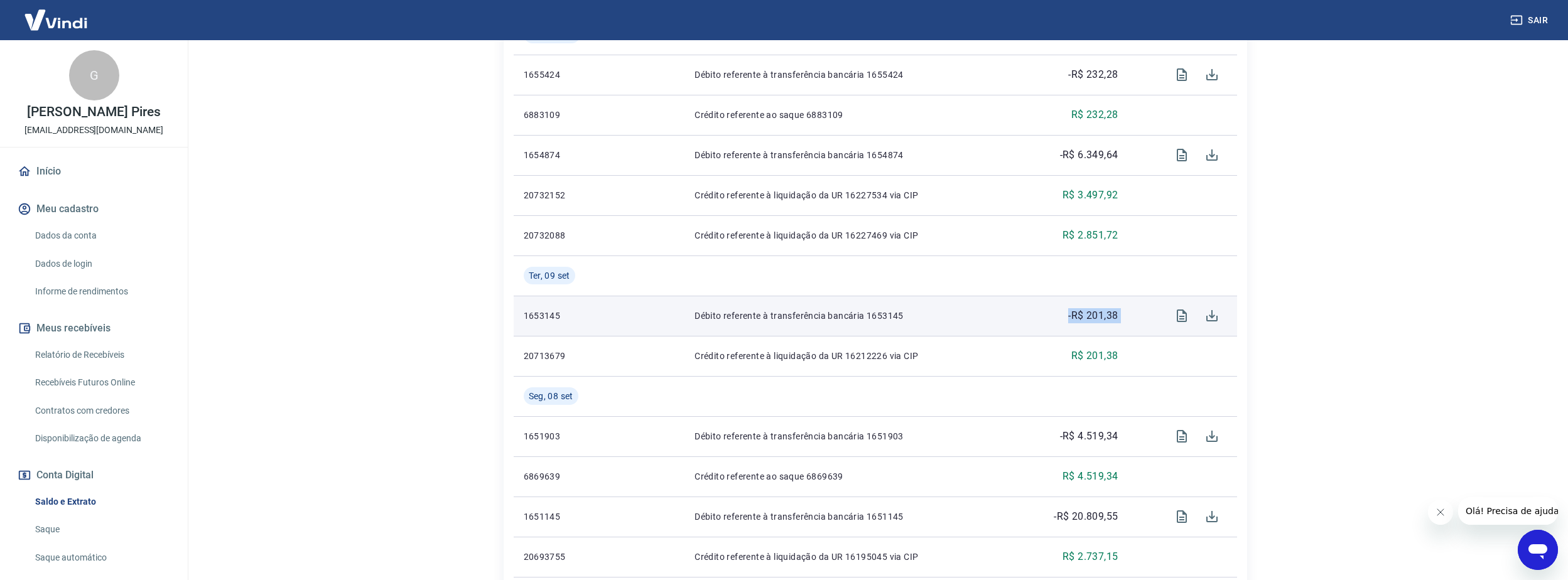
drag, startPoint x: 1135, startPoint y: 356, endPoint x: 1131, endPoint y: 319, distance: 37.2
click at [1131, 319] on tr "1653145 Débito referente à transferência bancária 1653145 -R$ 201,38" at bounding box center [875, 316] width 724 height 40
drag, startPoint x: 907, startPoint y: 321, endPoint x: 873, endPoint y: 319, distance: 34.1
click at [873, 319] on p "Débito referente à transferência bancária 1653145" at bounding box center [849, 316] width 310 height 13
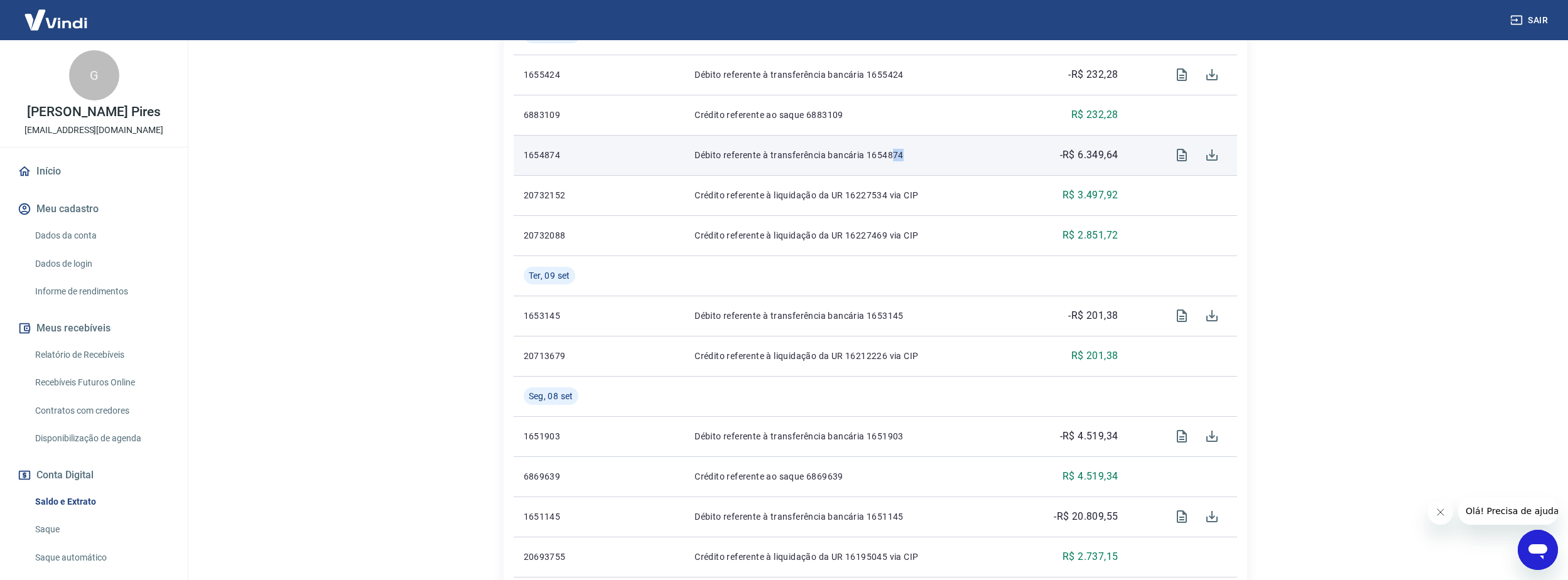
drag, startPoint x: 873, startPoint y: 319, endPoint x: 888, endPoint y: 160, distance: 159.7
click at [888, 160] on p "Débito referente à transferência bancária 1654874" at bounding box center [849, 155] width 310 height 13
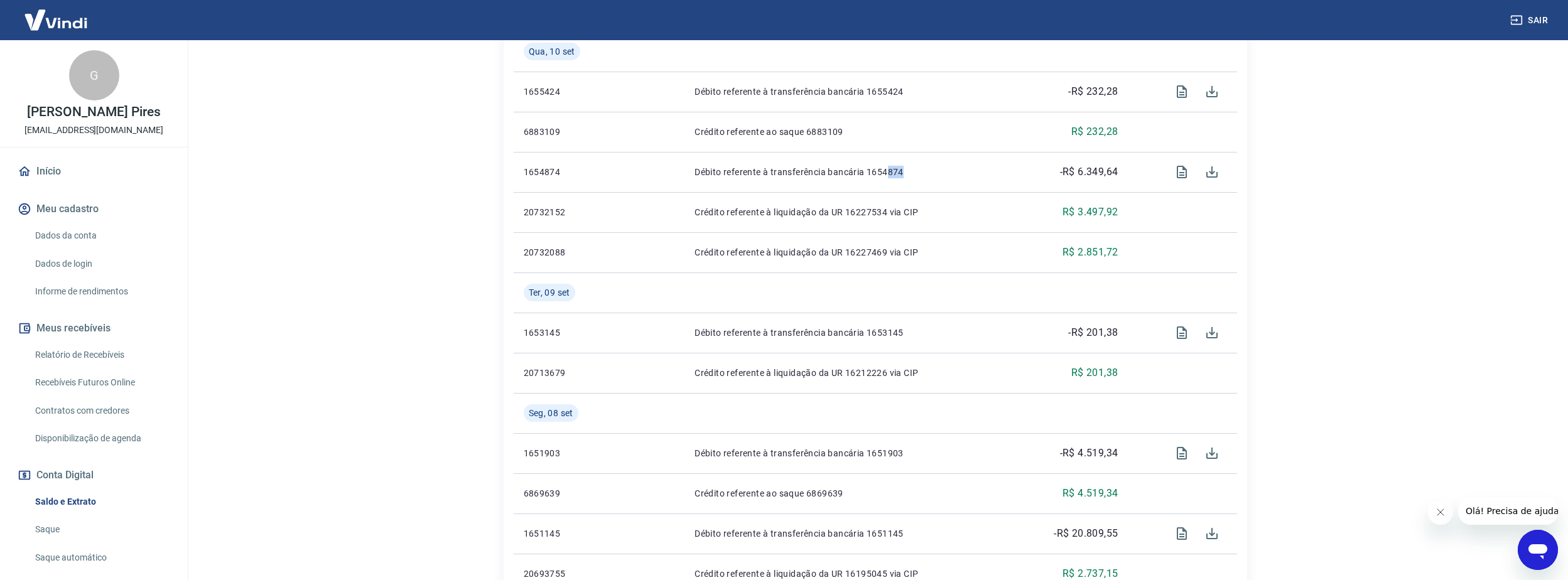
scroll to position [356, 0]
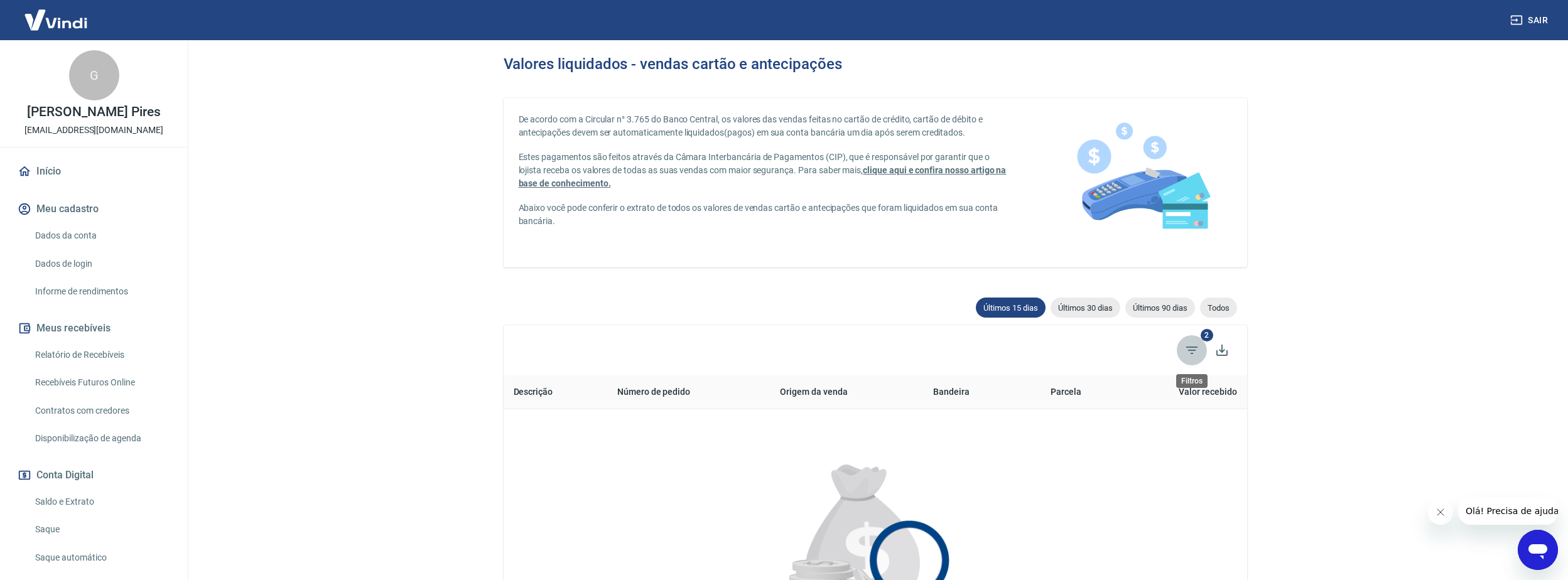
click at [1186, 347] on icon "Filtros" at bounding box center [1191, 350] width 15 height 15
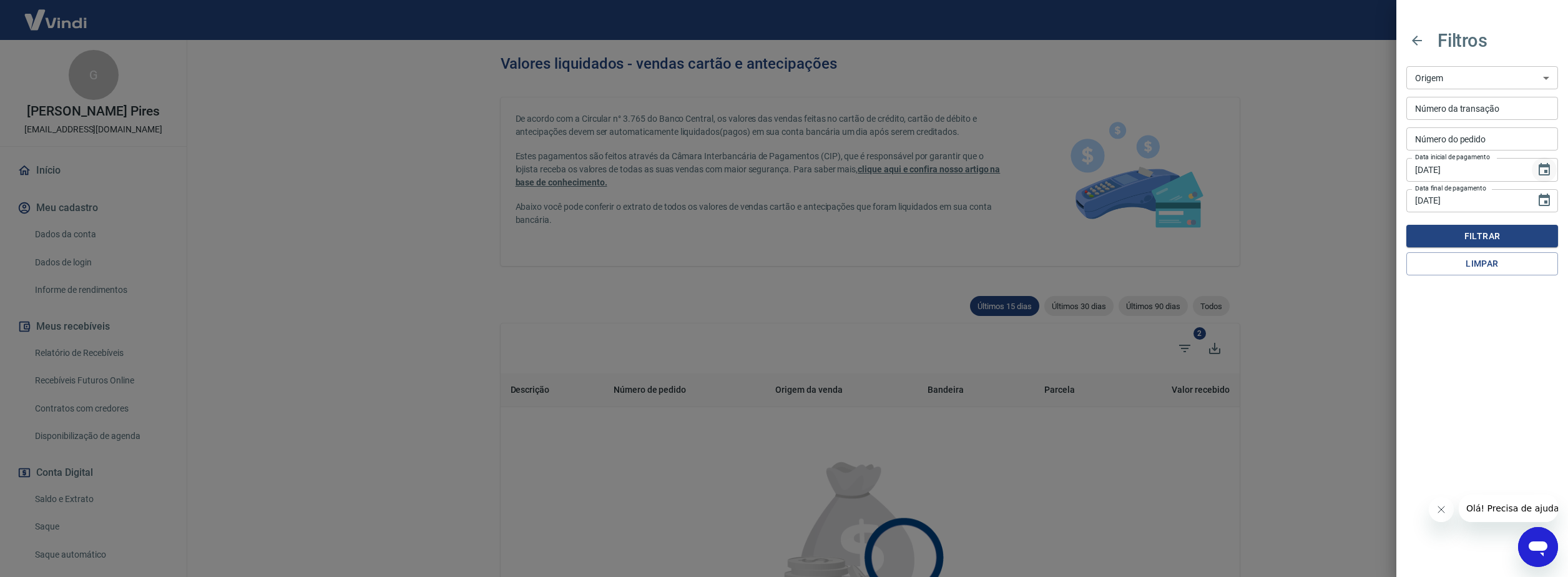
click at [1545, 170] on icon "Choose date, selected date is 4 de set de 2025" at bounding box center [1545, 170] width 11 height 13
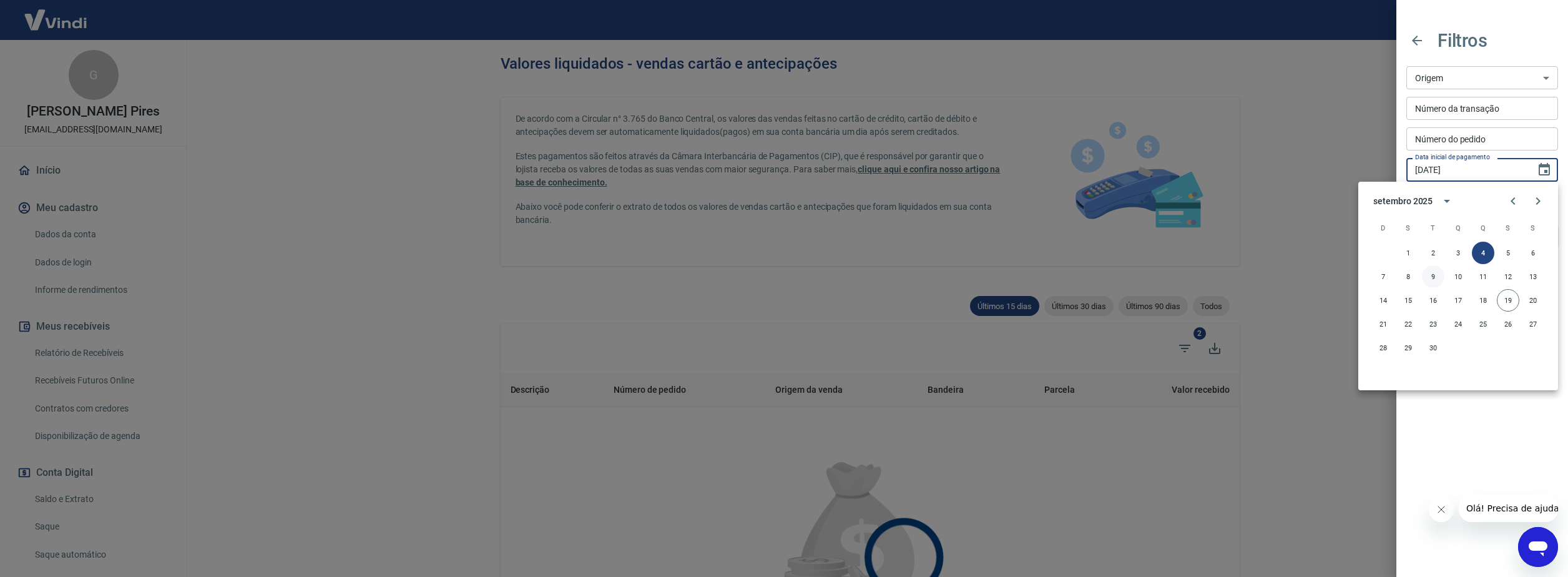
click at [1435, 275] on button "9" at bounding box center [1433, 276] width 23 height 23
type input "[DATE]"
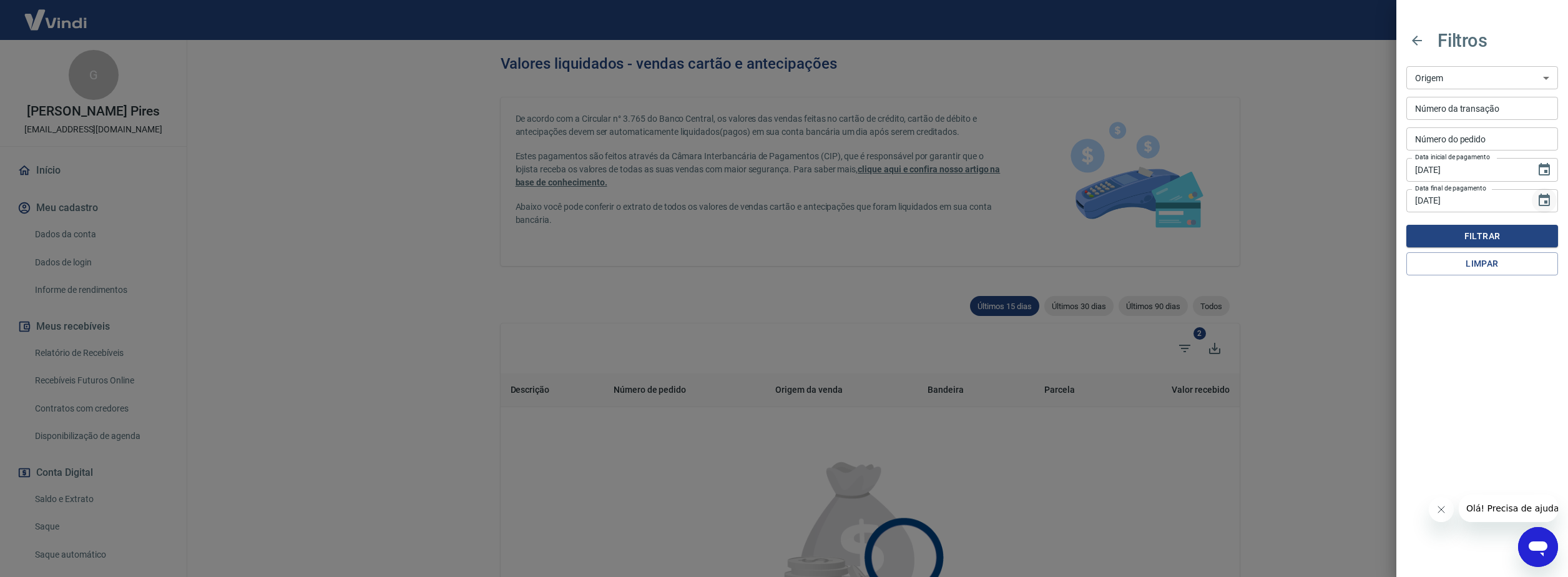
click at [1541, 200] on icon "Choose date, selected date is 19 de set de 2025" at bounding box center [1545, 200] width 15 height 15
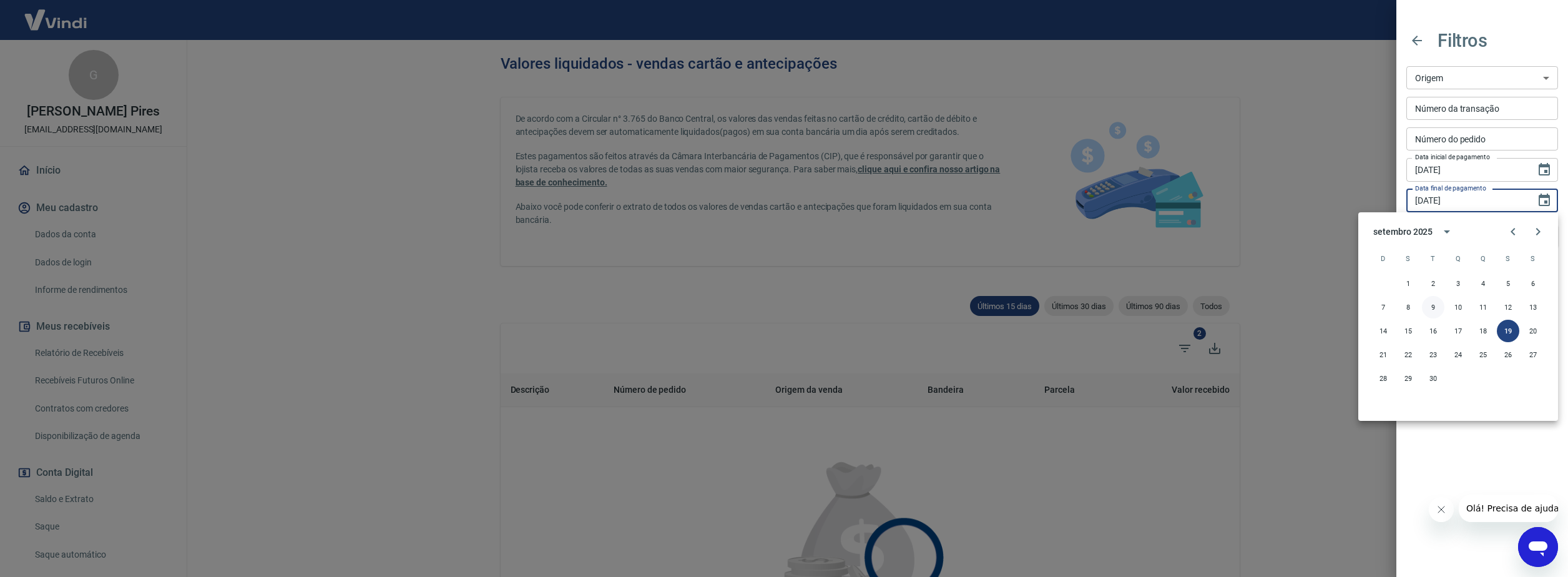
click at [1433, 307] on button "9" at bounding box center [1433, 307] width 23 height 23
type input "[DATE]"
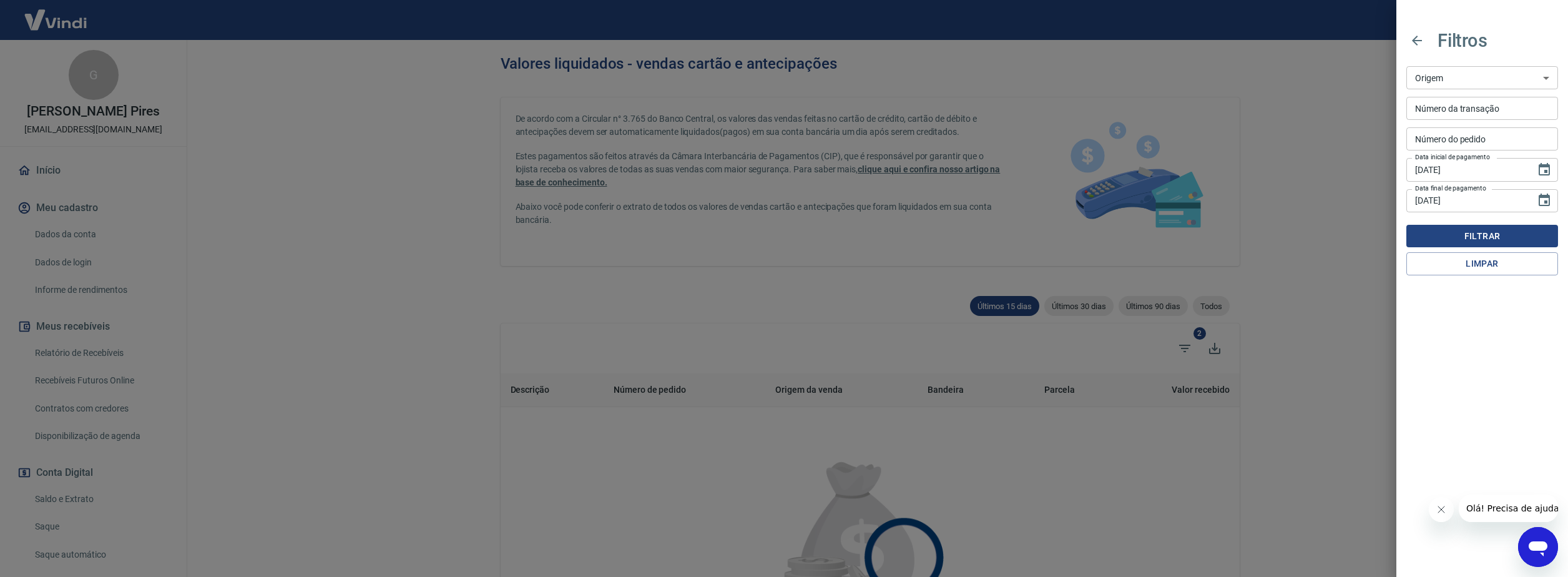
click at [1491, 236] on button "Filtrar" at bounding box center [1482, 237] width 152 height 23
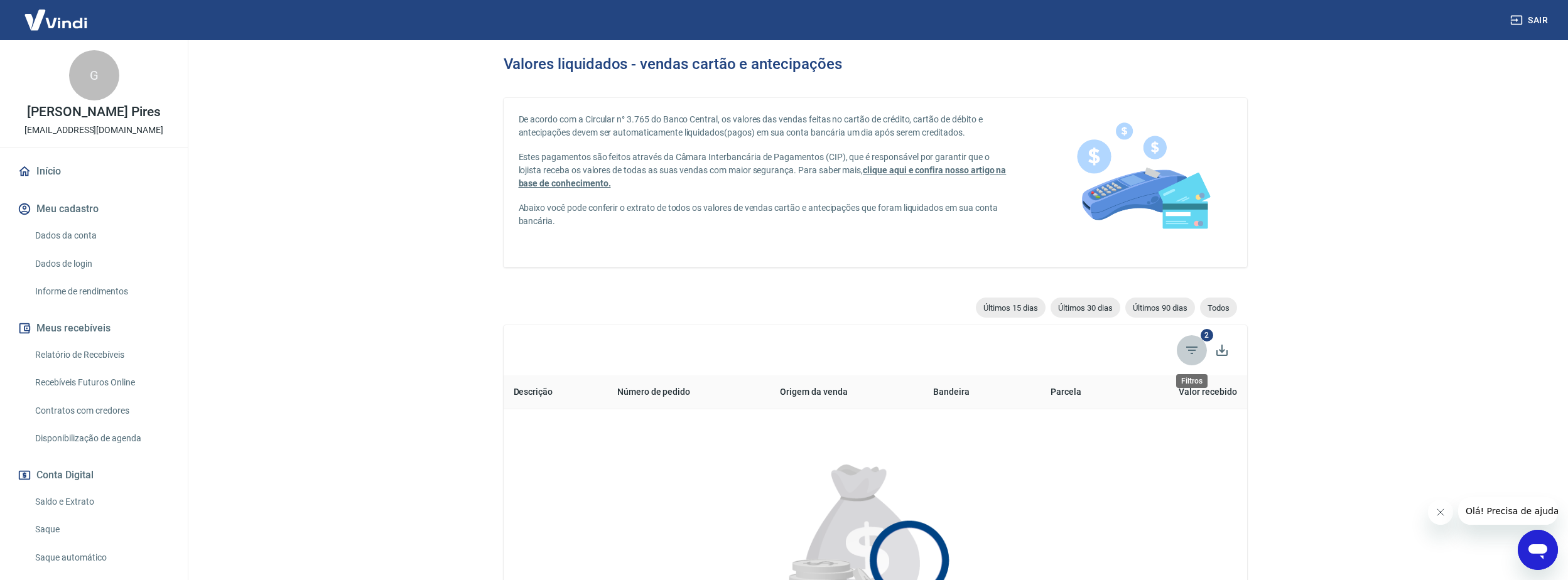
click at [1192, 349] on icon "Filtros" at bounding box center [1191, 350] width 15 height 15
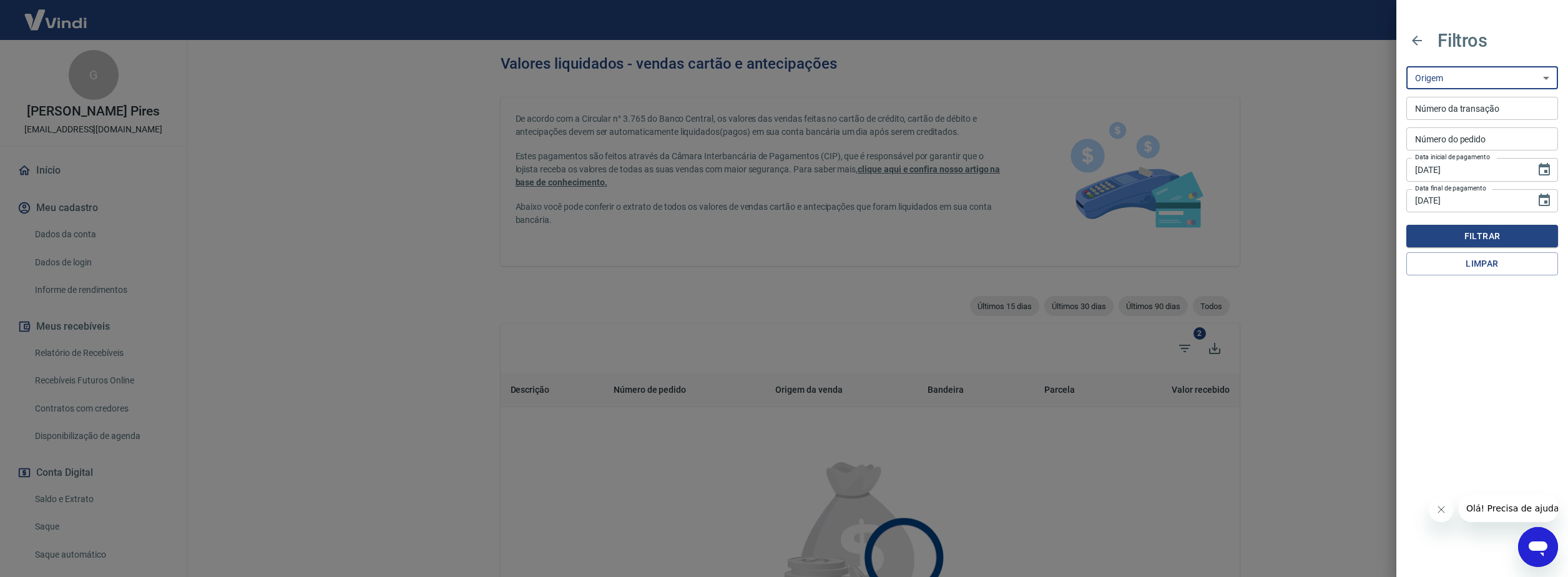
click at [1547, 78] on select "Maquininha Intermediador" at bounding box center [1482, 78] width 152 height 23
select select "intermediador"
click at [1406, 66] on select "Maquininha Intermediador" at bounding box center [1482, 78] width 152 height 23
click at [1488, 238] on button "Filtrar" at bounding box center [1482, 237] width 152 height 23
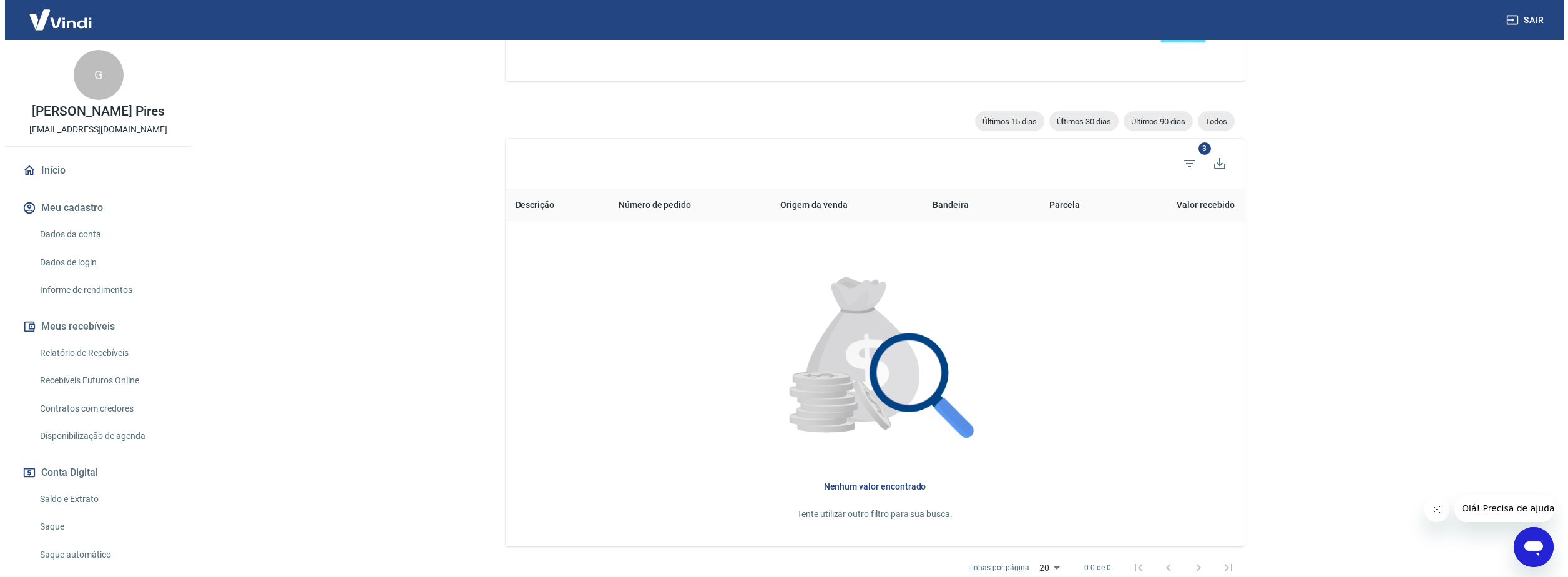
scroll to position [167, 0]
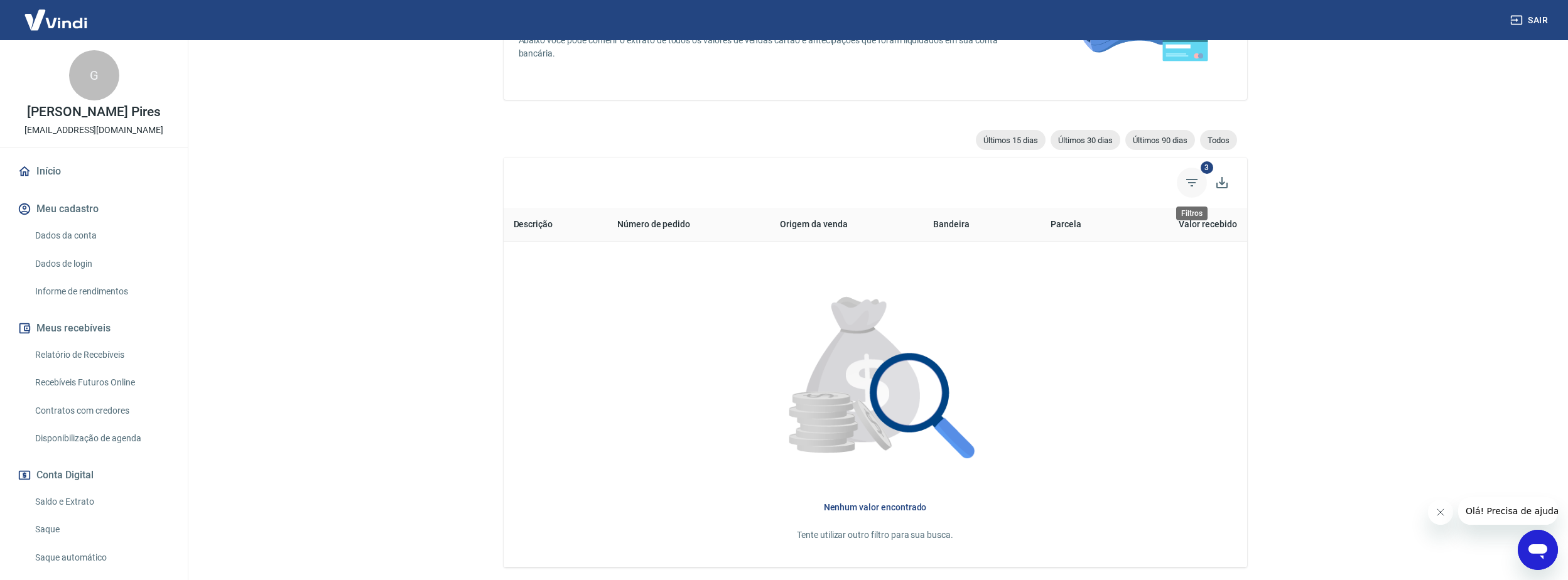
click at [1192, 182] on icon "Filtros" at bounding box center [1191, 182] width 15 height 15
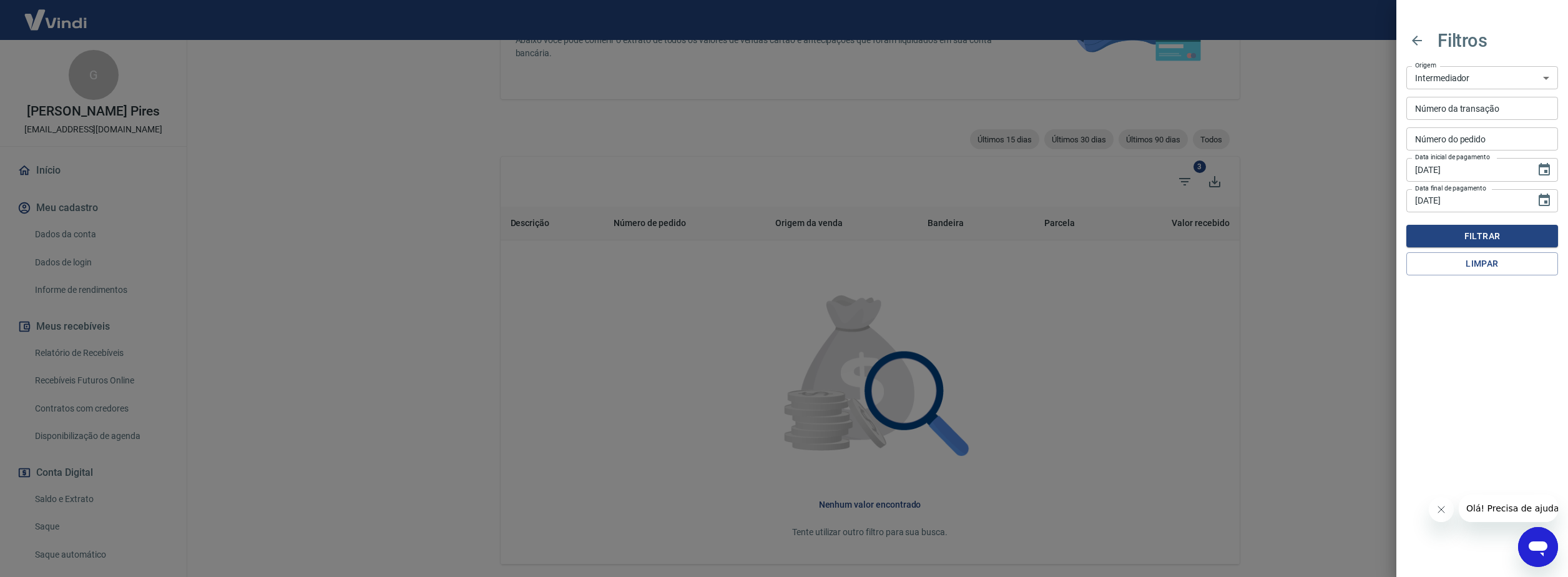
click at [1460, 138] on input "Número do pedido" at bounding box center [1482, 139] width 152 height 23
paste input "6872701"
type input "6872701"
click at [1494, 236] on button "Filtrar" at bounding box center [1482, 237] width 152 height 23
